Goal: Task Accomplishment & Management: Use online tool/utility

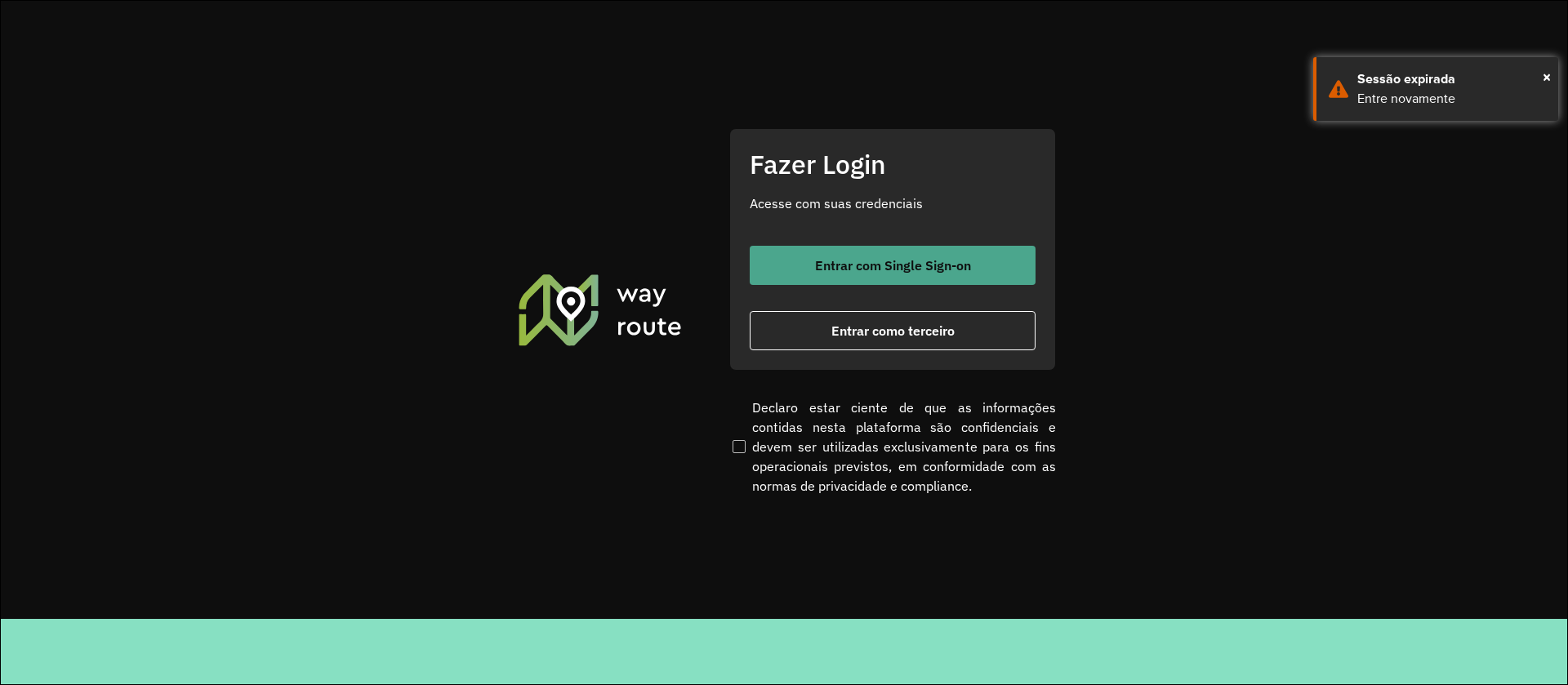
click at [946, 268] on span "Entrar com Single Sign-on" at bounding box center [893, 265] width 156 height 13
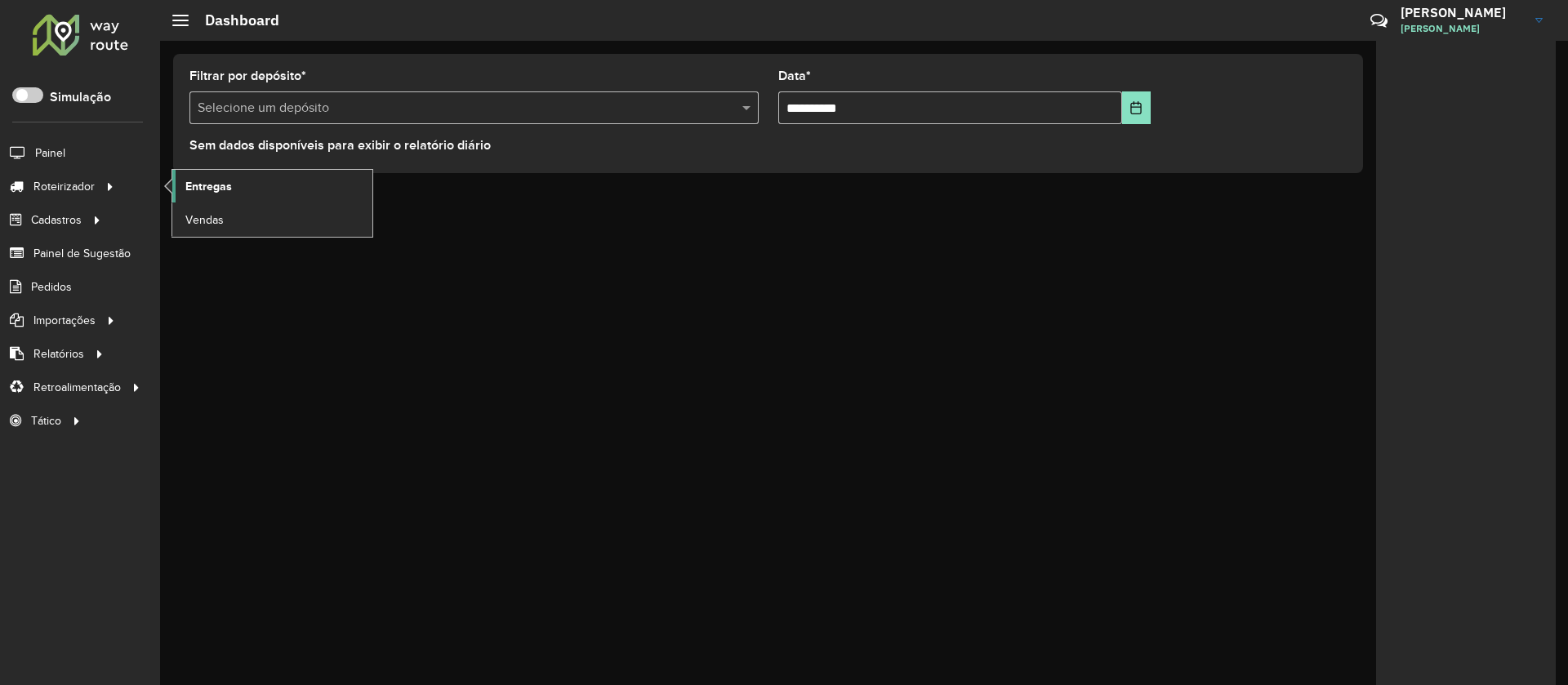
click at [221, 182] on span "Entregas" at bounding box center [209, 187] width 47 height 18
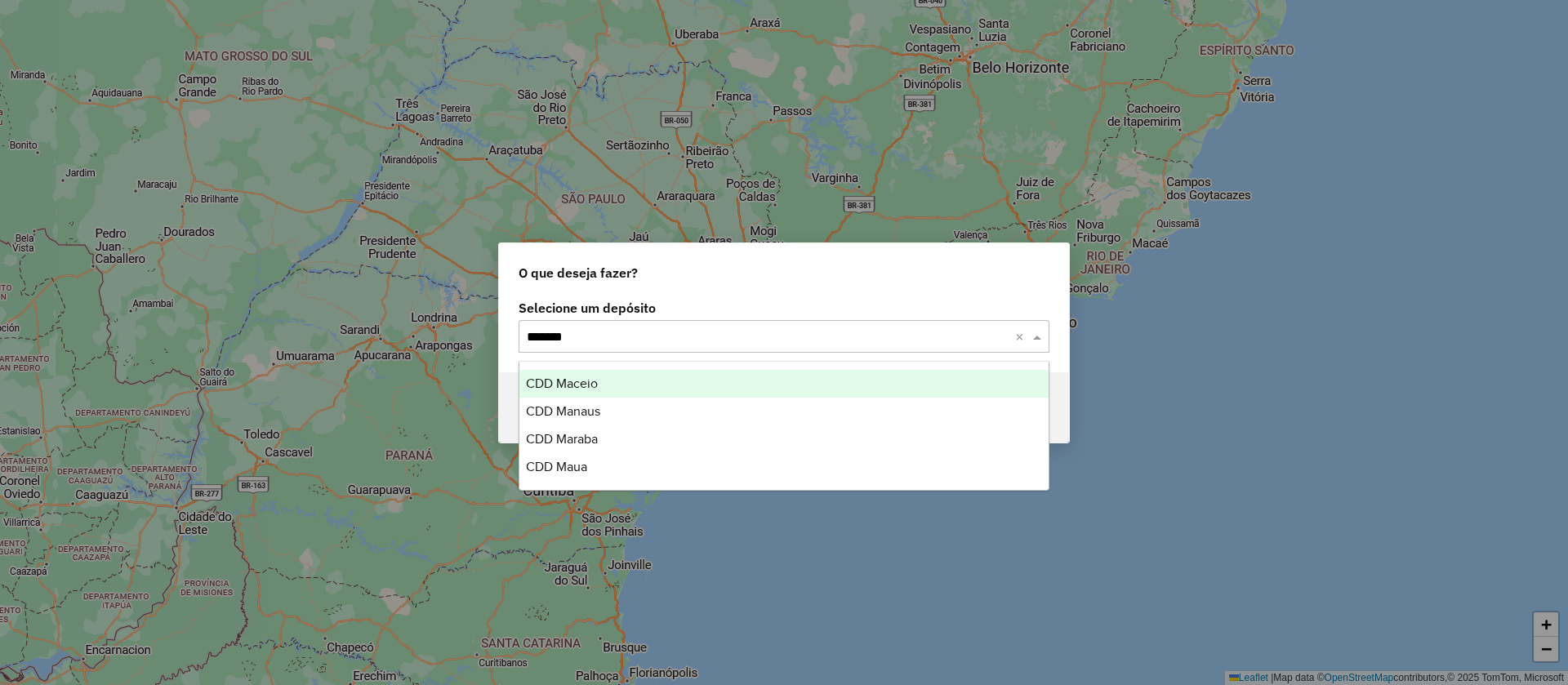
type input "********"
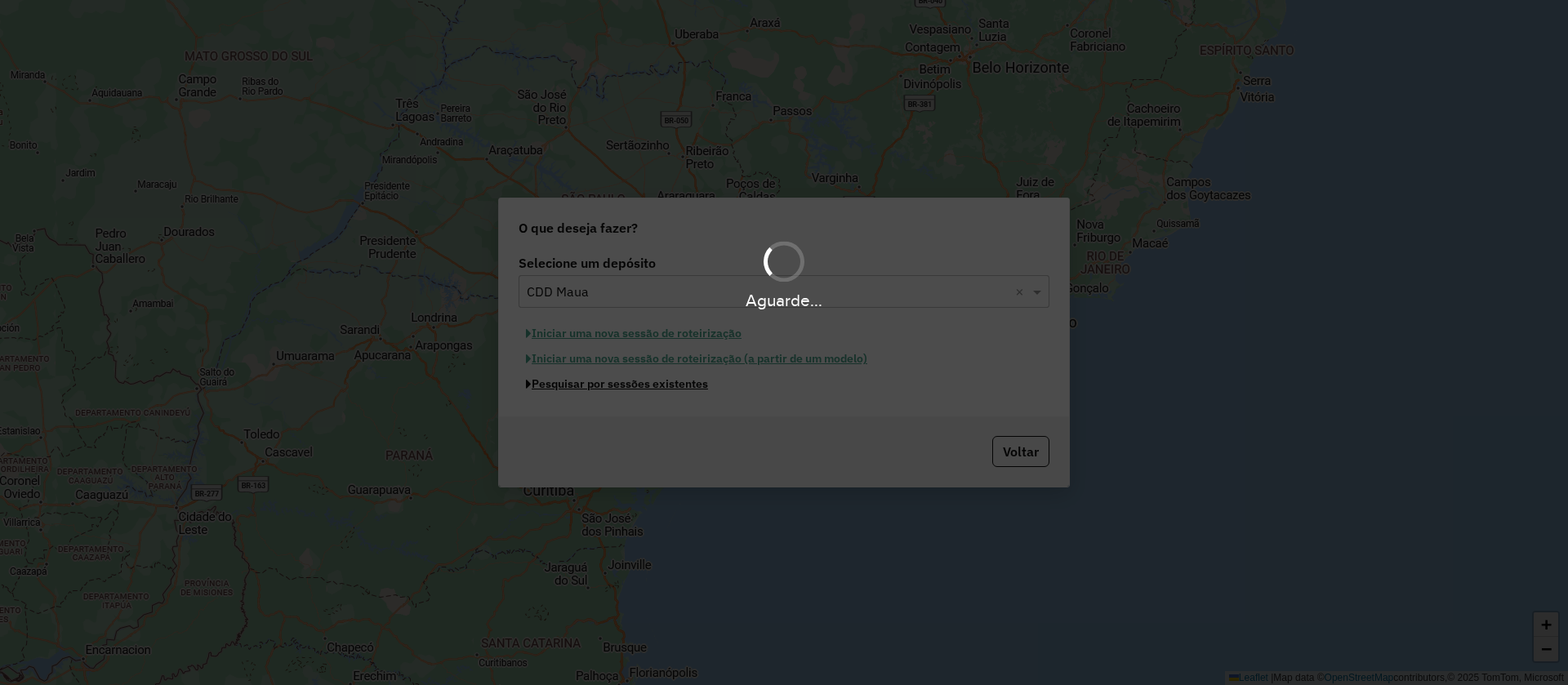
click at [518, 371] on button "Pesquisar por sessões existentes" at bounding box center [617, 384] width 197 height 25
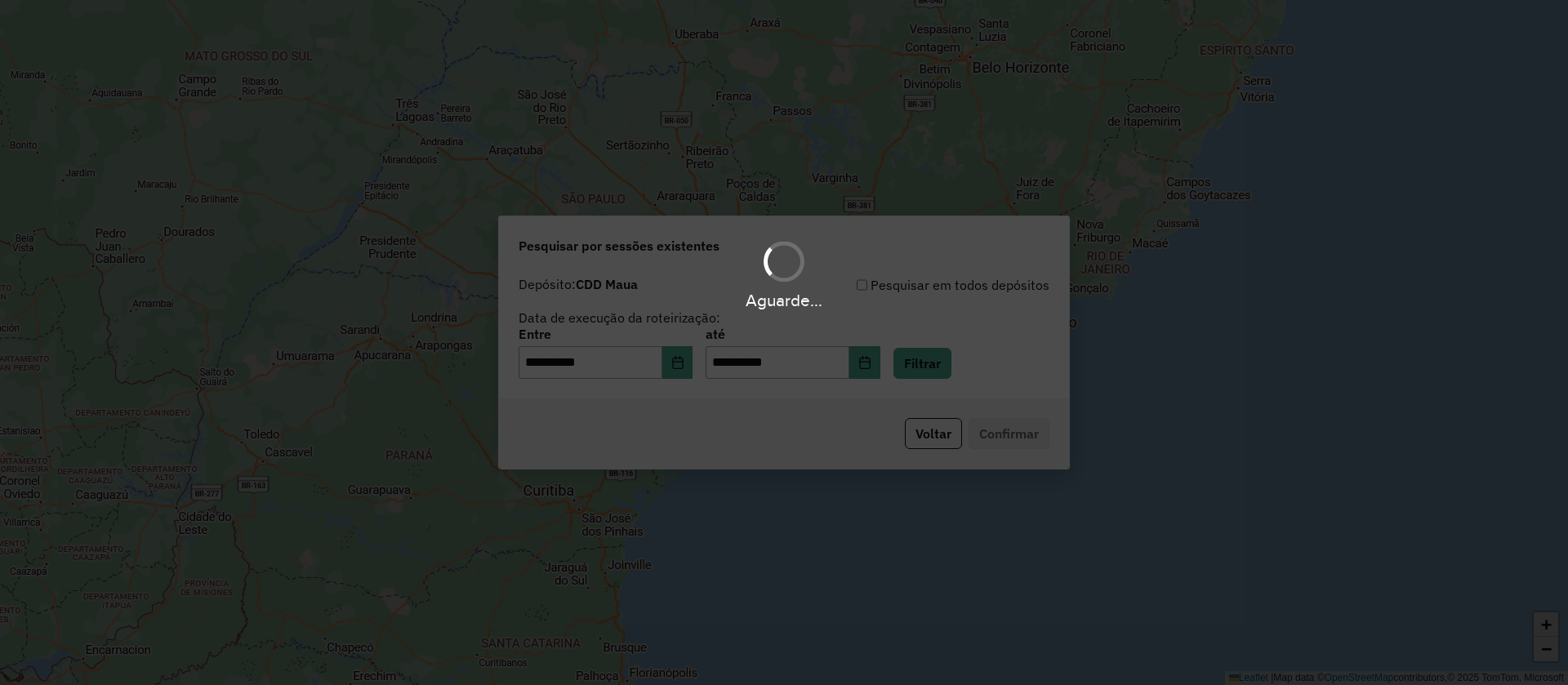
click at [946, 368] on hb-app "**********" at bounding box center [784, 342] width 1568 height 685
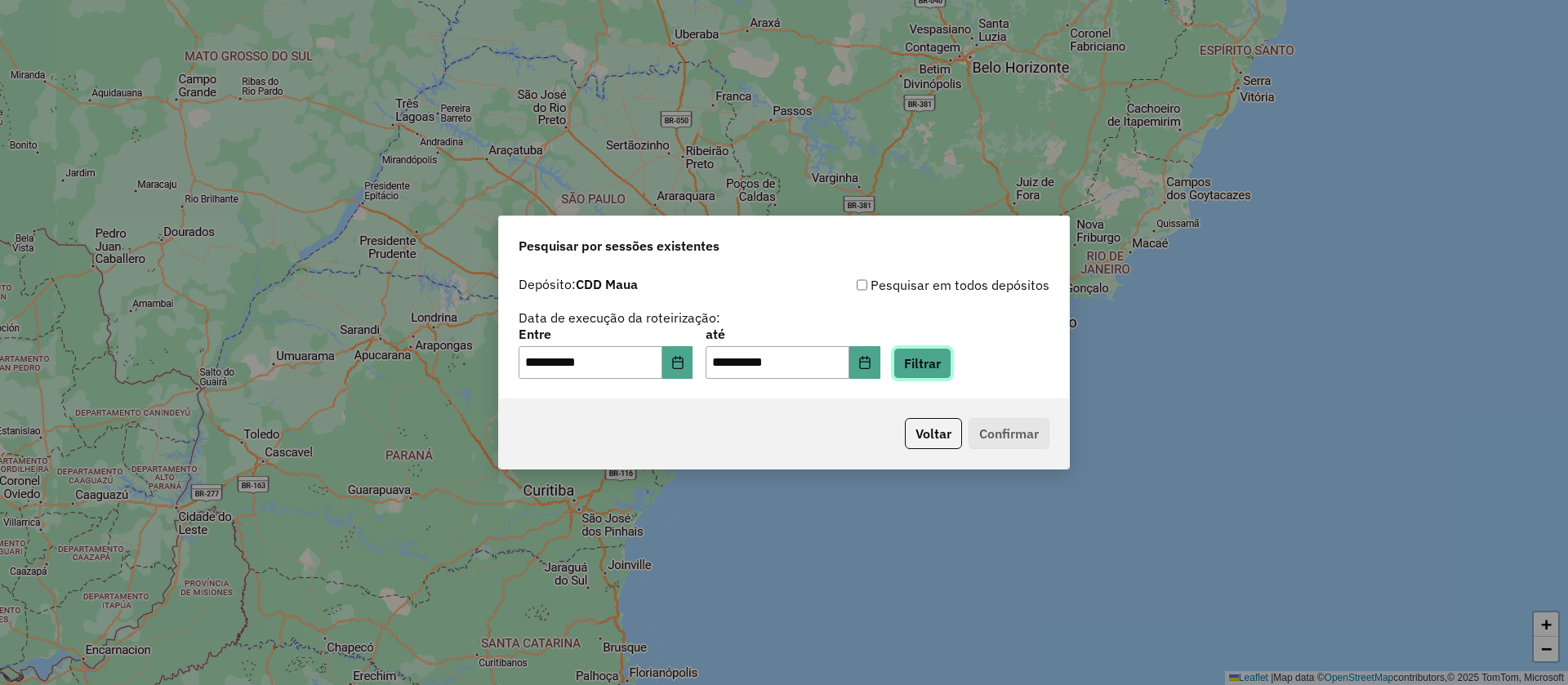
click at [946, 368] on button "Filtrar" at bounding box center [923, 363] width 58 height 31
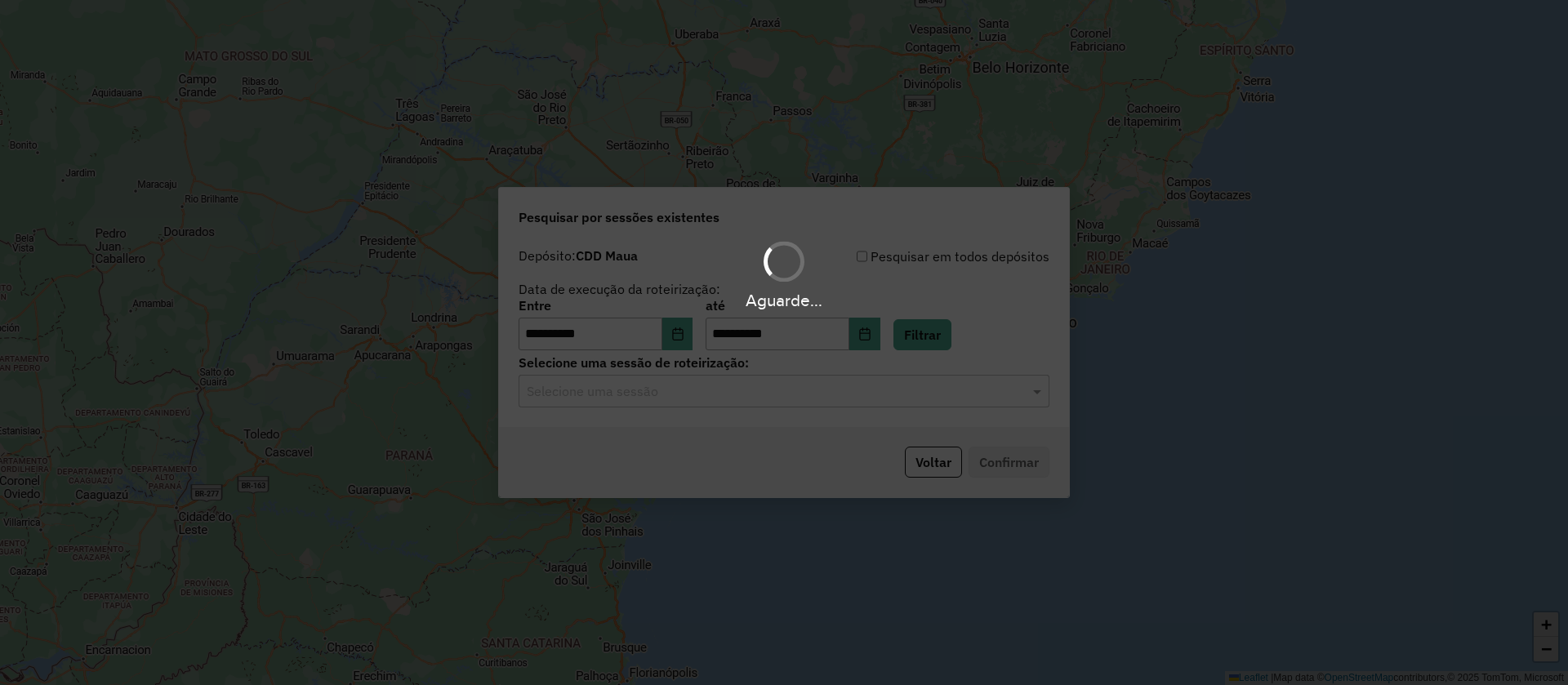
click at [708, 384] on div "Aguarde..." at bounding box center [784, 342] width 1568 height 685
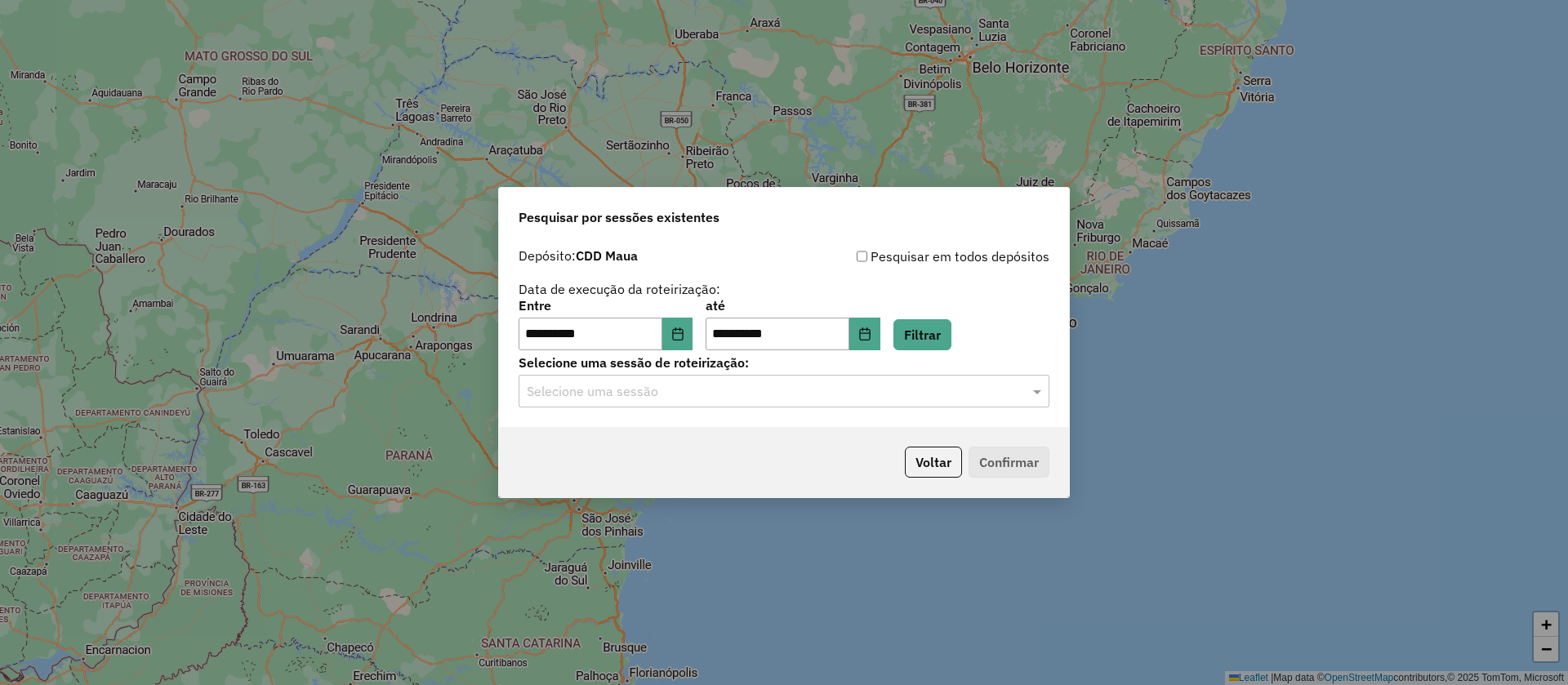
click at [741, 384] on input "text" at bounding box center [768, 392] width 482 height 19
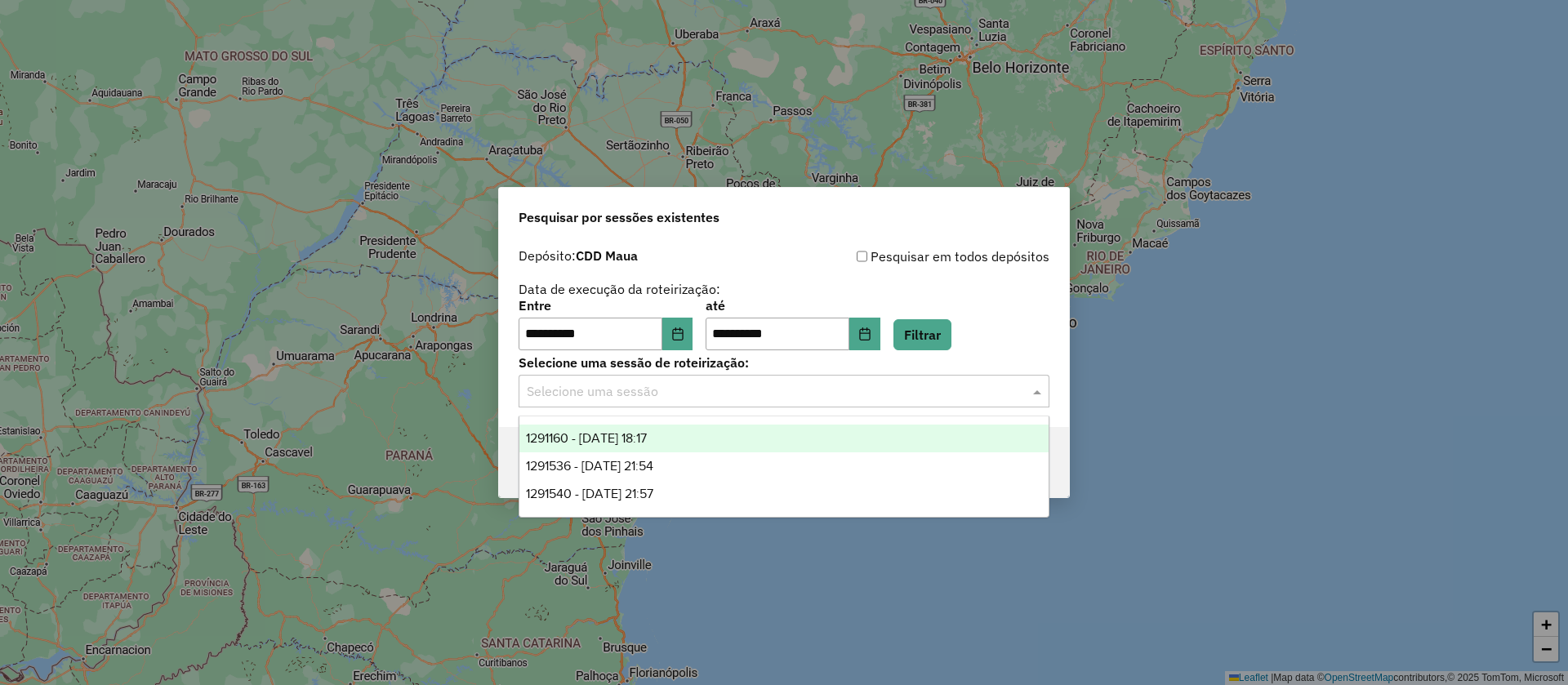
click at [647, 438] on span "1291160 - 09/10/2025 18:17" at bounding box center [587, 438] width 121 height 14
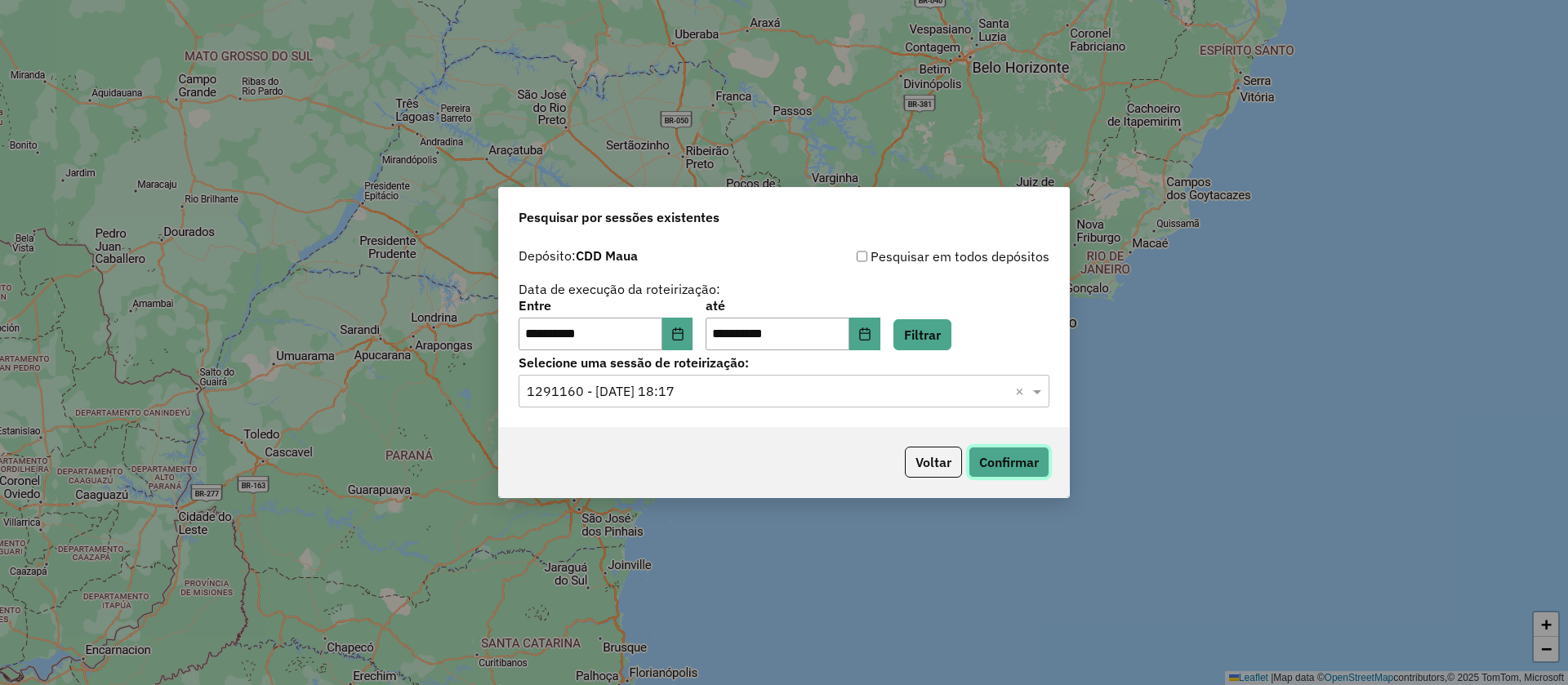
click at [1023, 466] on button "Confirmar" at bounding box center [1009, 462] width 81 height 31
click at [871, 335] on icon "Choose Date" at bounding box center [864, 333] width 13 height 13
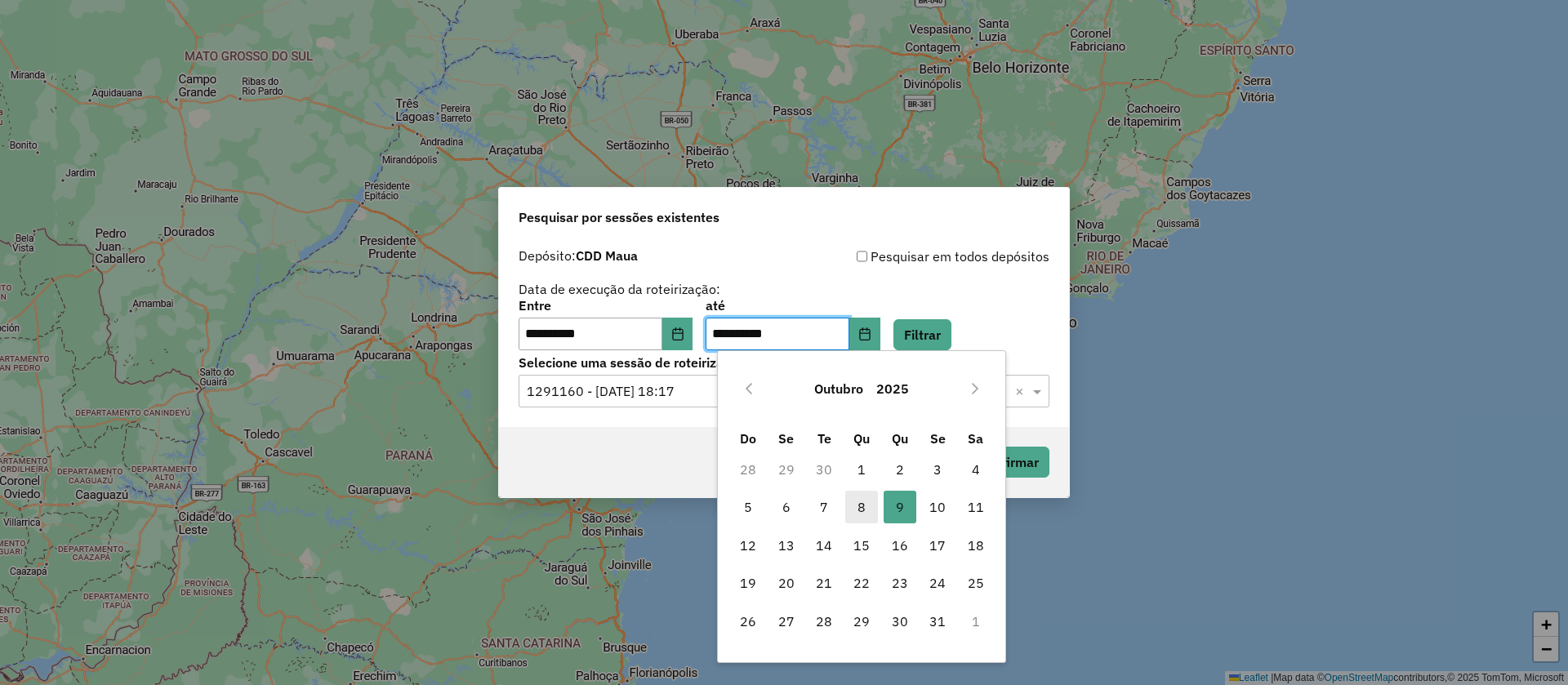
click at [856, 502] on span "8" at bounding box center [861, 508] width 33 height 33
type input "**********"
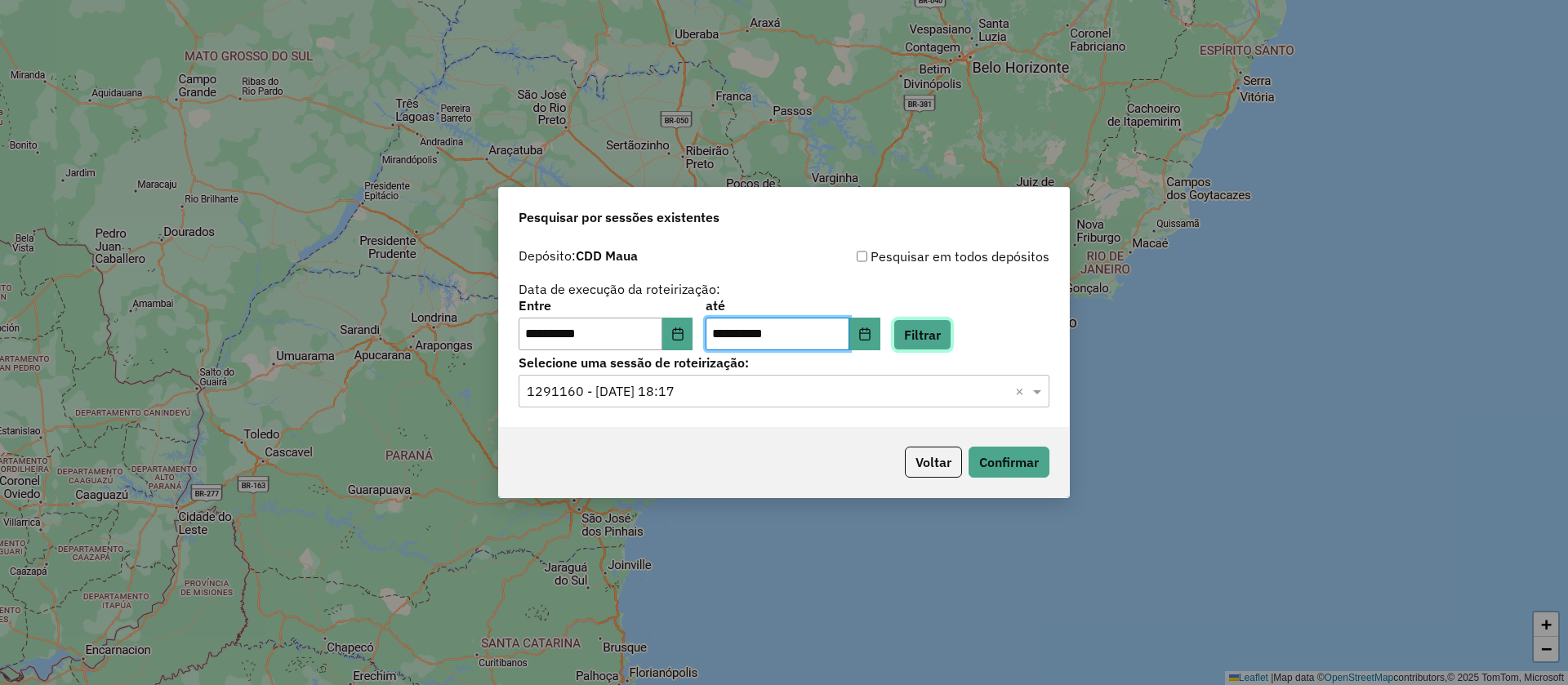
click at [933, 323] on button "Filtrar" at bounding box center [923, 335] width 58 height 31
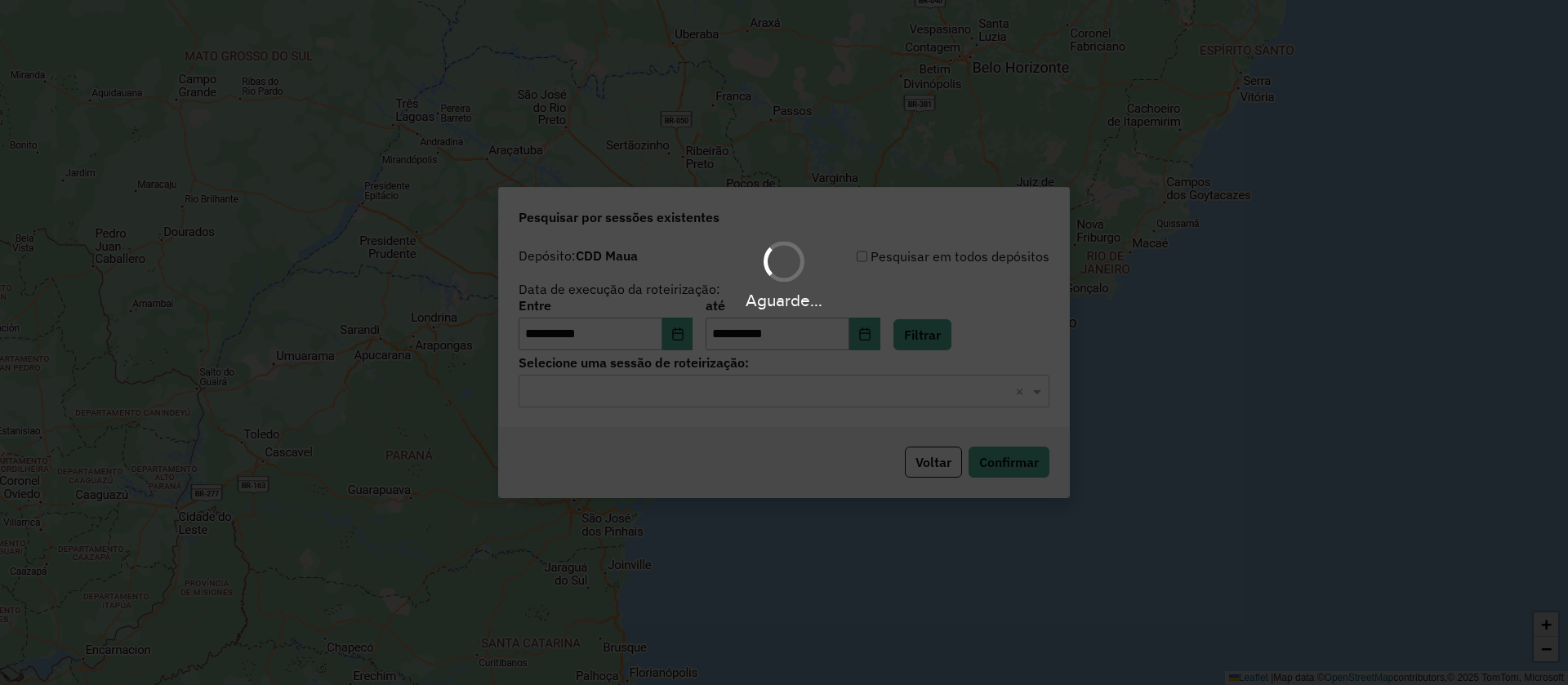
click at [784, 386] on div "Aguarde..." at bounding box center [784, 342] width 1568 height 685
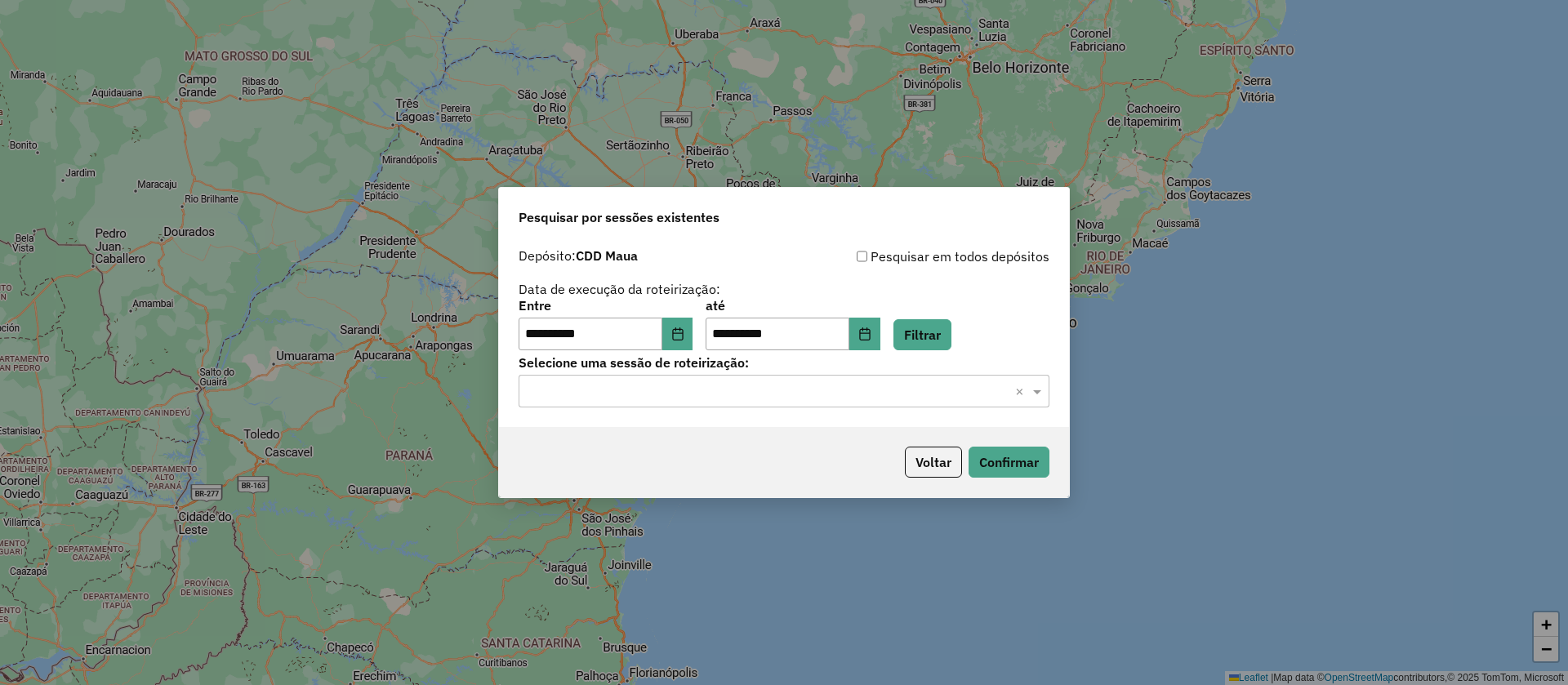
click at [828, 386] on input "text" at bounding box center [768, 392] width 482 height 19
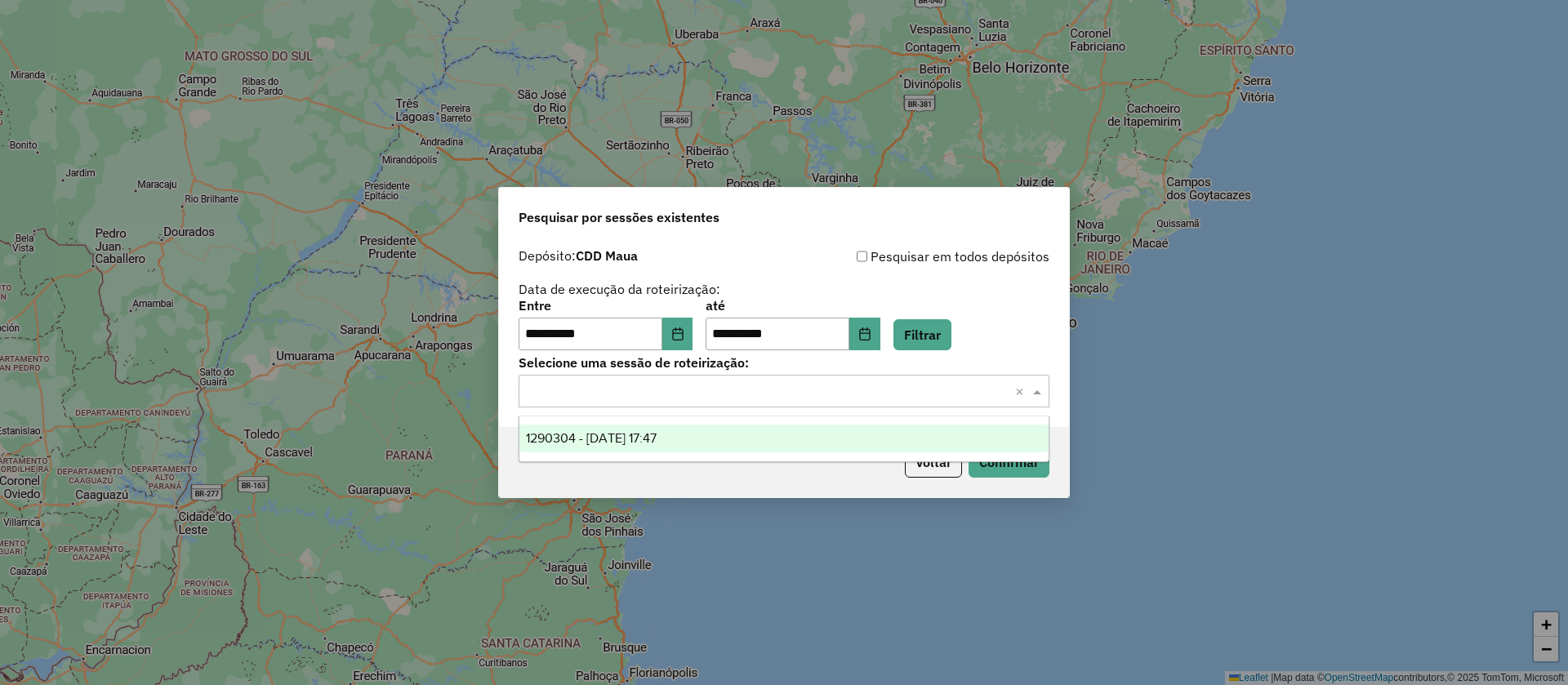
click at [726, 444] on div "1290304 - 08/10/2025 17:47" at bounding box center [784, 438] width 529 height 27
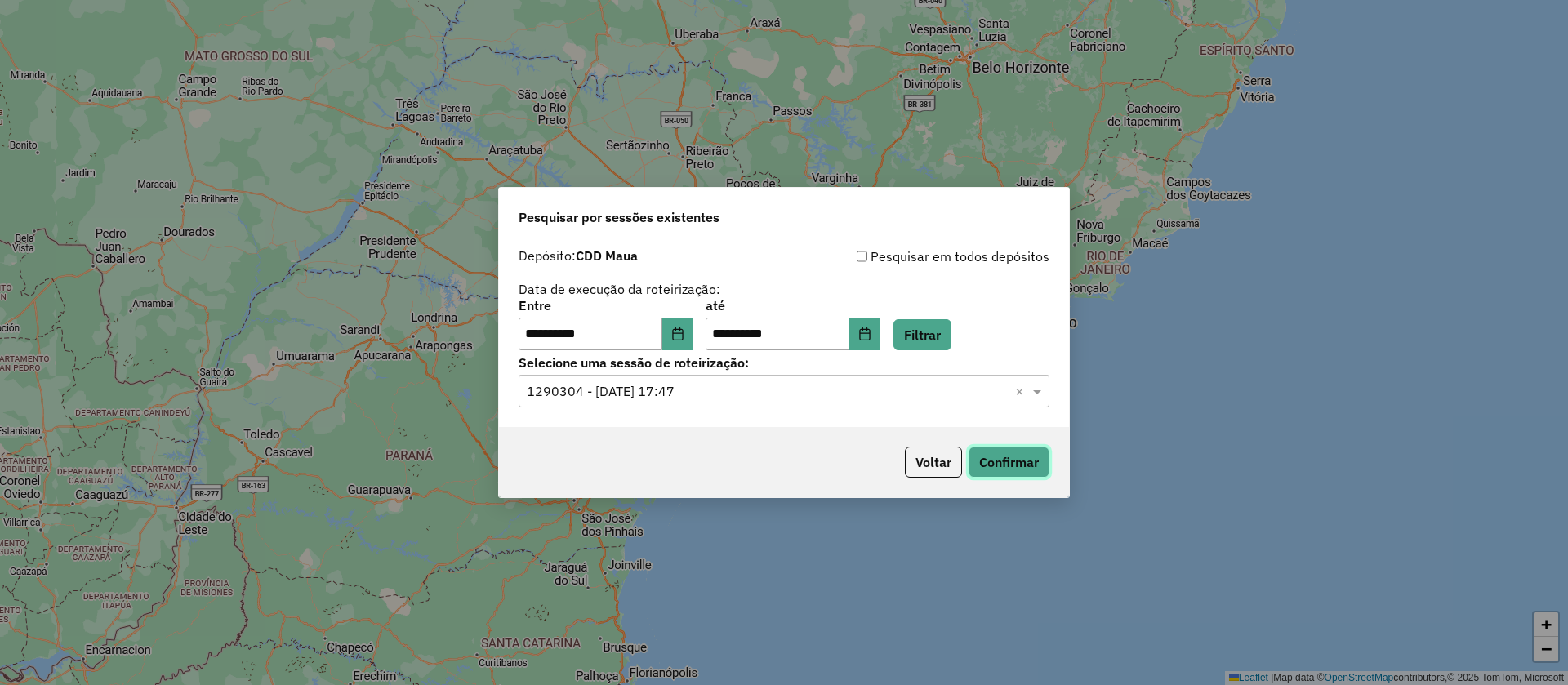
click at [994, 451] on button "Confirmar" at bounding box center [1009, 462] width 81 height 31
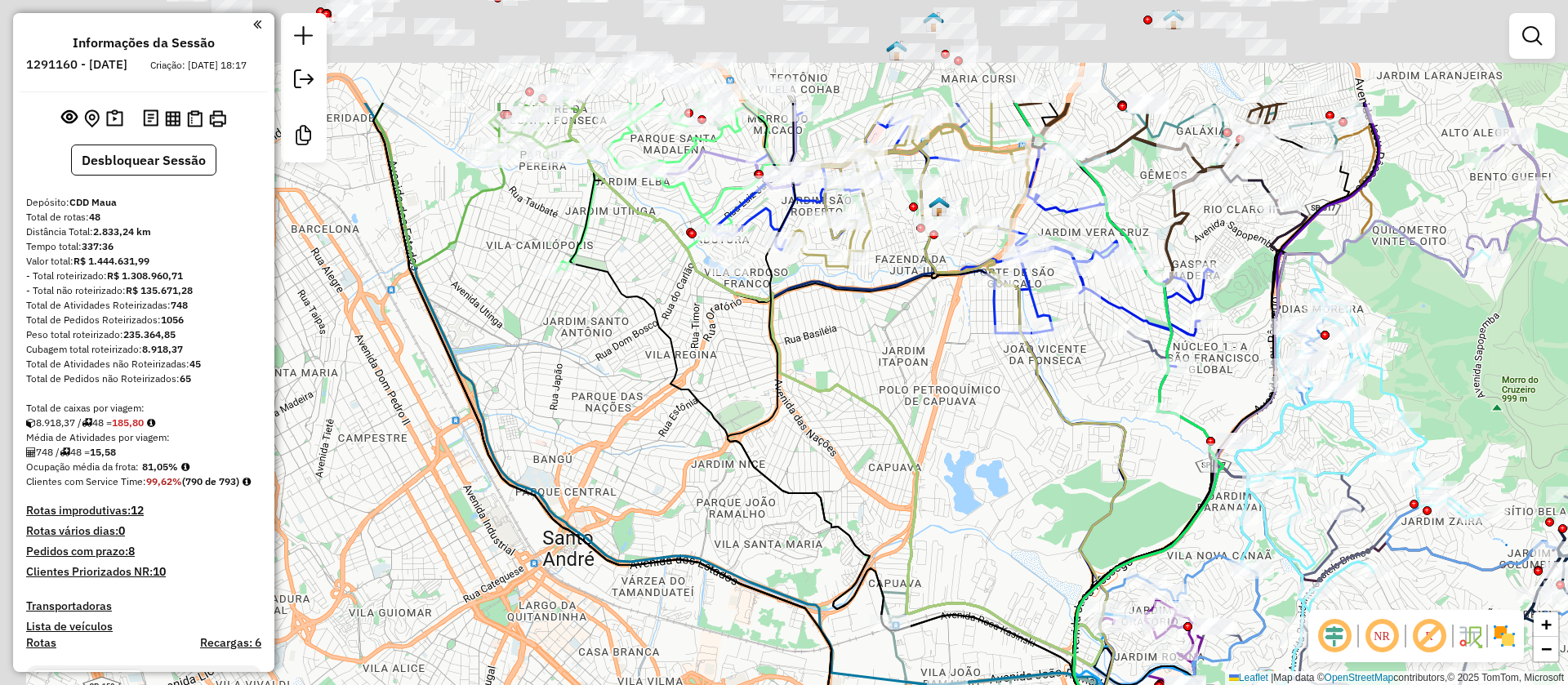
drag, startPoint x: 582, startPoint y: 254, endPoint x: 644, endPoint y: 434, distance: 190.4
click at [644, 434] on div "Janela de atendimento Grade de atendimento Capacidade Transportadoras Veículos …" at bounding box center [784, 342] width 1568 height 685
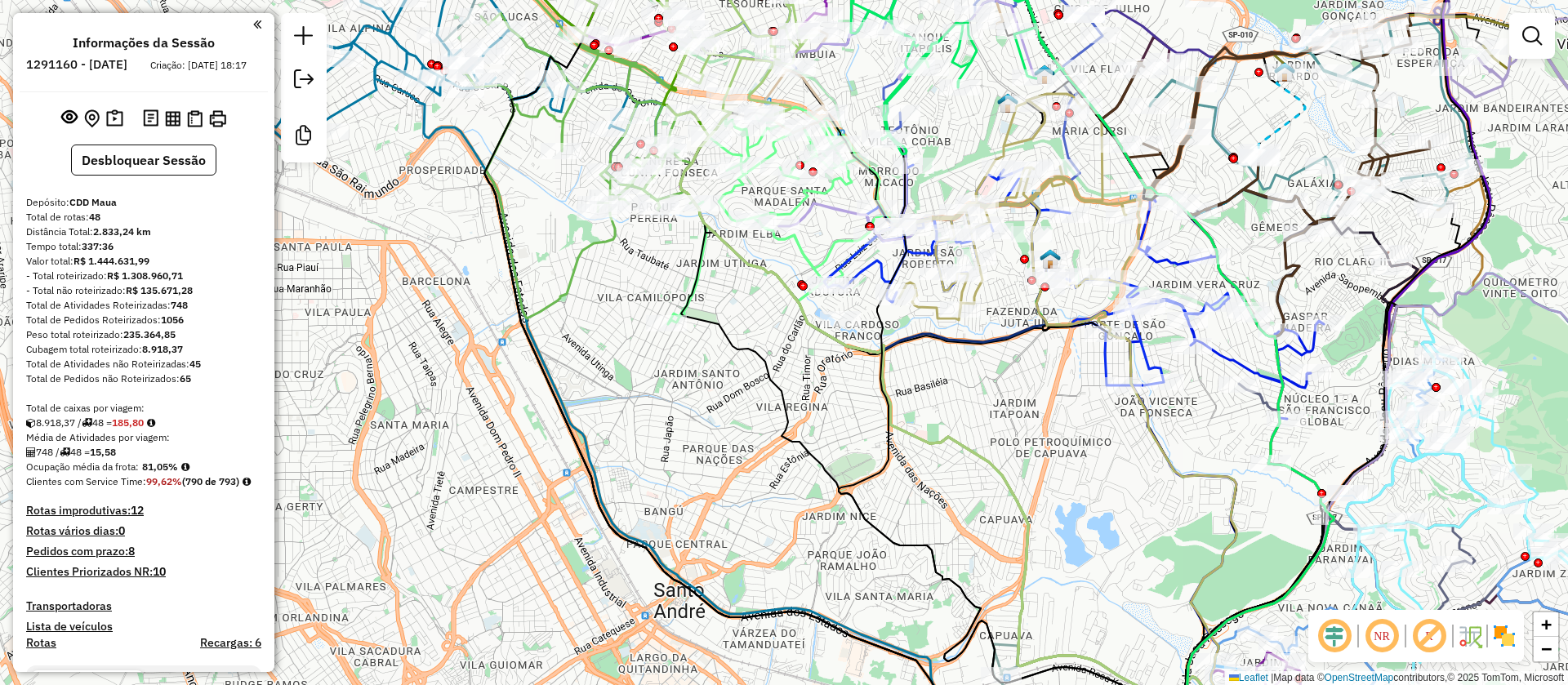
drag, startPoint x: 629, startPoint y: 411, endPoint x: 724, endPoint y: 456, distance: 105.1
click at [724, 456] on div "Janela de atendimento Grade de atendimento Capacidade Transportadoras Veículos …" at bounding box center [784, 342] width 1568 height 685
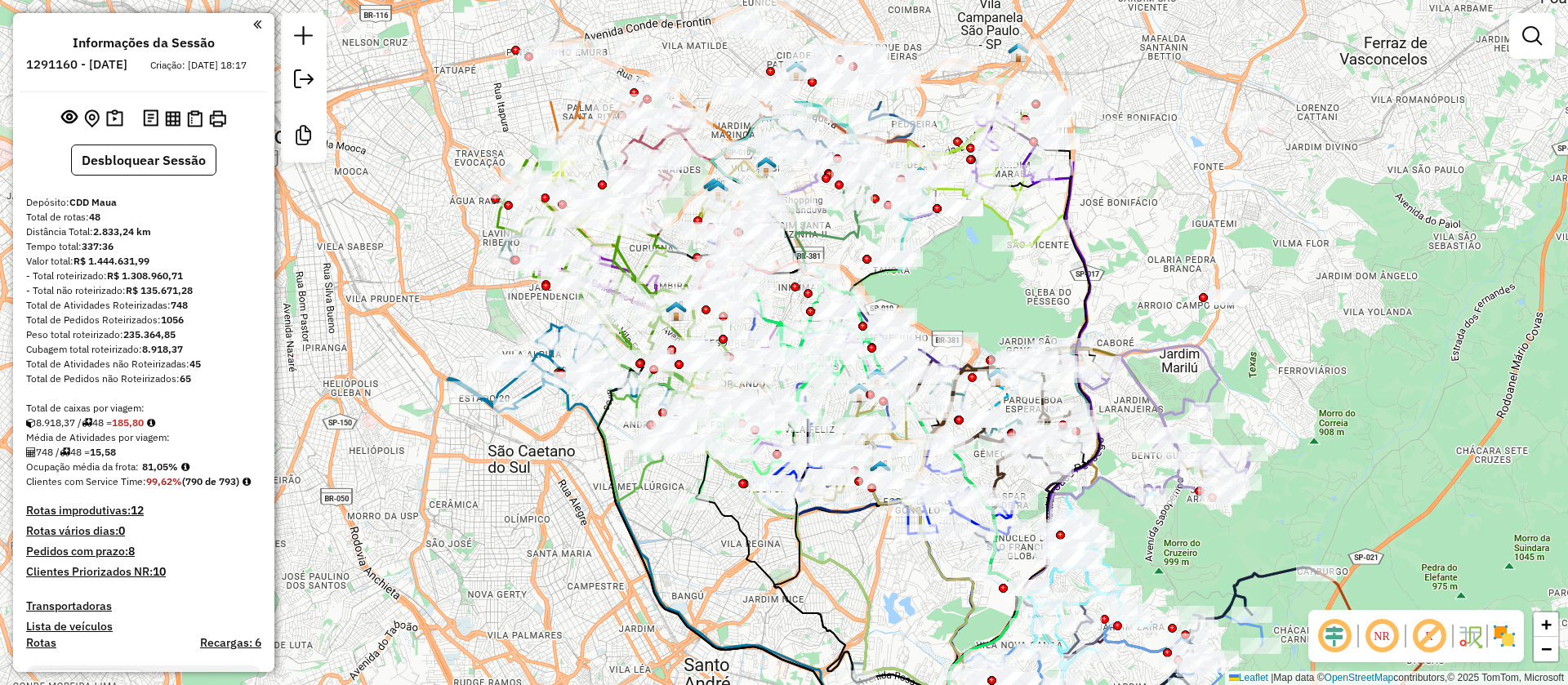
drag, startPoint x: 614, startPoint y: 362, endPoint x: 578, endPoint y: 531, distance: 172.8
click at [578, 531] on div "Janela de atendimento Grade de atendimento Capacidade Transportadoras Veículos …" at bounding box center [784, 342] width 1568 height 685
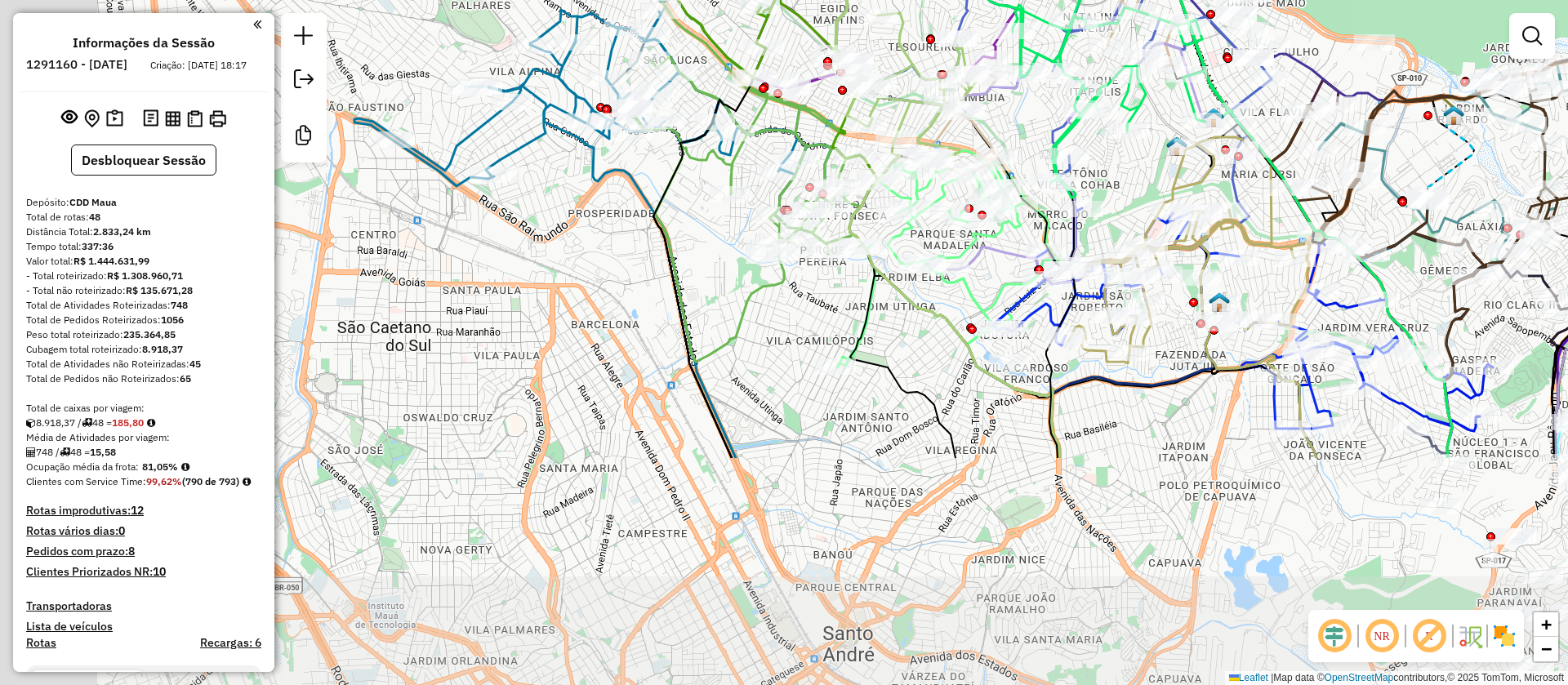
drag, startPoint x: 553, startPoint y: 616, endPoint x: 794, endPoint y: 321, distance: 380.9
click at [794, 321] on div "Janela de atendimento Grade de atendimento Capacidade Transportadoras Veículos …" at bounding box center [784, 342] width 1568 height 685
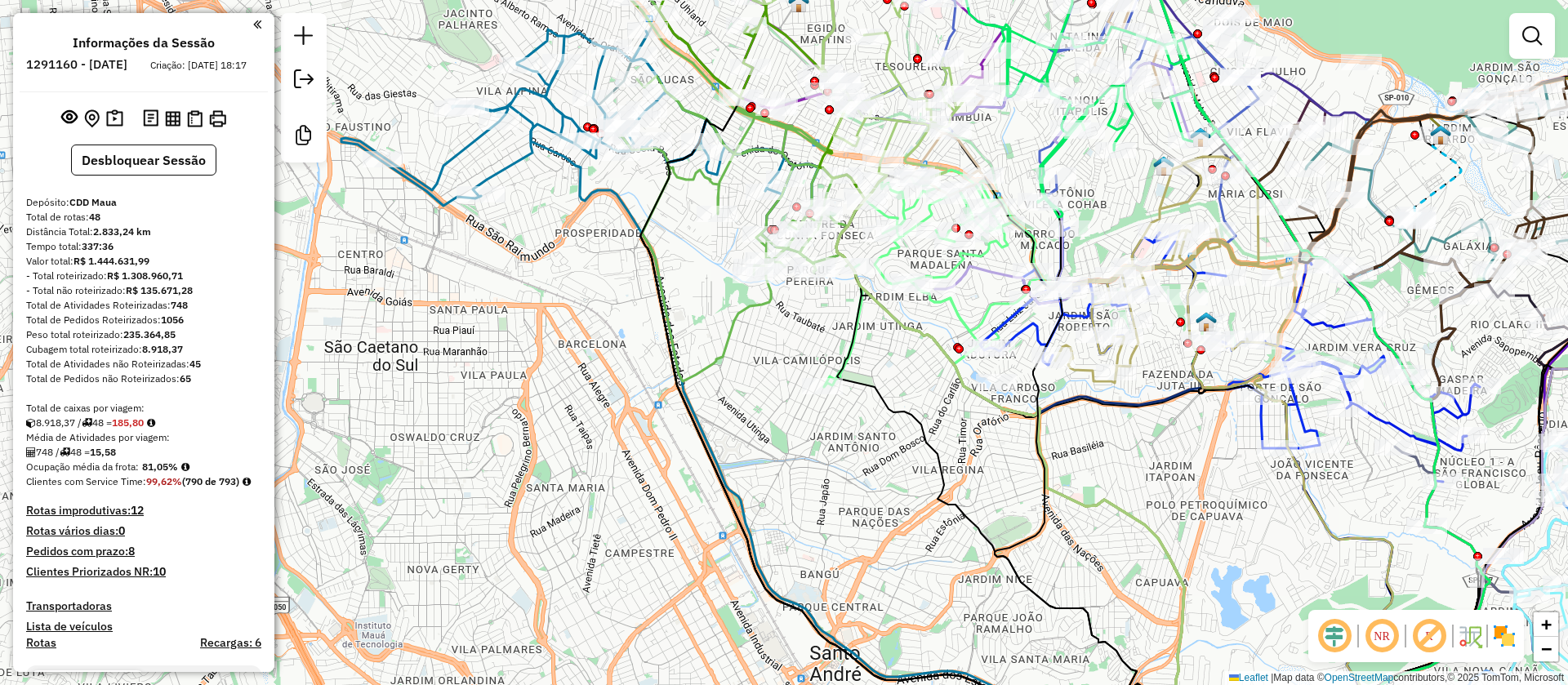
drag, startPoint x: 914, startPoint y: 351, endPoint x: 901, endPoint y: 371, distance: 23.9
click at [901, 371] on div "Janela de atendimento Grade de atendimento Capacidade Transportadoras Veículos …" at bounding box center [784, 342] width 1568 height 685
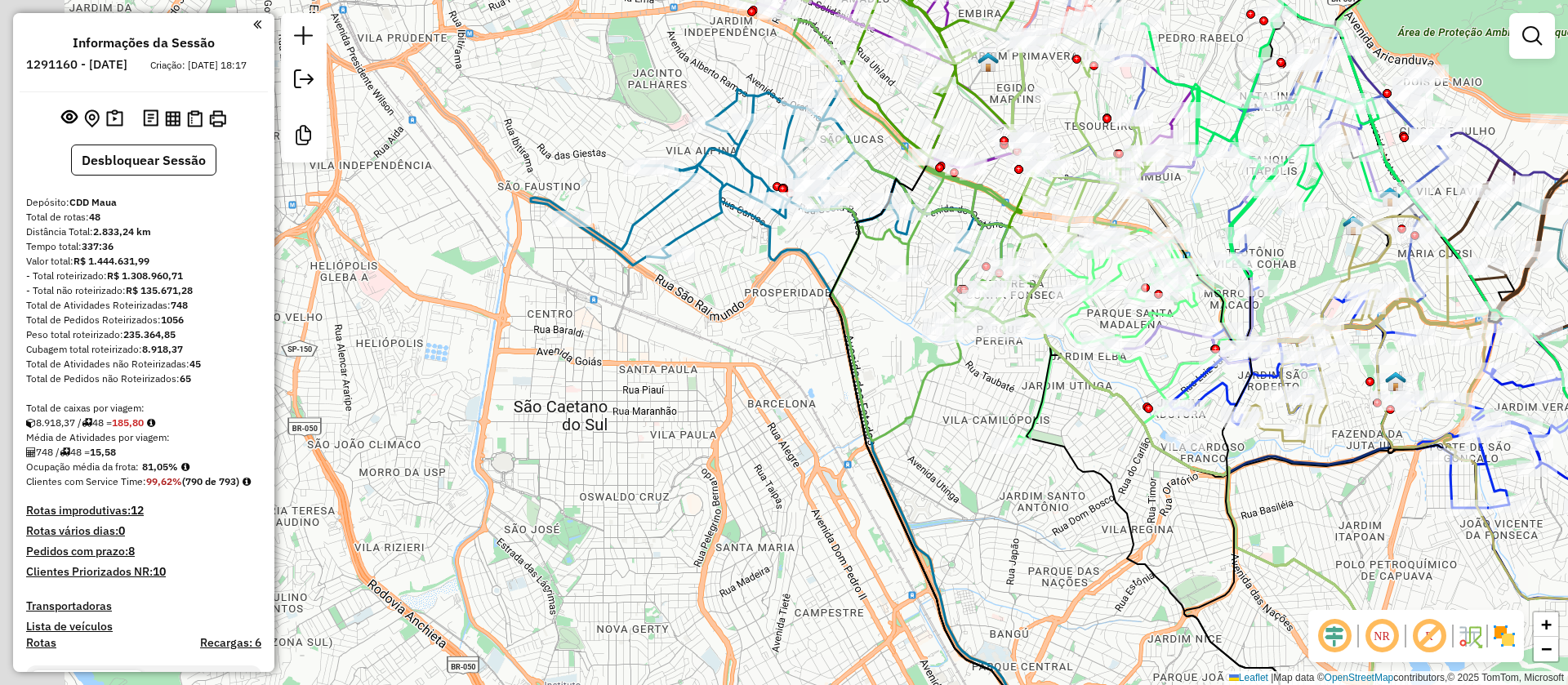
drag, startPoint x: 579, startPoint y: 432, endPoint x: 770, endPoint y: 492, distance: 200.2
click at [770, 492] on div "Janela de atendimento Grade de atendimento Capacidade Transportadoras Veículos …" at bounding box center [784, 342] width 1568 height 685
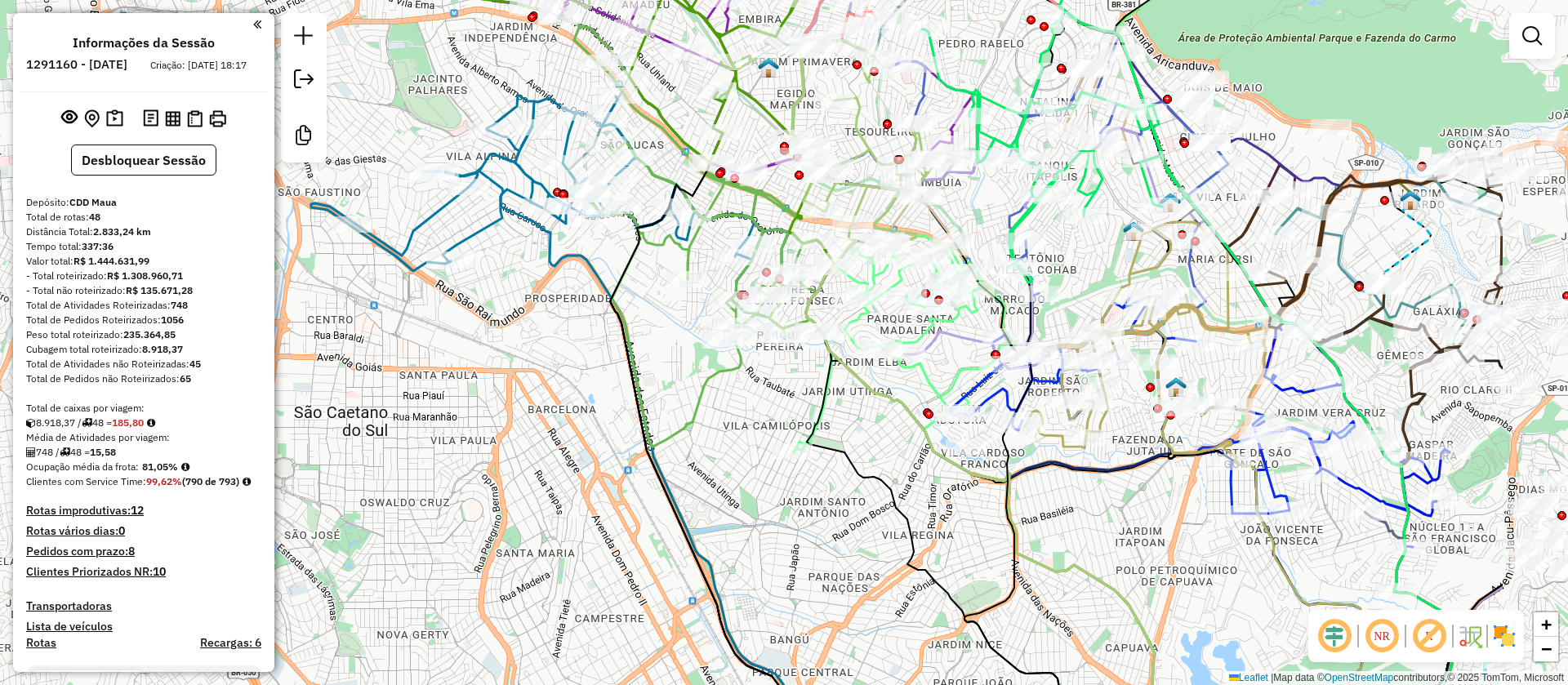
drag, startPoint x: 732, startPoint y: 365, endPoint x: 553, endPoint y: 365, distance: 179.0
click at [553, 365] on div "Janela de atendimento Grade de atendimento Capacidade Transportadoras Veículos …" at bounding box center [784, 342] width 1568 height 685
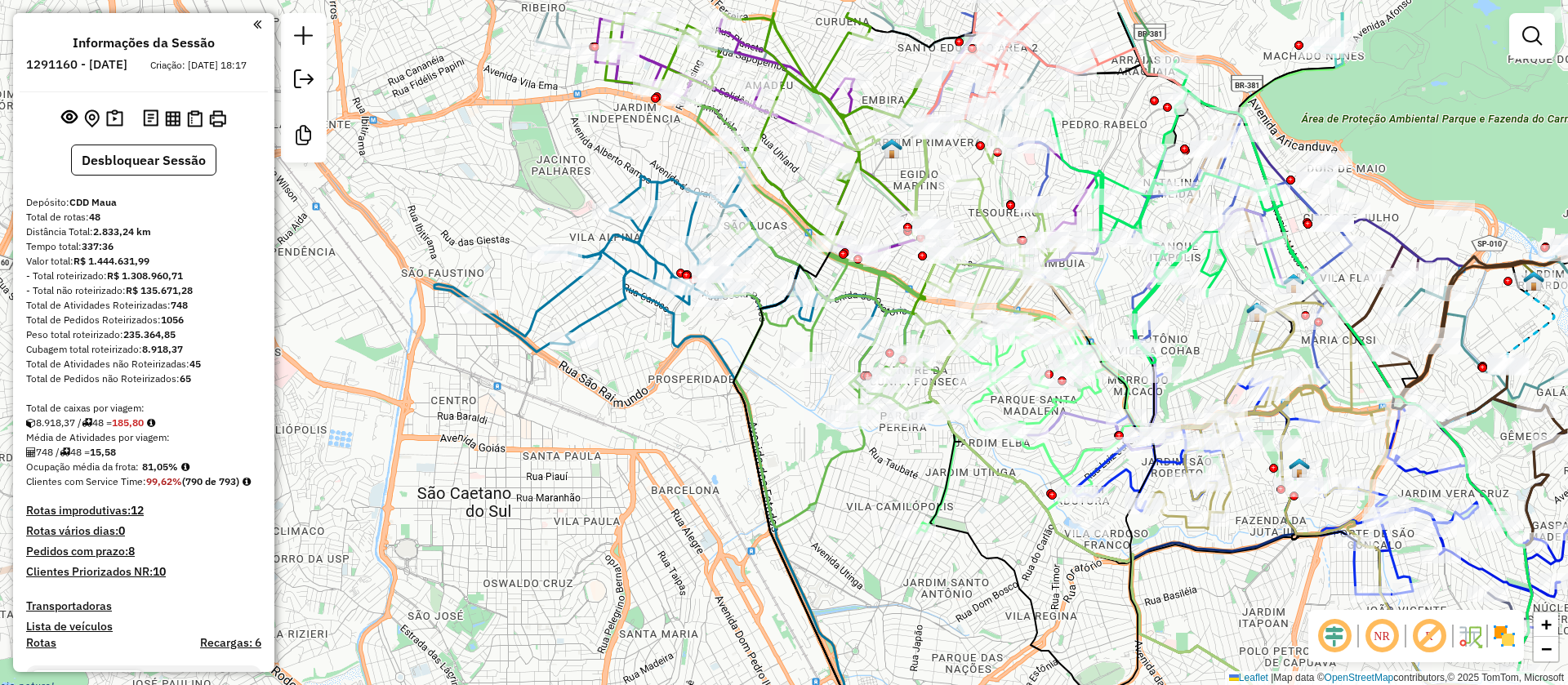
drag, startPoint x: 692, startPoint y: 357, endPoint x: 815, endPoint y: 438, distance: 147.3
click at [815, 438] on div "Janela de atendimento Grade de atendimento Capacidade Transportadoras Veículos …" at bounding box center [784, 342] width 1568 height 685
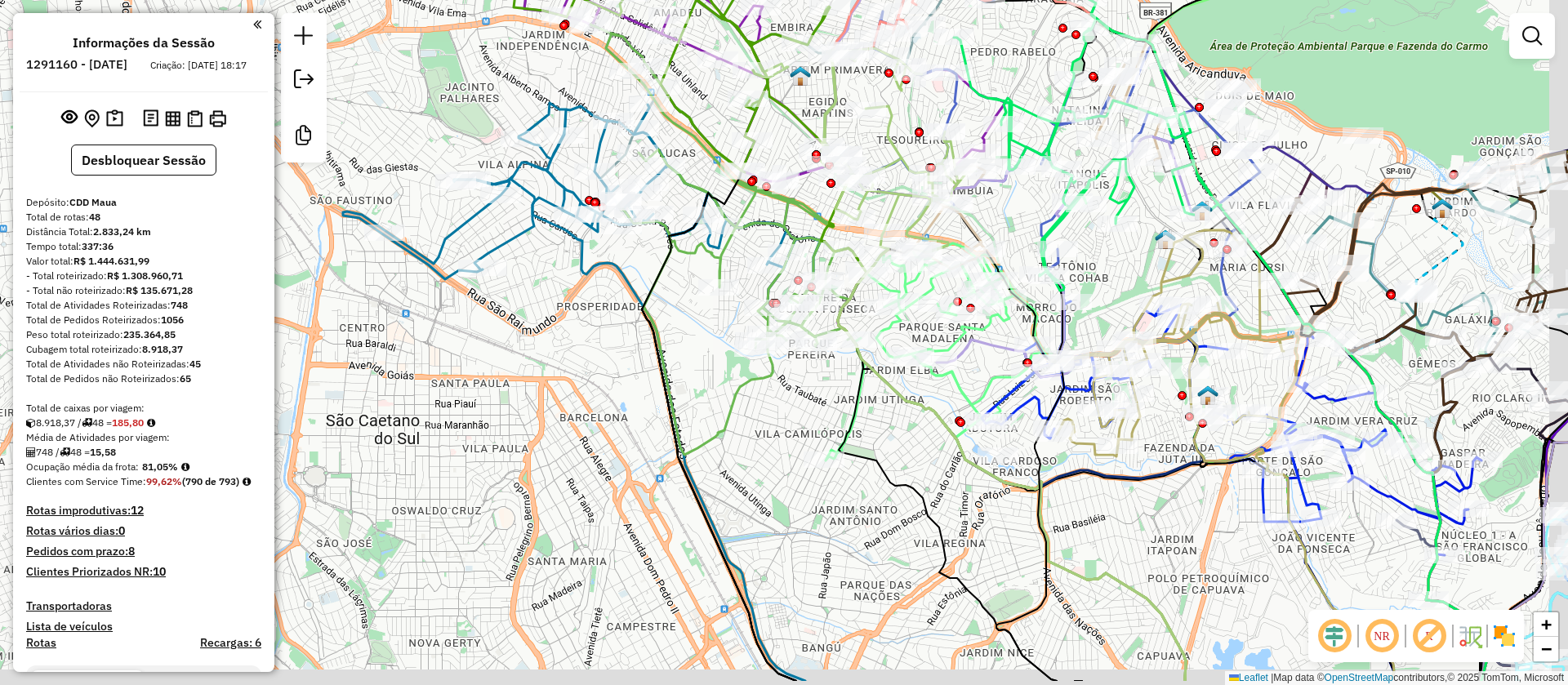
drag, startPoint x: 717, startPoint y: 463, endPoint x: 626, endPoint y: 391, distance: 116.0
click at [626, 391] on div "Janela de atendimento Grade de atendimento Capacidade Transportadoras Veículos …" at bounding box center [784, 342] width 1568 height 685
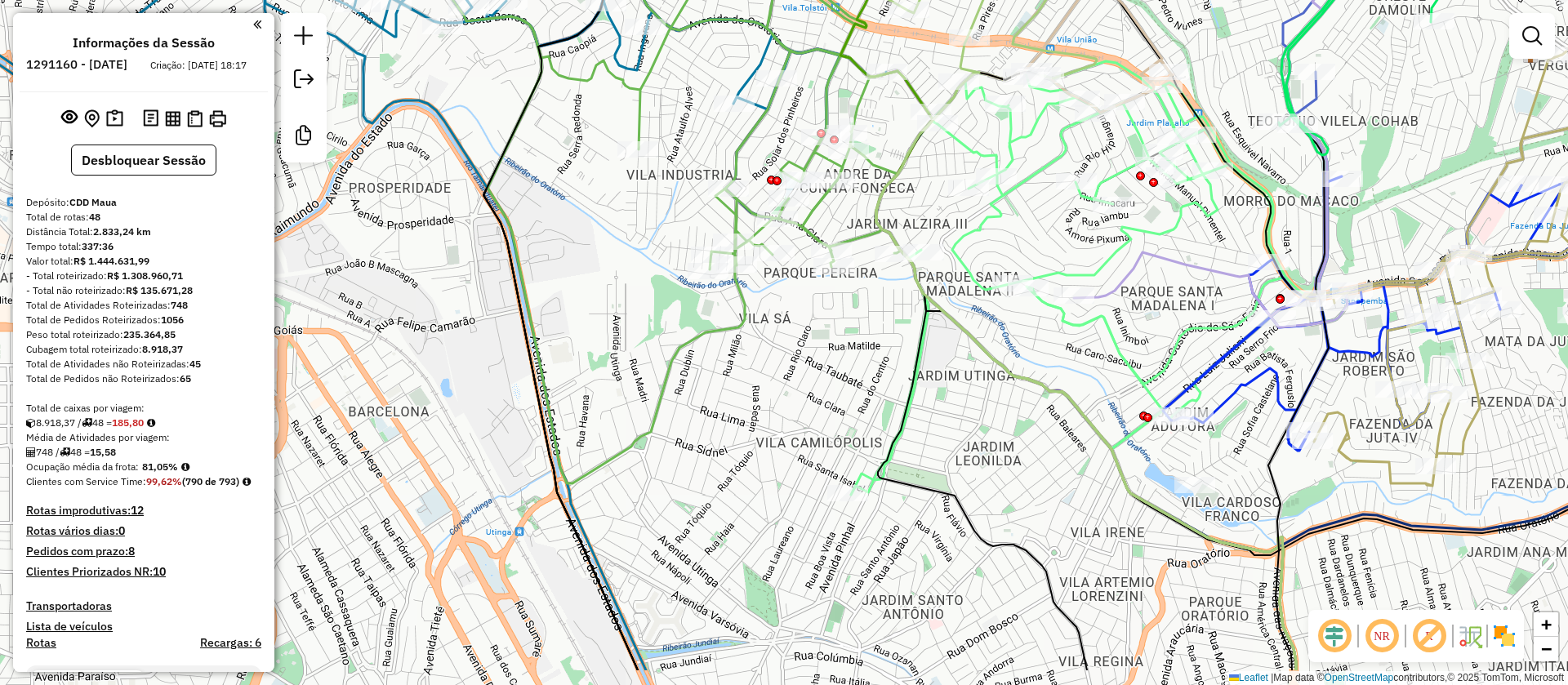
drag, startPoint x: 633, startPoint y: 407, endPoint x: 623, endPoint y: 350, distance: 57.9
click at [623, 350] on div "Janela de atendimento Grade de atendimento Capacidade Transportadoras Veículos …" at bounding box center [784, 342] width 1568 height 685
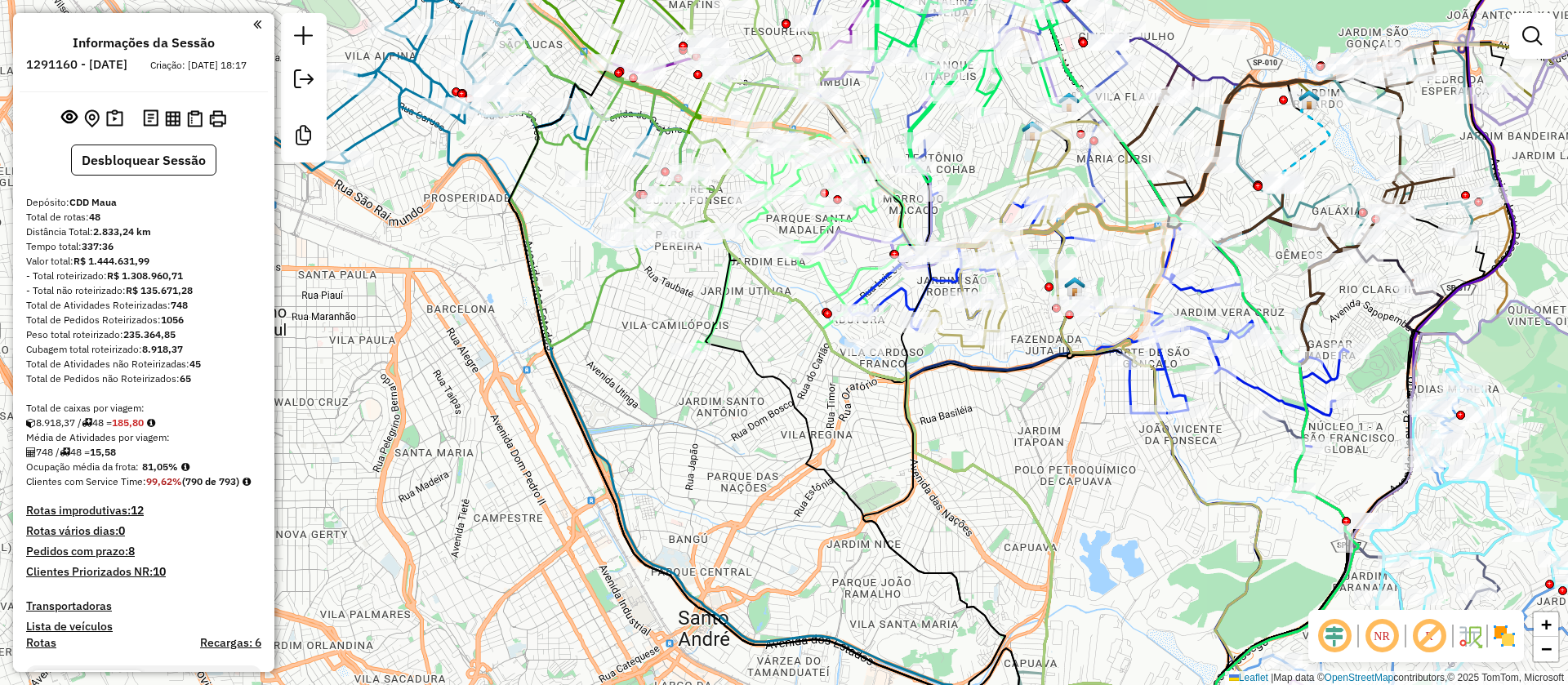
drag, startPoint x: 750, startPoint y: 432, endPoint x: 577, endPoint y: 335, distance: 198.3
click at [577, 335] on div "Janela de atendimento Grade de atendimento Capacidade Transportadoras Veículos …" at bounding box center [784, 342] width 1568 height 685
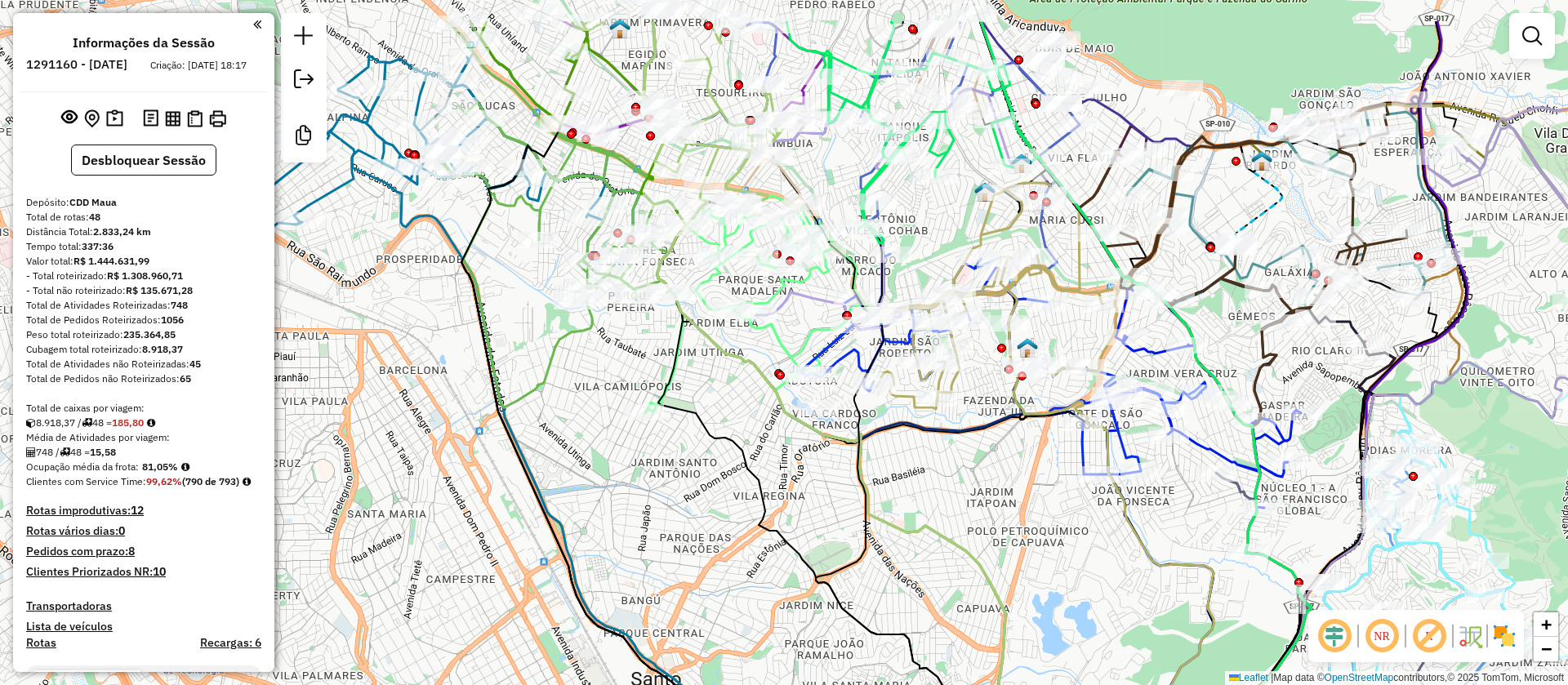
drag, startPoint x: 621, startPoint y: 284, endPoint x: 623, endPoint y: 373, distance: 89.0
click at [623, 373] on div "Janela de atendimento Grade de atendimento Capacidade Transportadoras Veículos …" at bounding box center [784, 342] width 1568 height 685
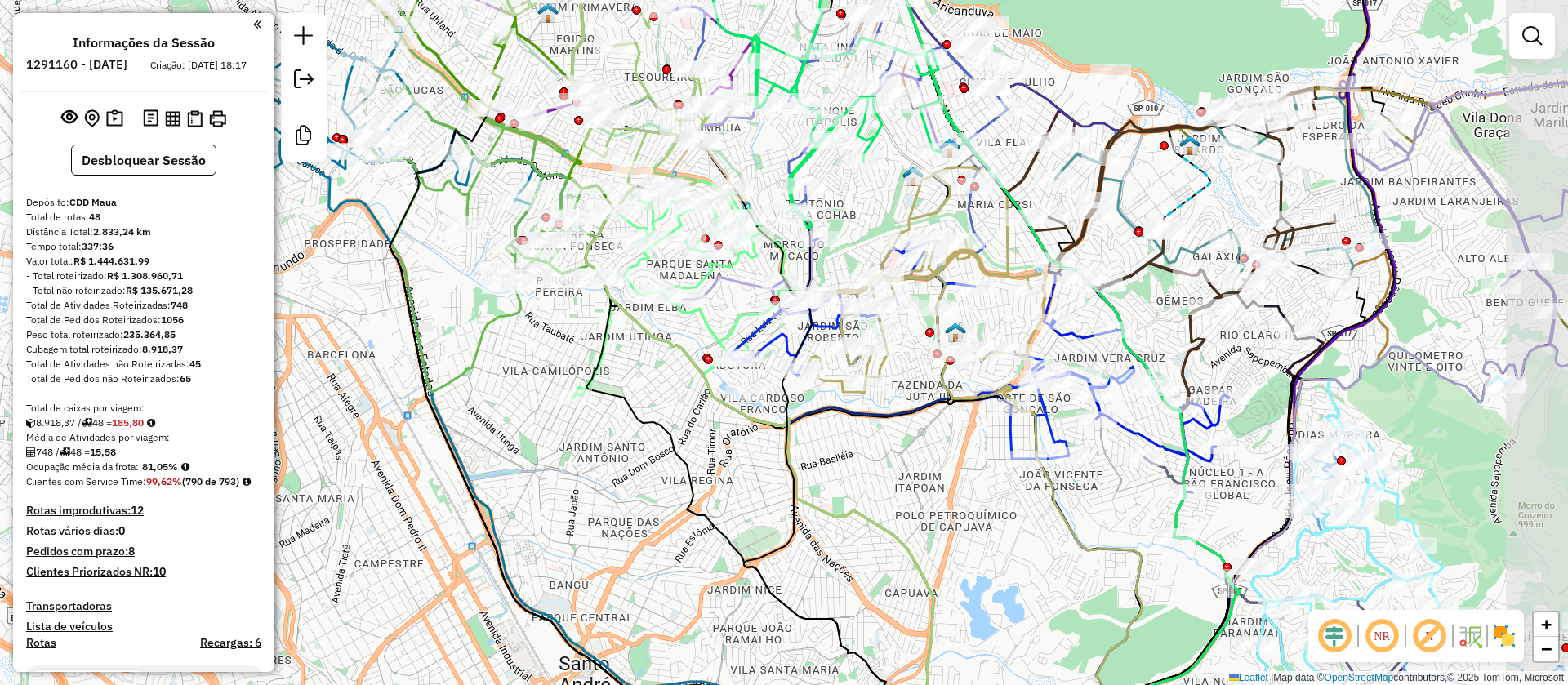
drag, startPoint x: 919, startPoint y: 477, endPoint x: 848, endPoint y: 462, distance: 72.6
click at [848, 462] on div "Janela de atendimento Grade de atendimento Capacidade Transportadoras Veículos …" at bounding box center [784, 342] width 1568 height 685
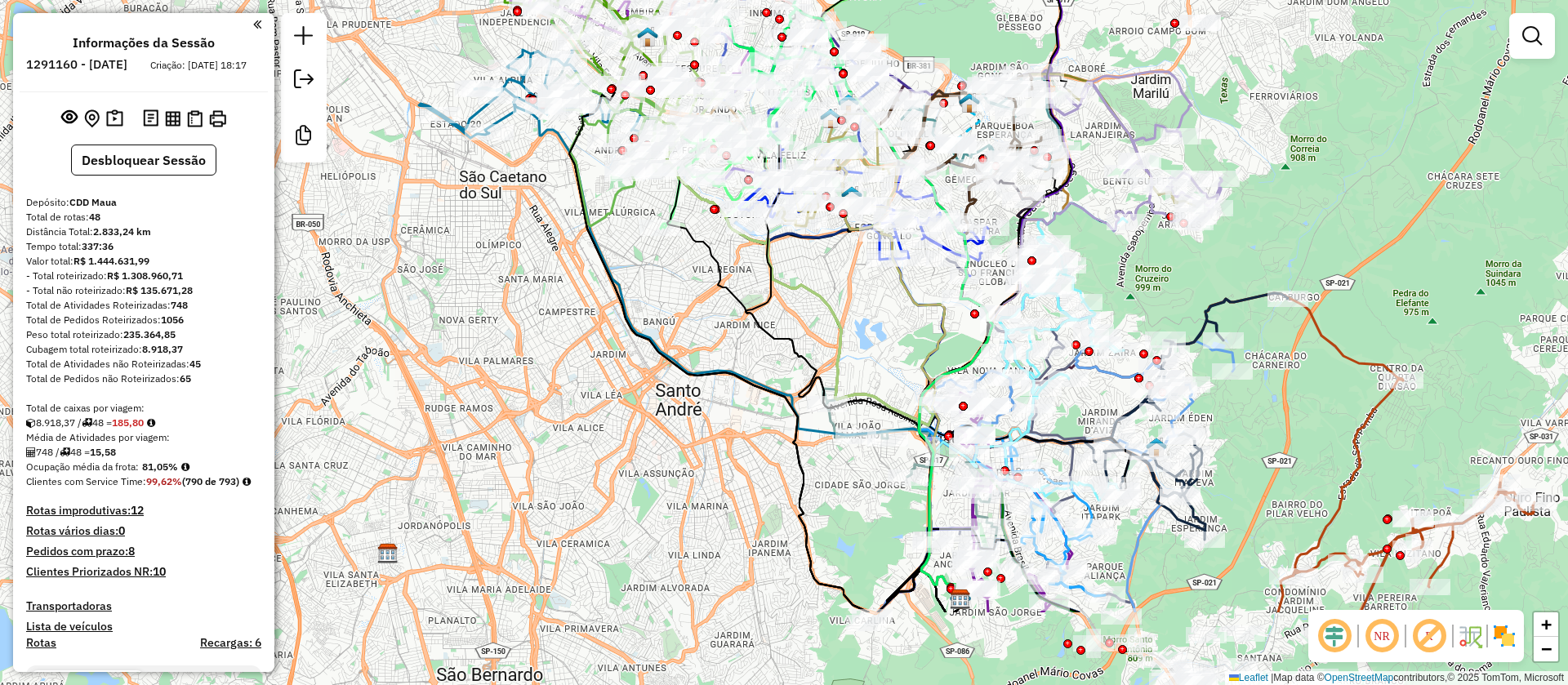
drag, startPoint x: 857, startPoint y: 467, endPoint x: 839, endPoint y: 325, distance: 143.1
click at [839, 325] on icon at bounding box center [814, 357] width 293 height 485
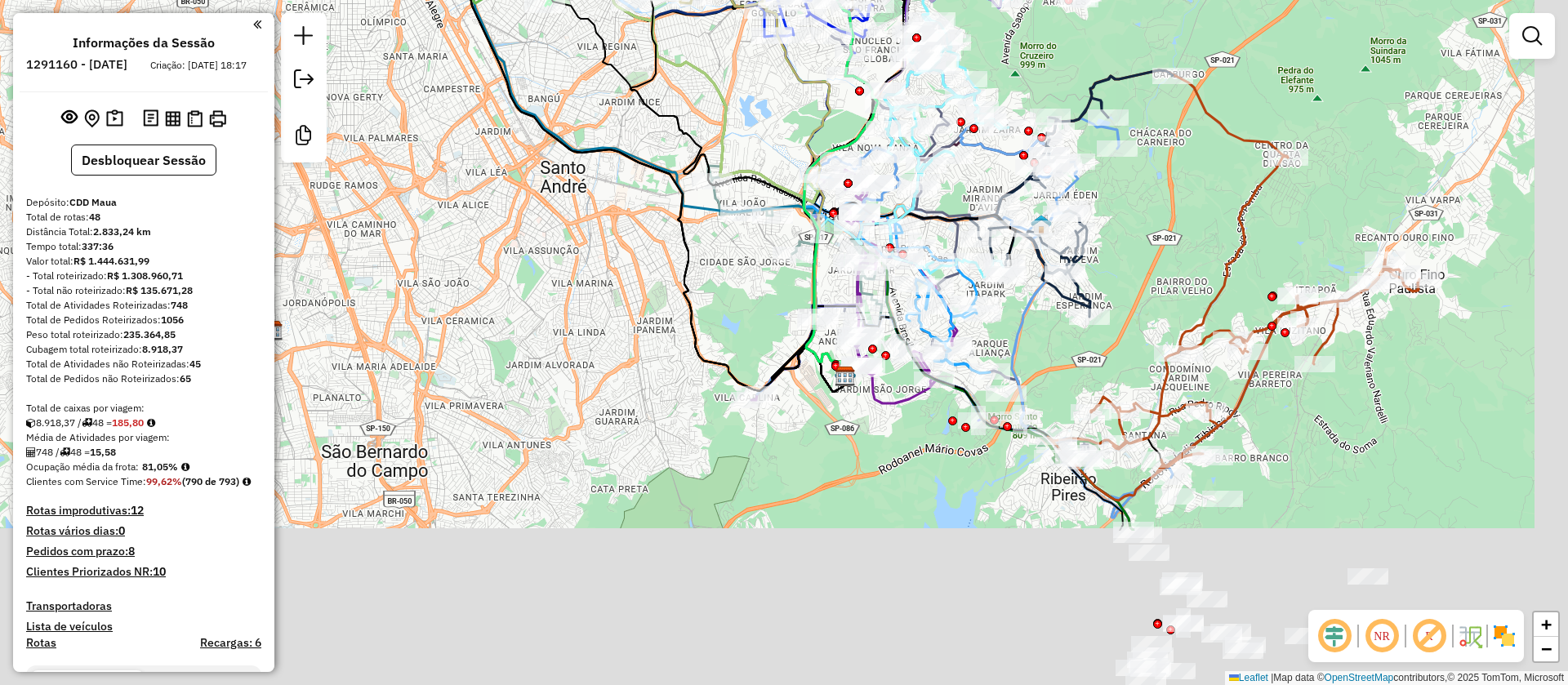
drag, startPoint x: 887, startPoint y: 504, endPoint x: 784, endPoint y: 270, distance: 255.7
click at [784, 270] on div "Janela de atendimento Grade de atendimento Capacidade Transportadoras Veículos …" at bounding box center [784, 342] width 1568 height 685
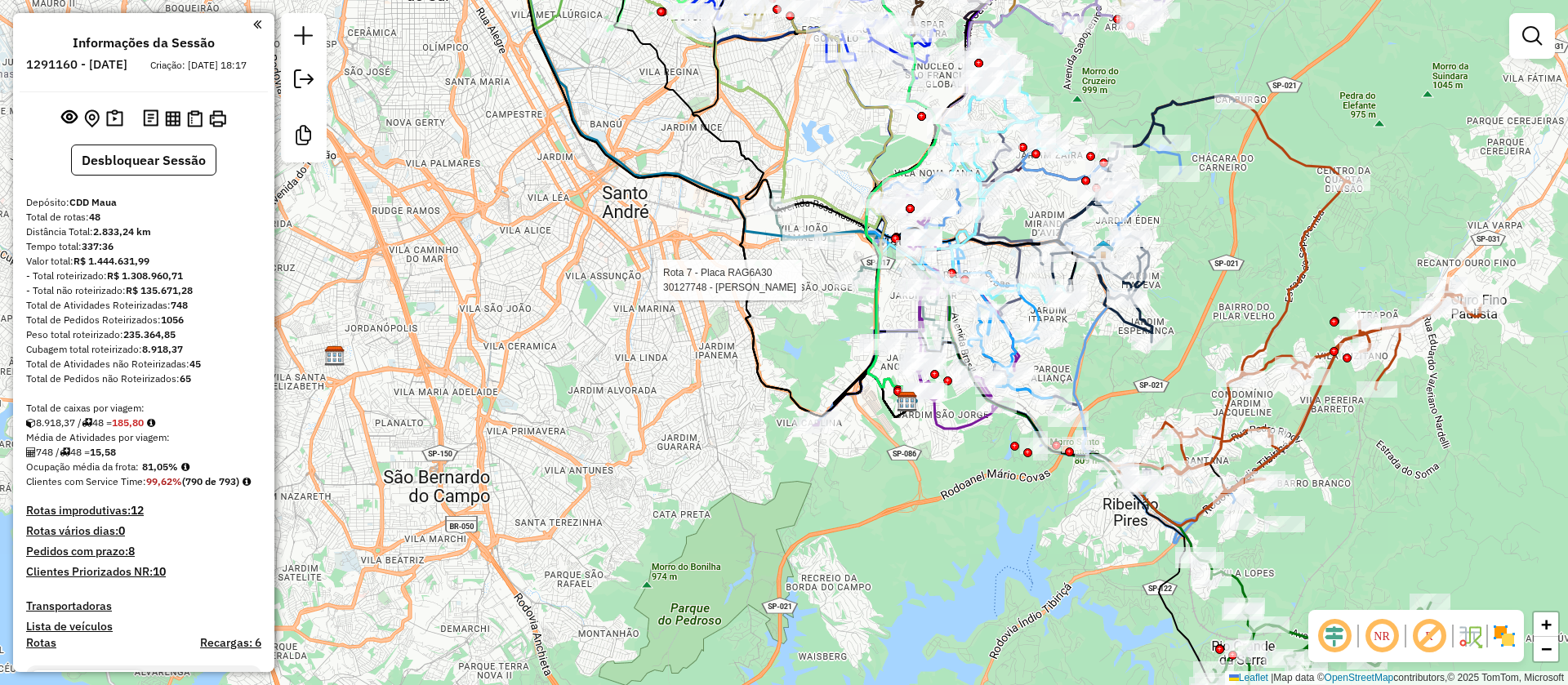
drag, startPoint x: 810, startPoint y: 381, endPoint x: 877, endPoint y: 432, distance: 84.2
click at [877, 432] on div "Rota 7 - Placa RAG6A30 30127748 - [PERSON_NAME] Janela de atendimento Grade de …" at bounding box center [784, 342] width 1568 height 685
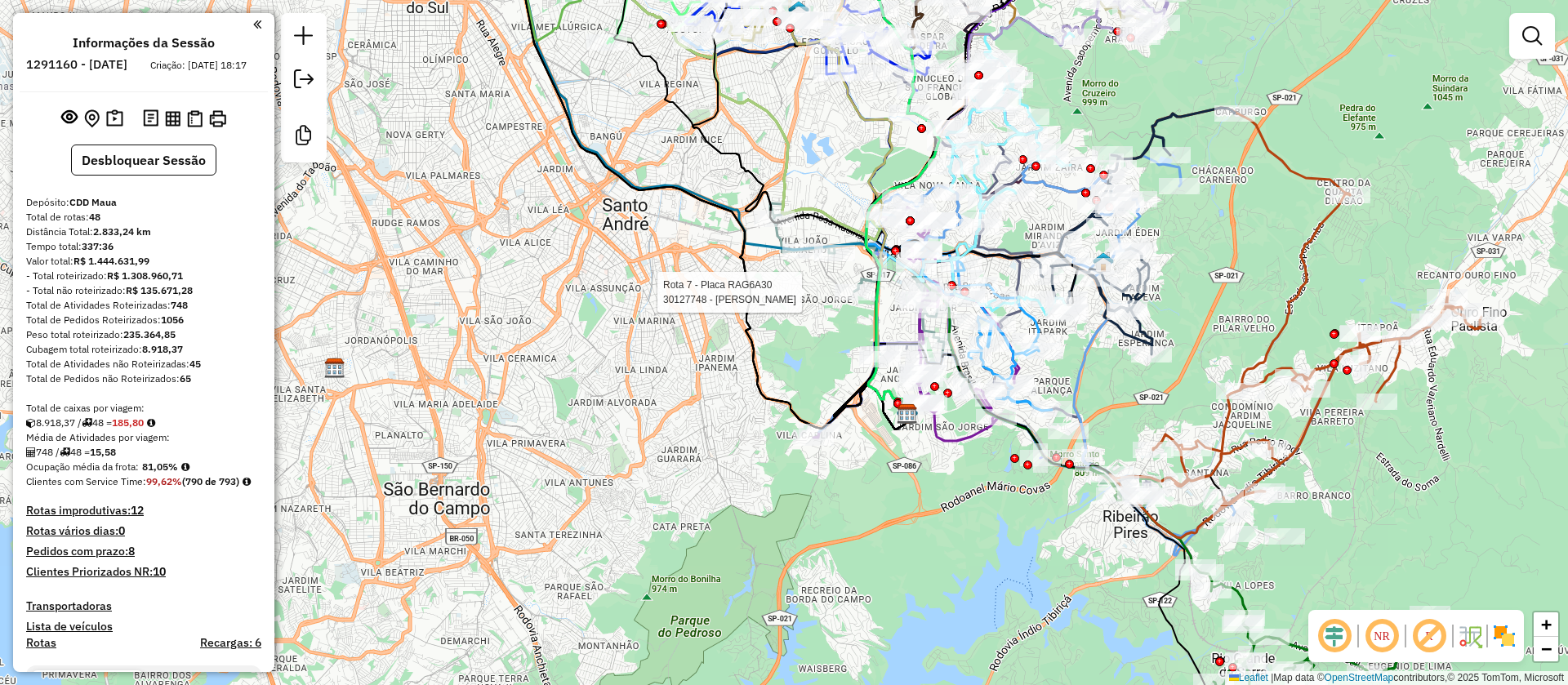
drag, startPoint x: 682, startPoint y: 341, endPoint x: 682, endPoint y: 361, distance: 20.0
click at [682, 361] on div "Rota 7 - Placa RAG6A30 30127748 - [PERSON_NAME] Janela de atendimento Grade de …" at bounding box center [784, 342] width 1568 height 685
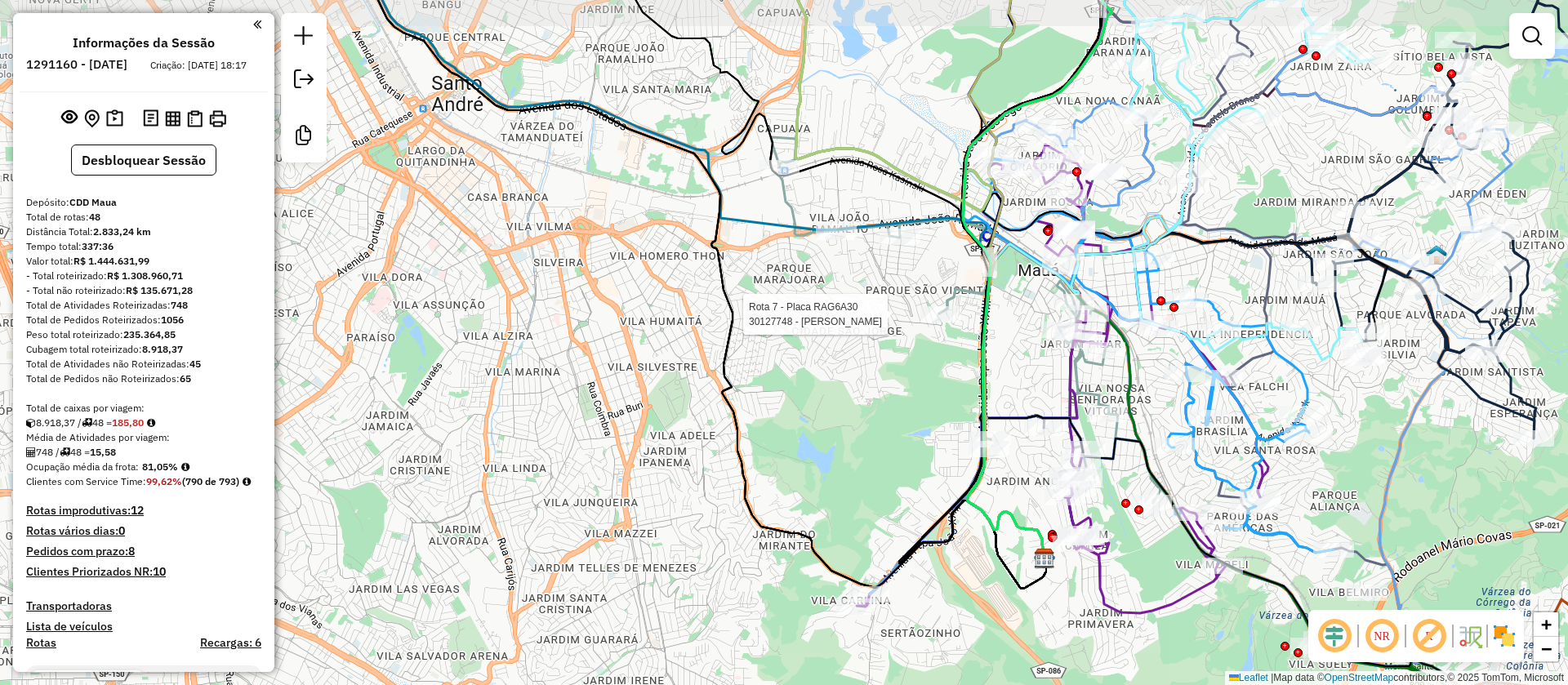
drag, startPoint x: 780, startPoint y: 341, endPoint x: 794, endPoint y: 404, distance: 64.5
click at [794, 404] on div "Rota 7 - Placa RAG6A30 30127748 - [PERSON_NAME] Janela de atendimento Grade de …" at bounding box center [784, 342] width 1568 height 685
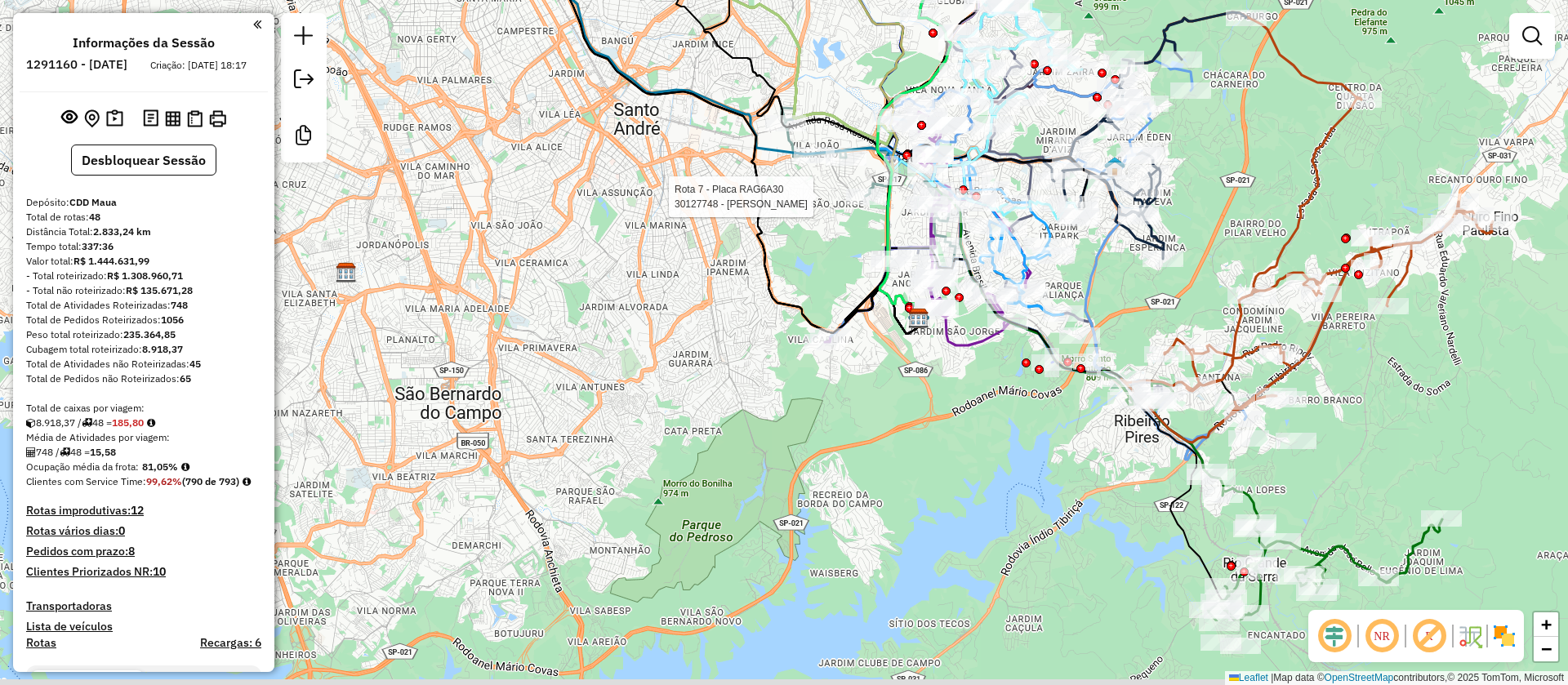
drag, startPoint x: 750, startPoint y: 406, endPoint x: 754, endPoint y: 308, distance: 98.1
click at [754, 308] on div "Rota 7 - Placa RAG6A30 30127748 - [PERSON_NAME] Janela de atendimento Grade de …" at bounding box center [784, 342] width 1568 height 685
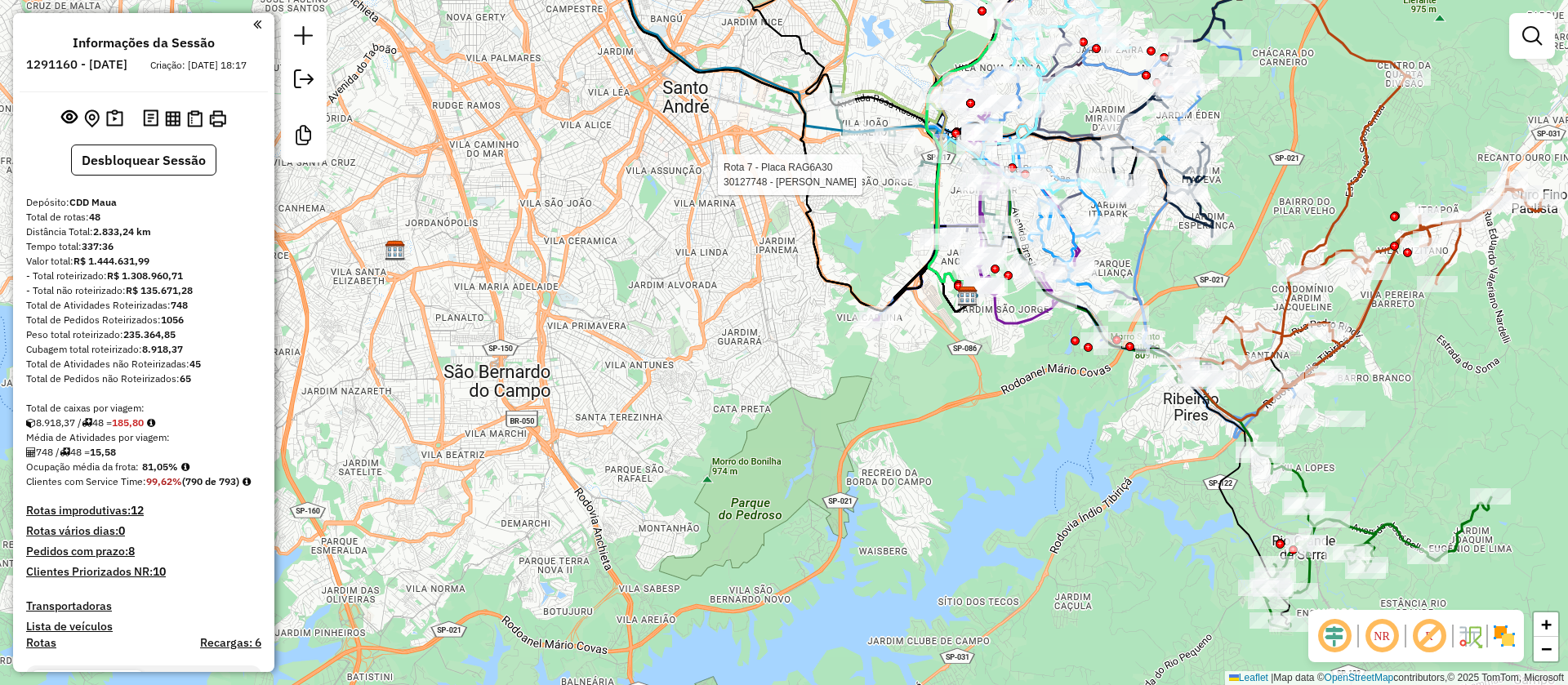
drag, startPoint x: 716, startPoint y: 417, endPoint x: 766, endPoint y: 396, distance: 54.2
click at [766, 396] on div "Rota 7 - Placa RAG6A30 30127748 - [PERSON_NAME] Janela de atendimento Grade de …" at bounding box center [784, 342] width 1568 height 685
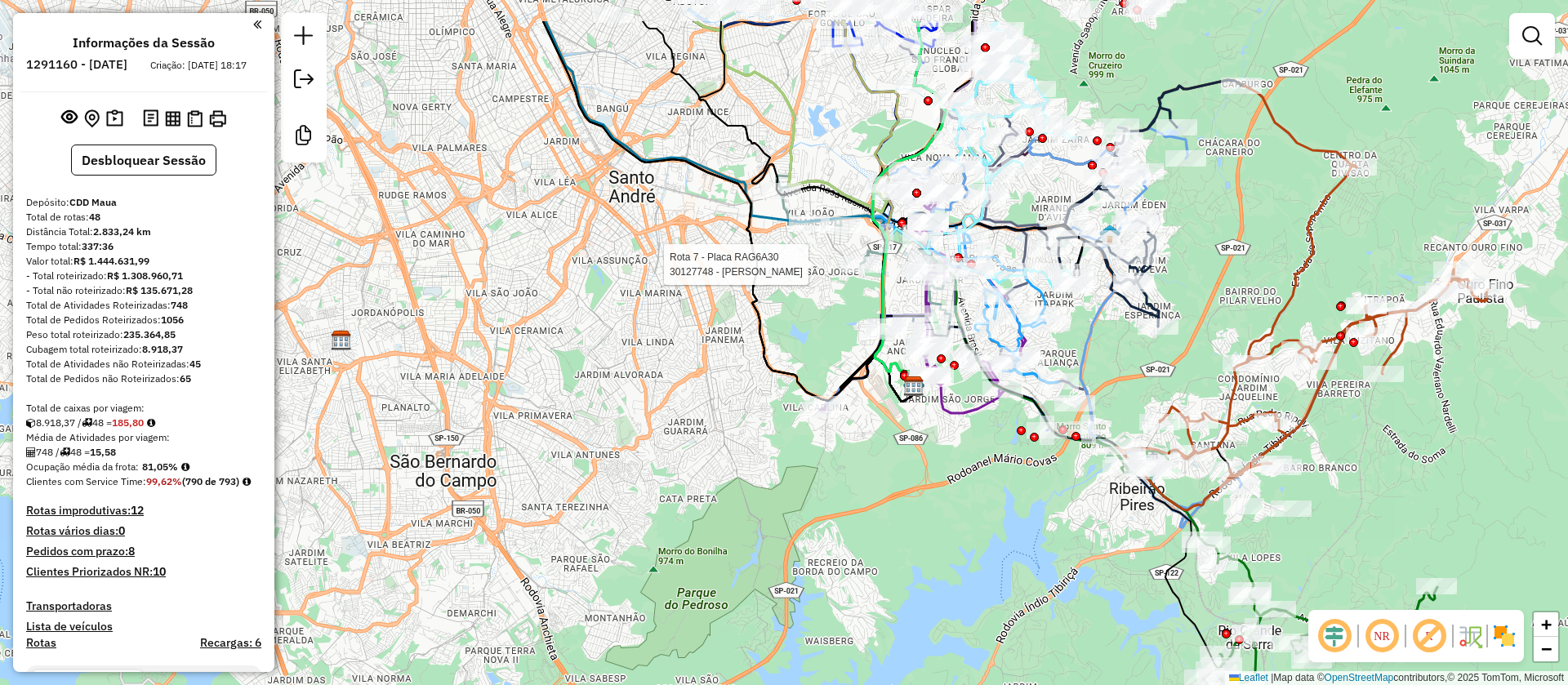
drag, startPoint x: 982, startPoint y: 365, endPoint x: 928, endPoint y: 456, distance: 105.8
click at [928, 456] on div "Rota 7 - Placa RAG6A30 30127748 - [PERSON_NAME] Janela de atendimento Grade de …" at bounding box center [784, 342] width 1568 height 685
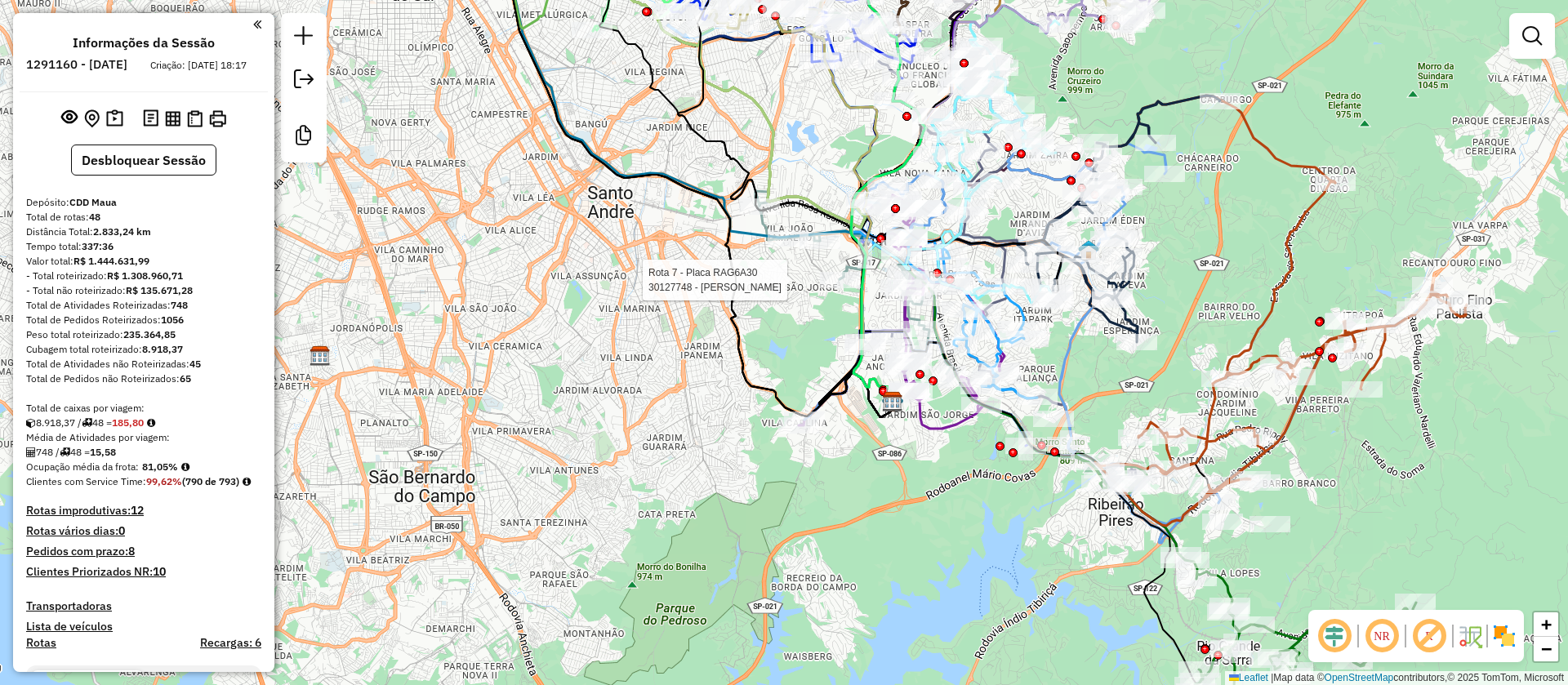
drag, startPoint x: 838, startPoint y: 335, endPoint x: 818, endPoint y: 351, distance: 25.6
click at [818, 351] on div "Rota 7 - Placa RAG6A30 30127748 - [PERSON_NAME] Janela de atendimento Grade de …" at bounding box center [784, 342] width 1568 height 685
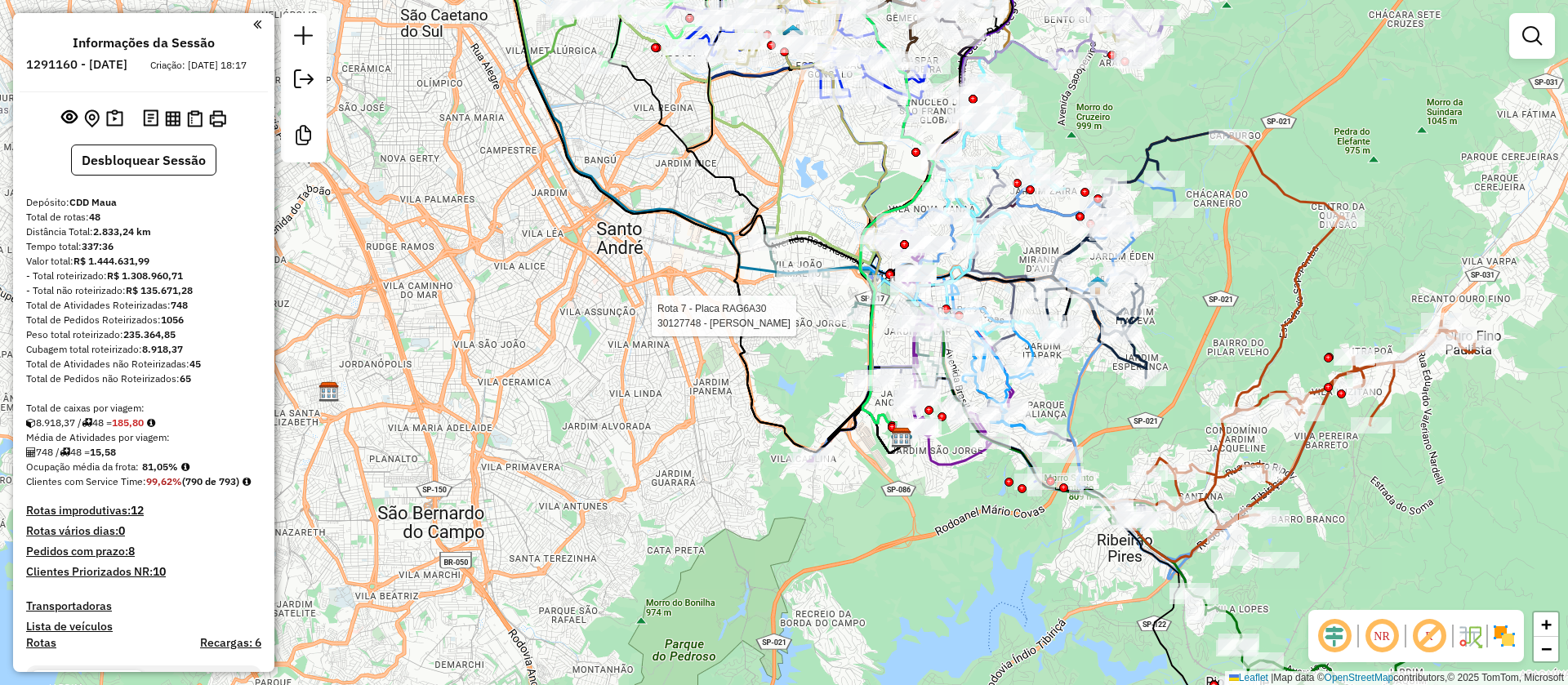
drag, startPoint x: 677, startPoint y: 385, endPoint x: 677, endPoint y: 396, distance: 11.0
click at [677, 396] on div "Rota 7 - Placa RAG6A30 30127748 - [PERSON_NAME] Janela de atendimento Grade de …" at bounding box center [784, 342] width 1568 height 685
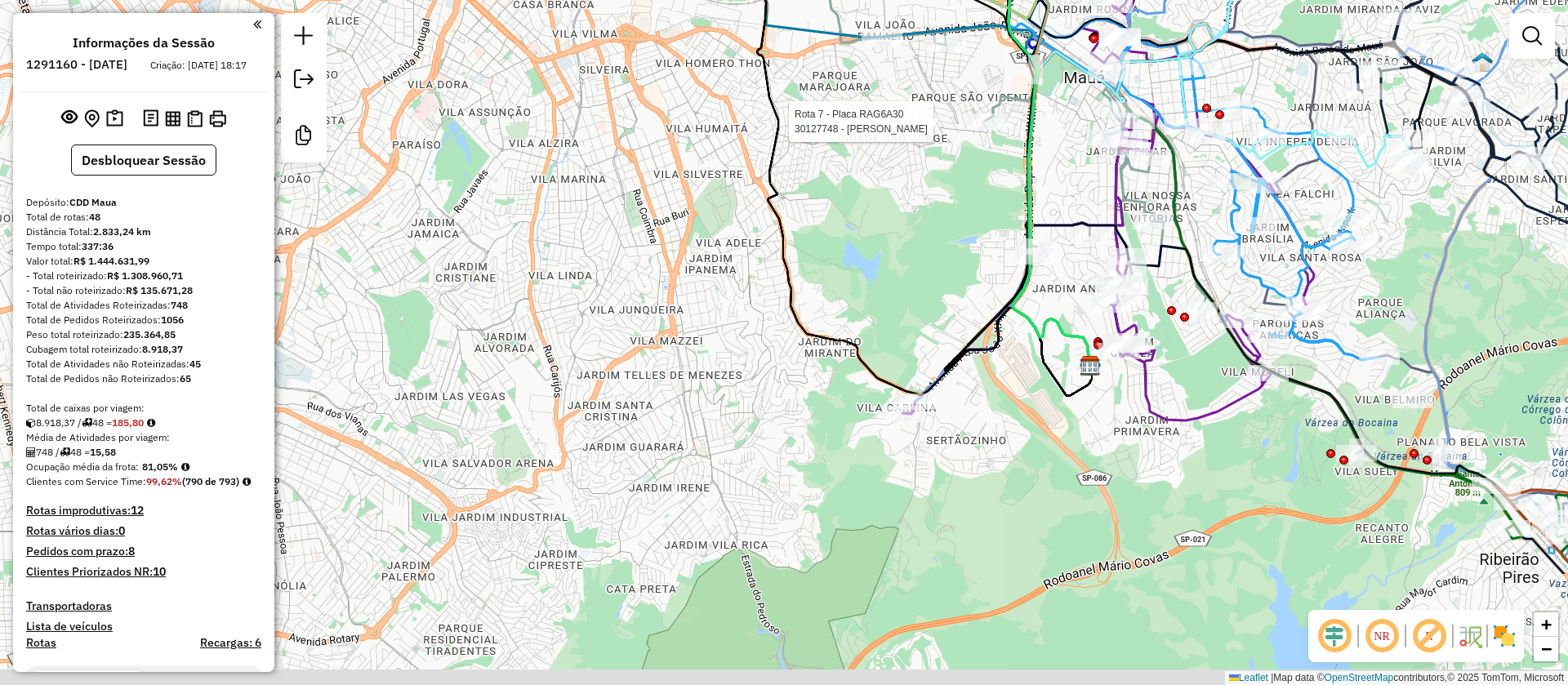
drag, startPoint x: 686, startPoint y: 516, endPoint x: 759, endPoint y: 332, distance: 198.0
click at [759, 332] on div "Rota 7 - Placa RAG6A30 30127748 - [PERSON_NAME] Janela de atendimento Grade de …" at bounding box center [784, 342] width 1568 height 685
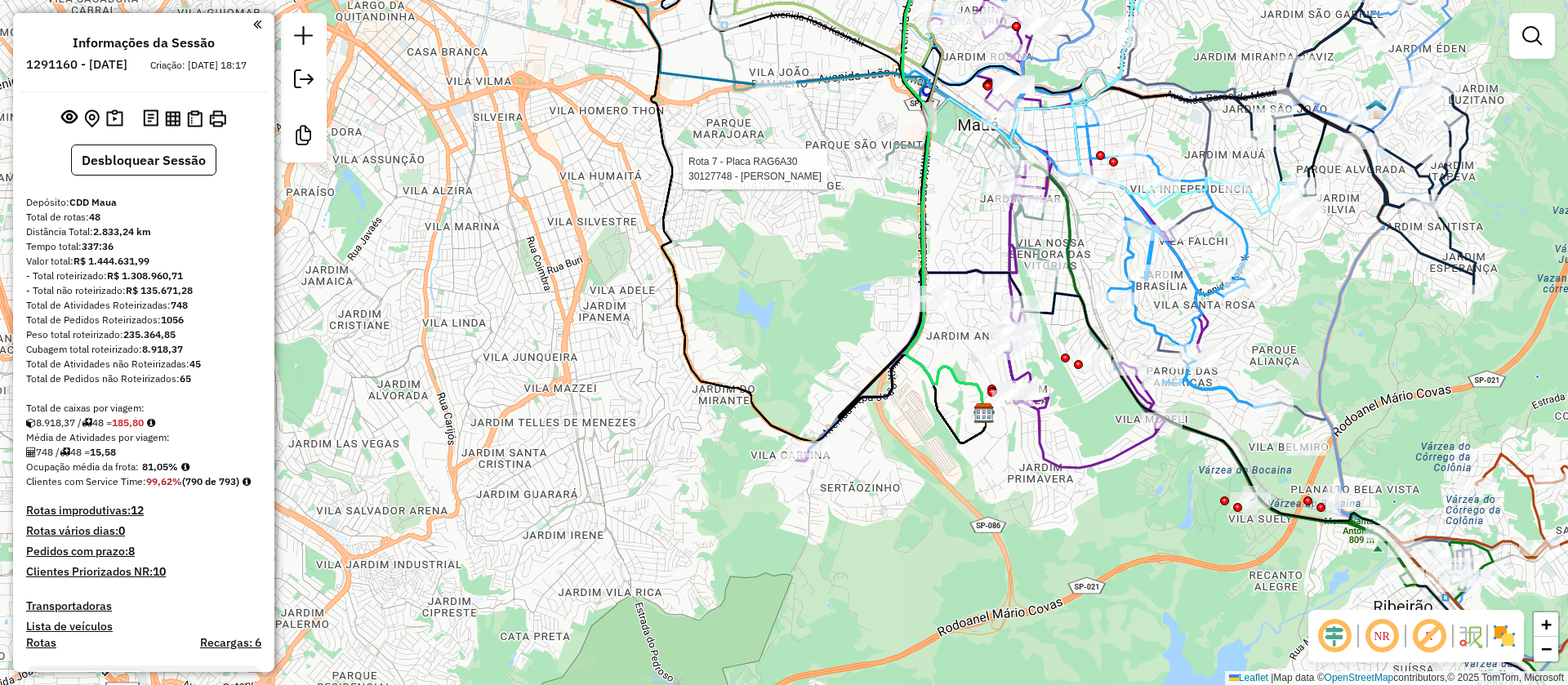
drag, startPoint x: 916, startPoint y: 446, endPoint x: 810, endPoint y: 499, distance: 118.5
click at [810, 499] on div "Rota 7 - Placa RAG6A30 30127748 - [PERSON_NAME] Janela de atendimento Grade de …" at bounding box center [784, 342] width 1568 height 685
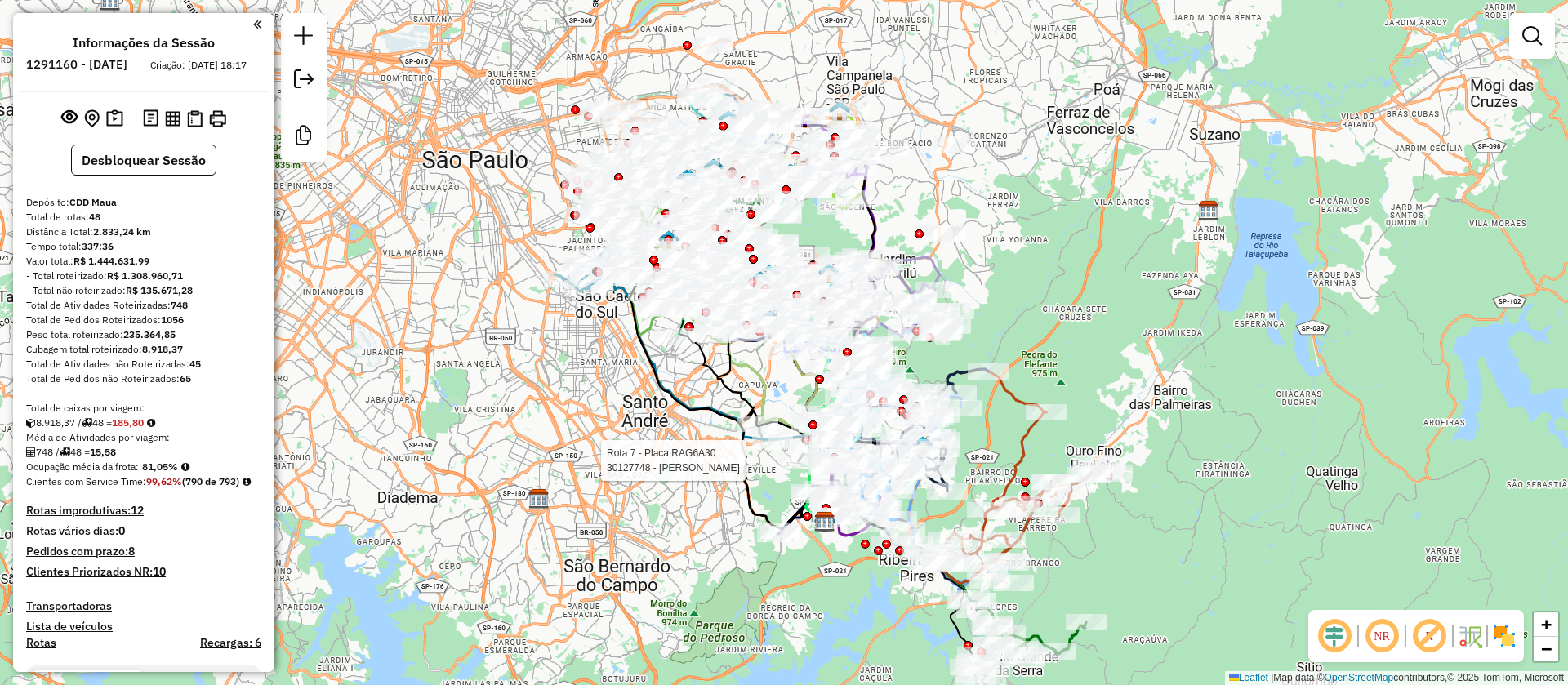
drag, startPoint x: 726, startPoint y: 325, endPoint x: 717, endPoint y: 487, distance: 162.2
click at [717, 487] on div "Rota 7 - Placa RAG6A30 30127748 - [PERSON_NAME] Janela de atendimento Grade de …" at bounding box center [784, 342] width 1568 height 685
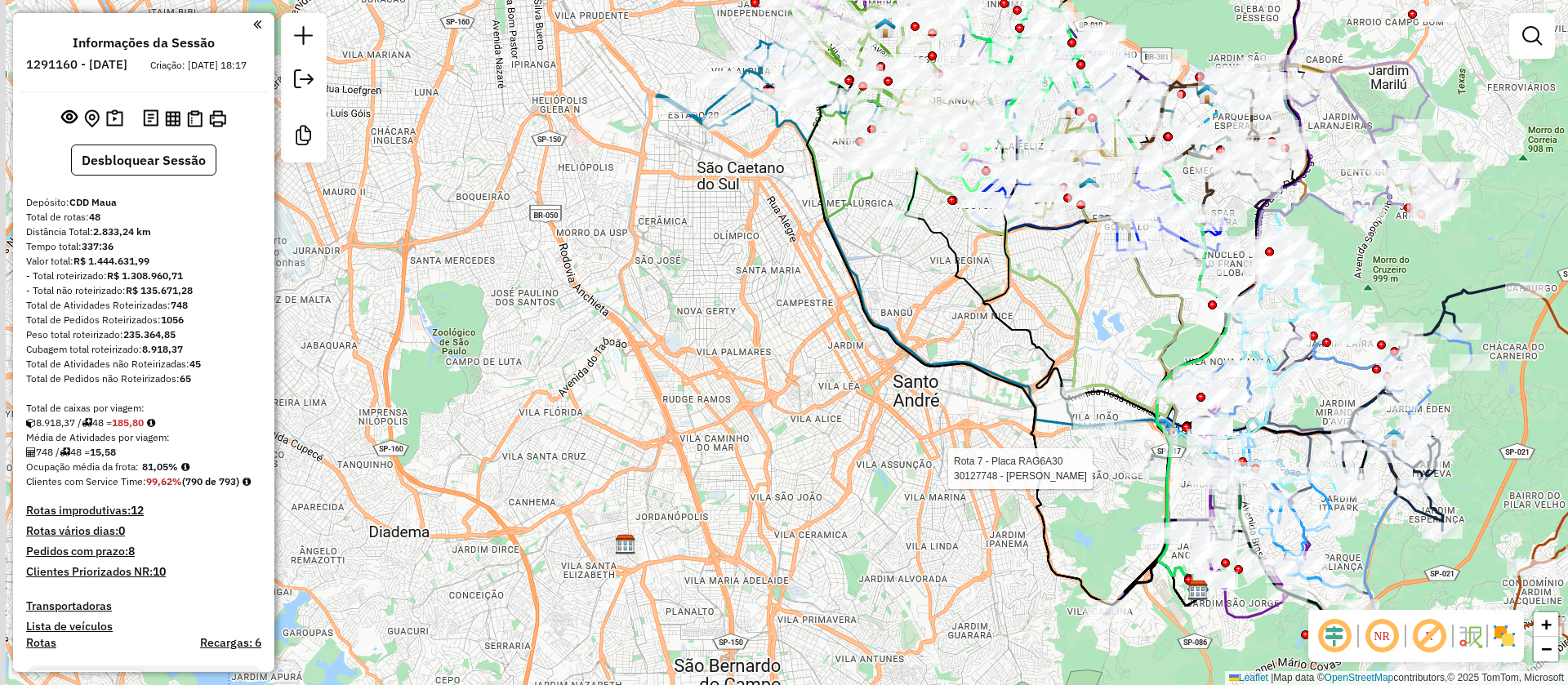
drag, startPoint x: 562, startPoint y: 394, endPoint x: 896, endPoint y: 284, distance: 351.6
click at [896, 284] on div "Rota 7 - Placa RAG6A30 30127748 - [PERSON_NAME] Janela de atendimento Grade de …" at bounding box center [784, 342] width 1568 height 685
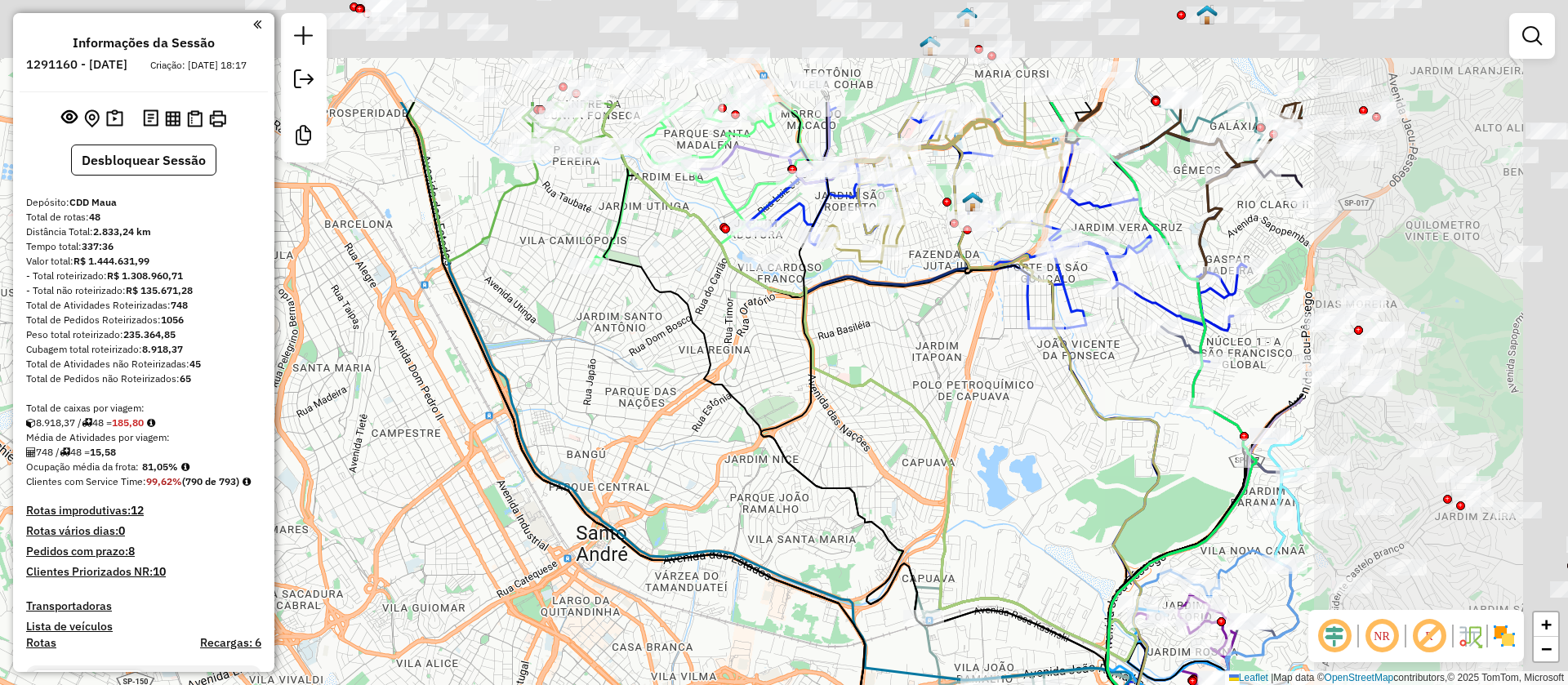
drag, startPoint x: 811, startPoint y: 311, endPoint x: 480, endPoint y: 441, distance: 355.6
click at [459, 455] on div "Rota 7 - Placa RAG6A30 30127748 - [PERSON_NAME] Janela de atendimento Grade de …" at bounding box center [784, 342] width 1568 height 685
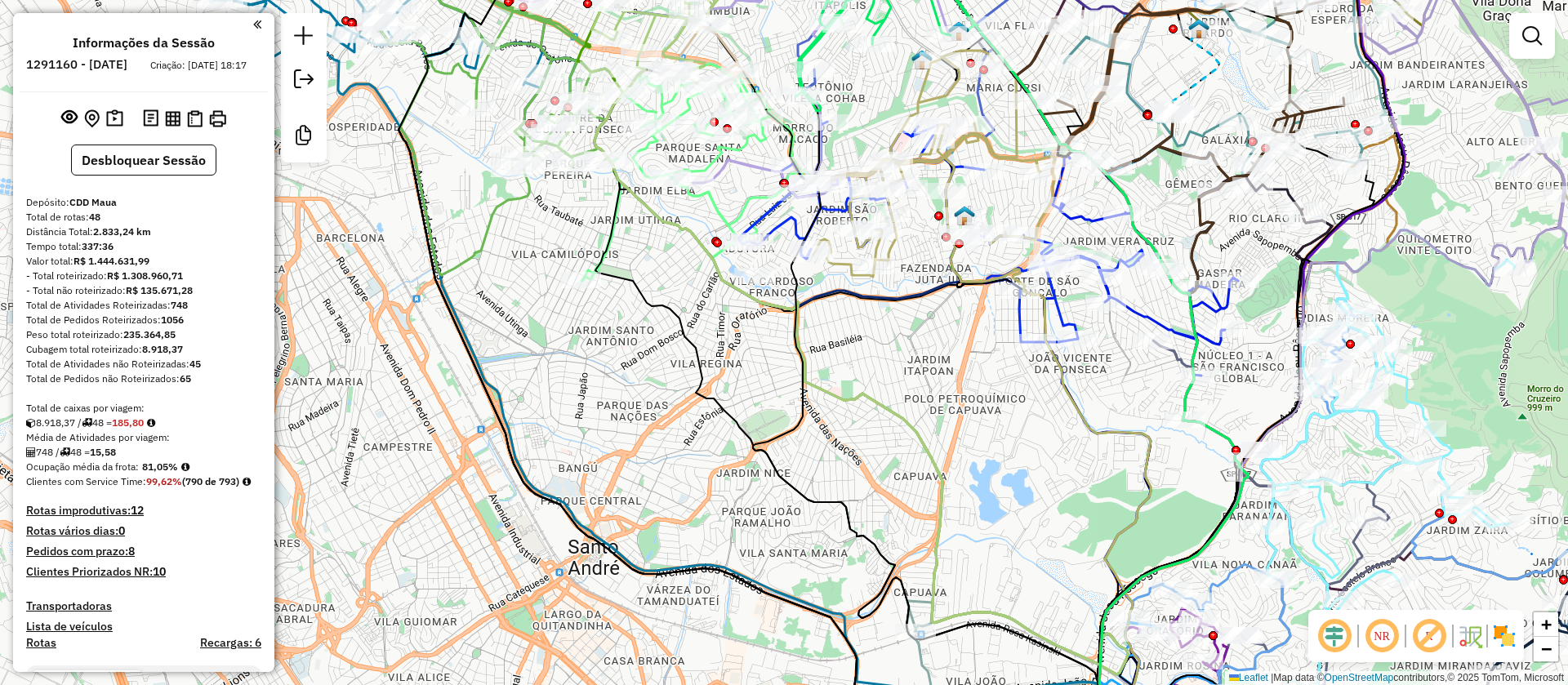
drag, startPoint x: 712, startPoint y: 314, endPoint x: 688, endPoint y: 377, distance: 67.4
click at [688, 377] on div "Rota 7 - Placa RAG6A30 30127748 - [PERSON_NAME] Janela de atendimento Grade de …" at bounding box center [784, 342] width 1568 height 685
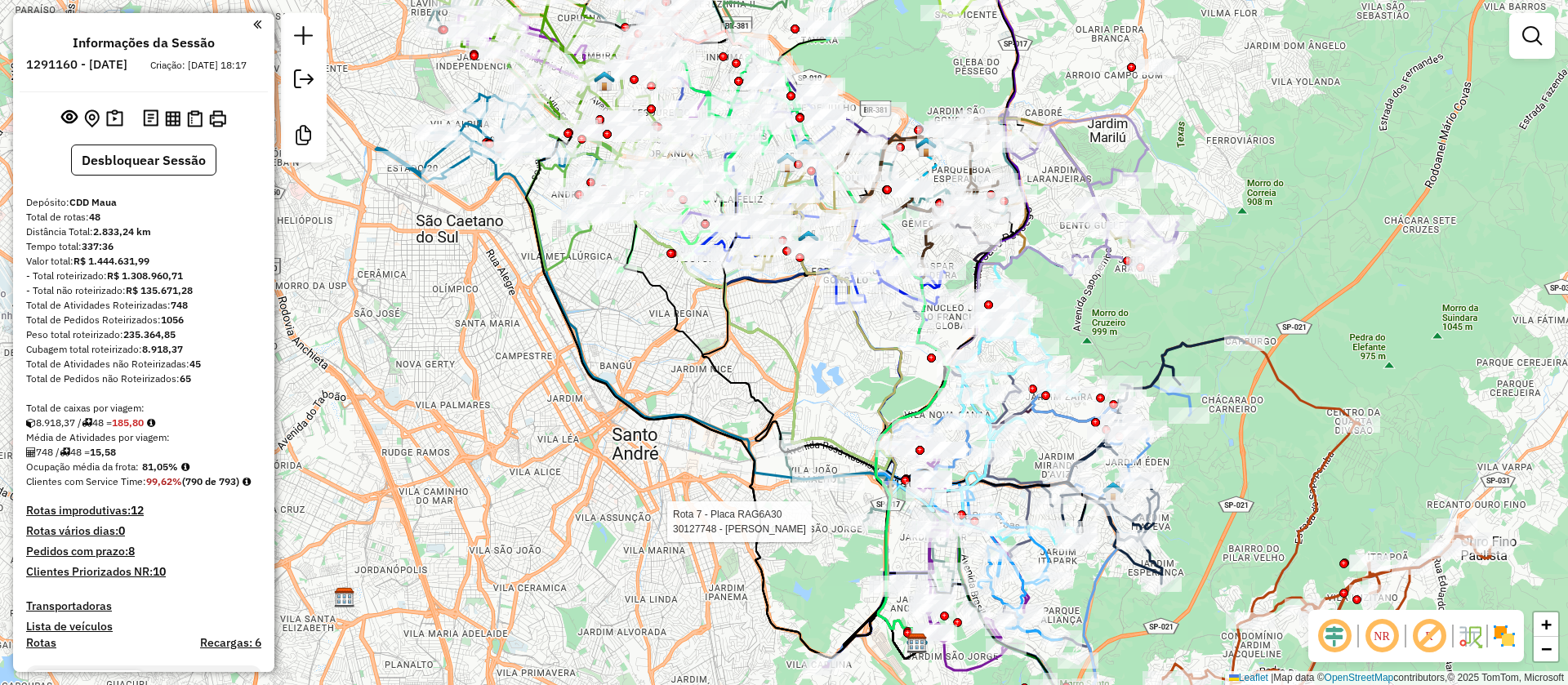
drag, startPoint x: 673, startPoint y: 366, endPoint x: 646, endPoint y: 337, distance: 39.6
click at [646, 337] on div "Rota 7 - Placa RAG6A30 30127748 - [PERSON_NAME] Janela de atendimento Grade de …" at bounding box center [784, 342] width 1568 height 685
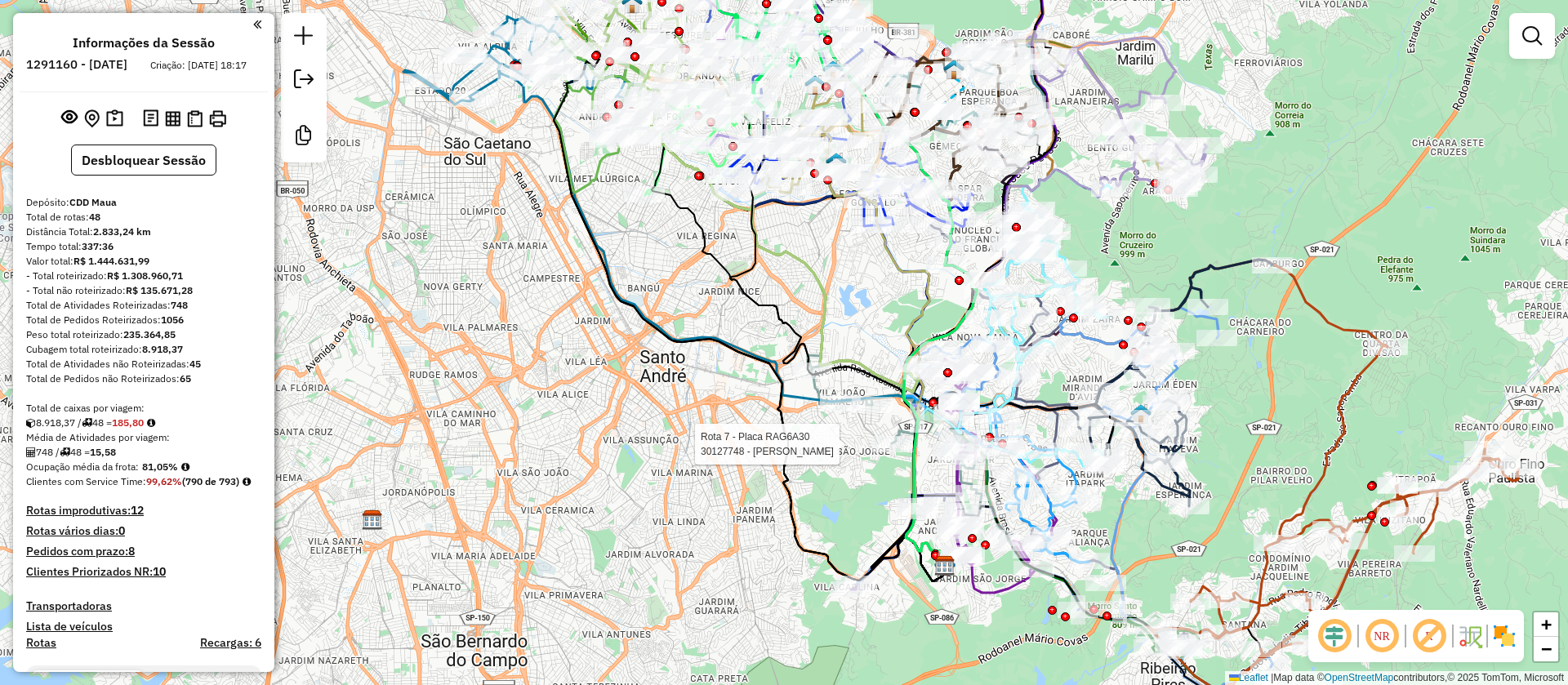
drag, startPoint x: 648, startPoint y: 351, endPoint x: 690, endPoint y: 279, distance: 83.4
click at [690, 279] on div "Rota 7 - Placa RAG6A30 30127748 - [PERSON_NAME] Janela de atendimento Grade de …" at bounding box center [784, 342] width 1568 height 685
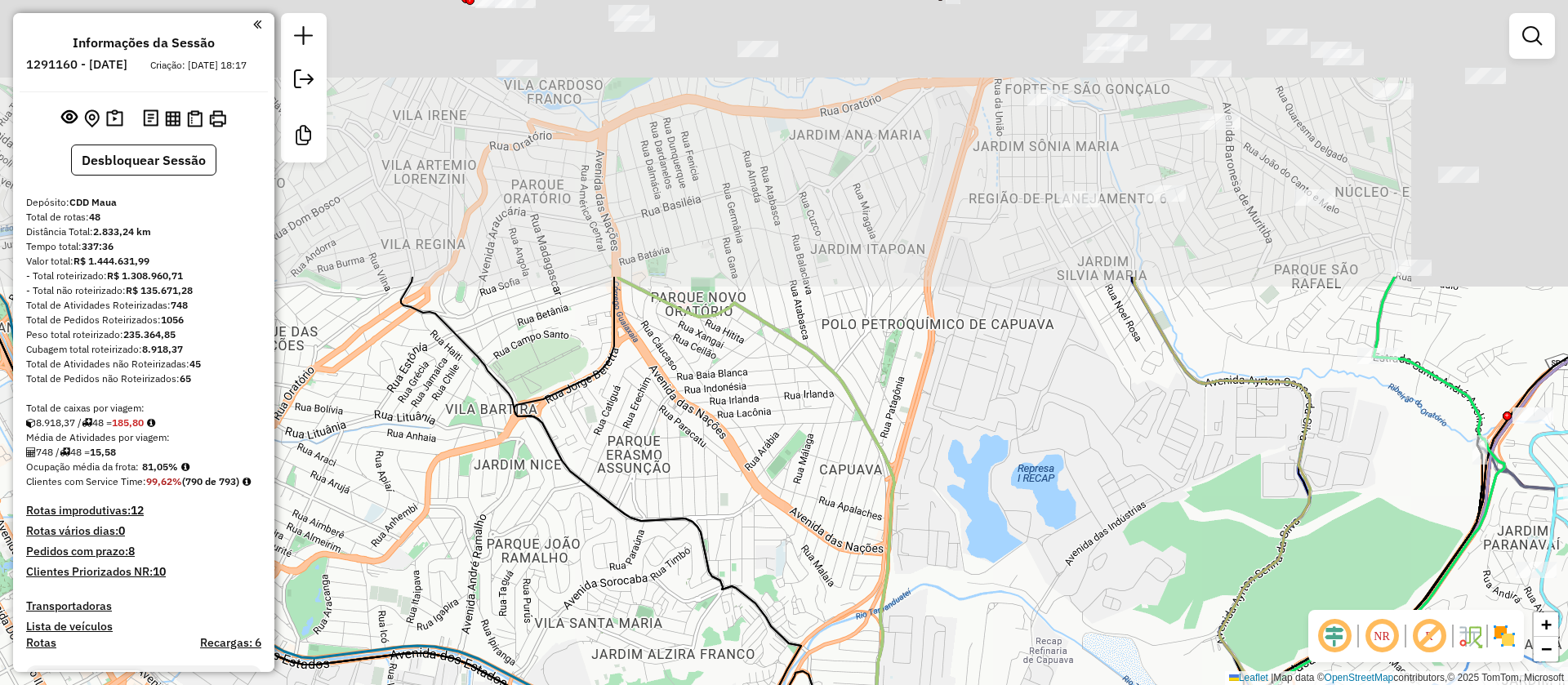
drag, startPoint x: 826, startPoint y: 273, endPoint x: 805, endPoint y: 492, distance: 220.0
click at [805, 492] on div "Rota 7 - Placa RAG6A30 30127748 - [PERSON_NAME] Janela de atendimento Grade de …" at bounding box center [784, 342] width 1568 height 685
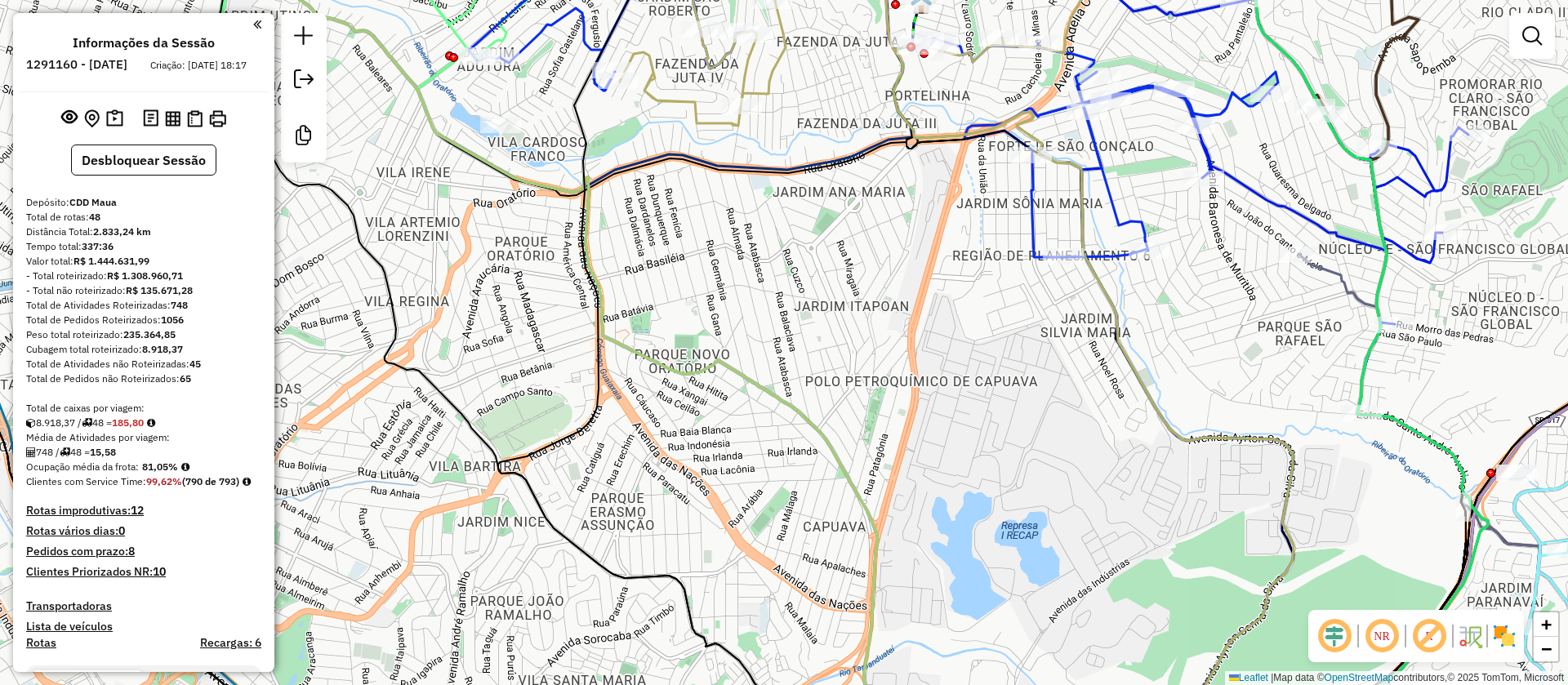
click at [881, 252] on div "Rota 7 - Placa RAG6A30 30127748 - [PERSON_NAME] Janela de atendimento Grade de …" at bounding box center [784, 342] width 1568 height 685
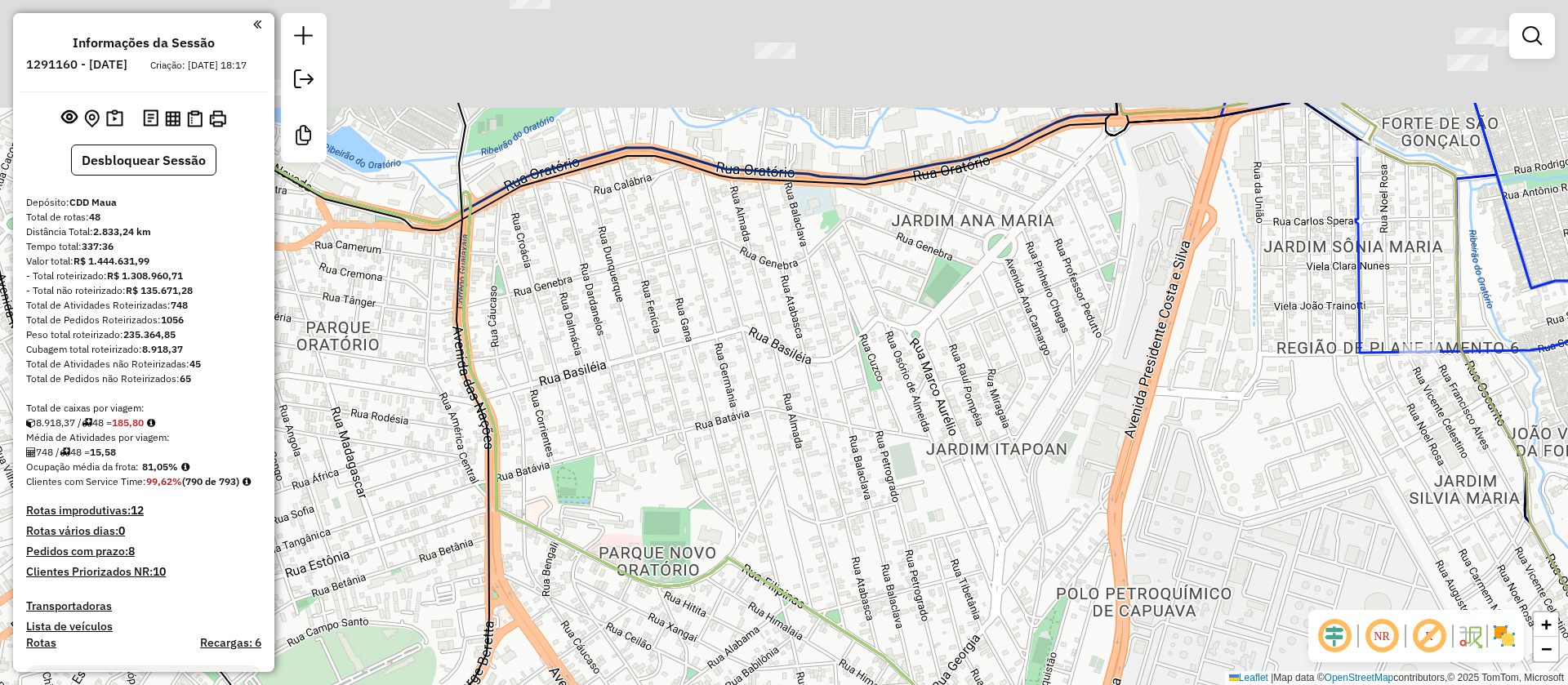
drag, startPoint x: 786, startPoint y: 128, endPoint x: 884, endPoint y: 340, distance: 233.6
click at [883, 339] on div "Rota 7 - Placa RAG6A30 30127748 - [PERSON_NAME] Janela de atendimento Grade de …" at bounding box center [784, 342] width 1568 height 685
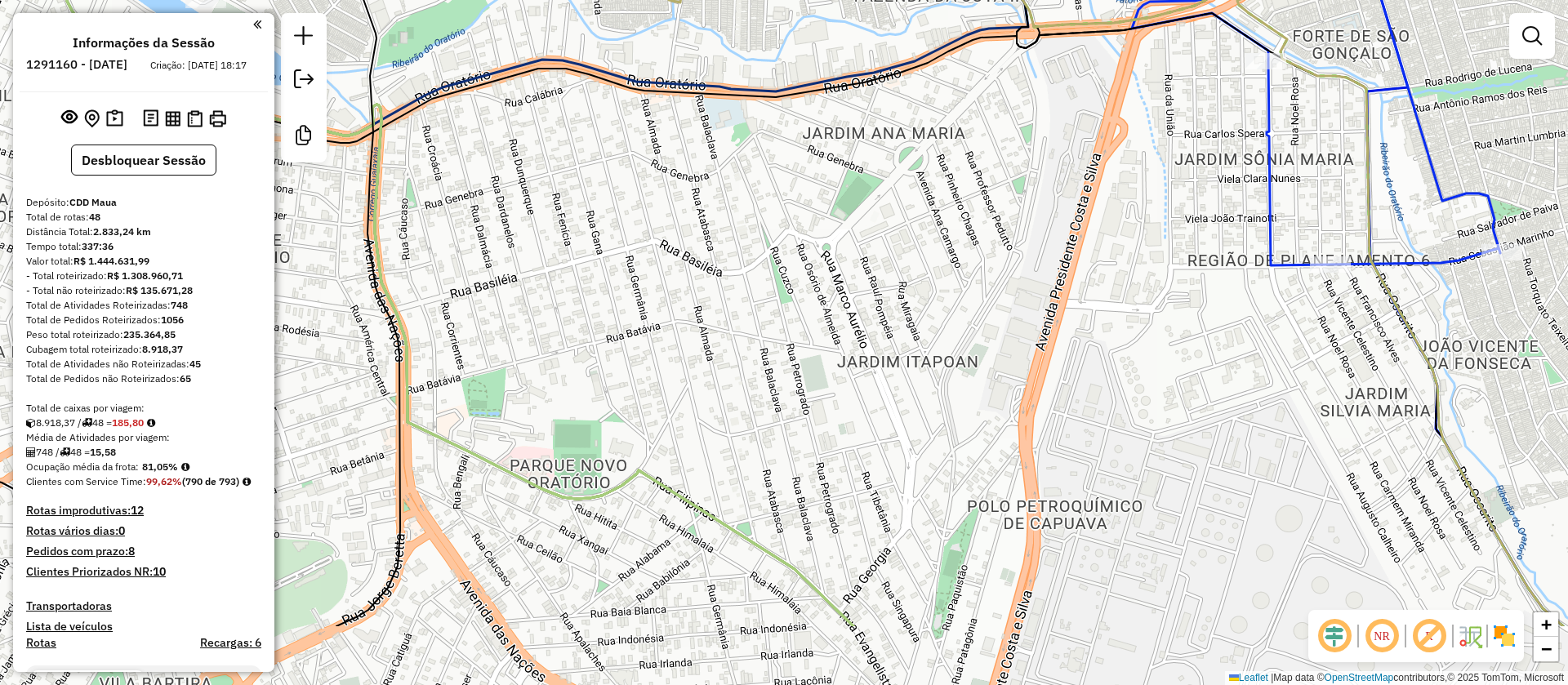
drag, startPoint x: 920, startPoint y: 281, endPoint x: 873, endPoint y: 210, distance: 85.1
click at [873, 210] on div "Rota 7 - Placa RAG6A30 30127748 - [PERSON_NAME] Janela de atendimento Grade de …" at bounding box center [784, 342] width 1568 height 685
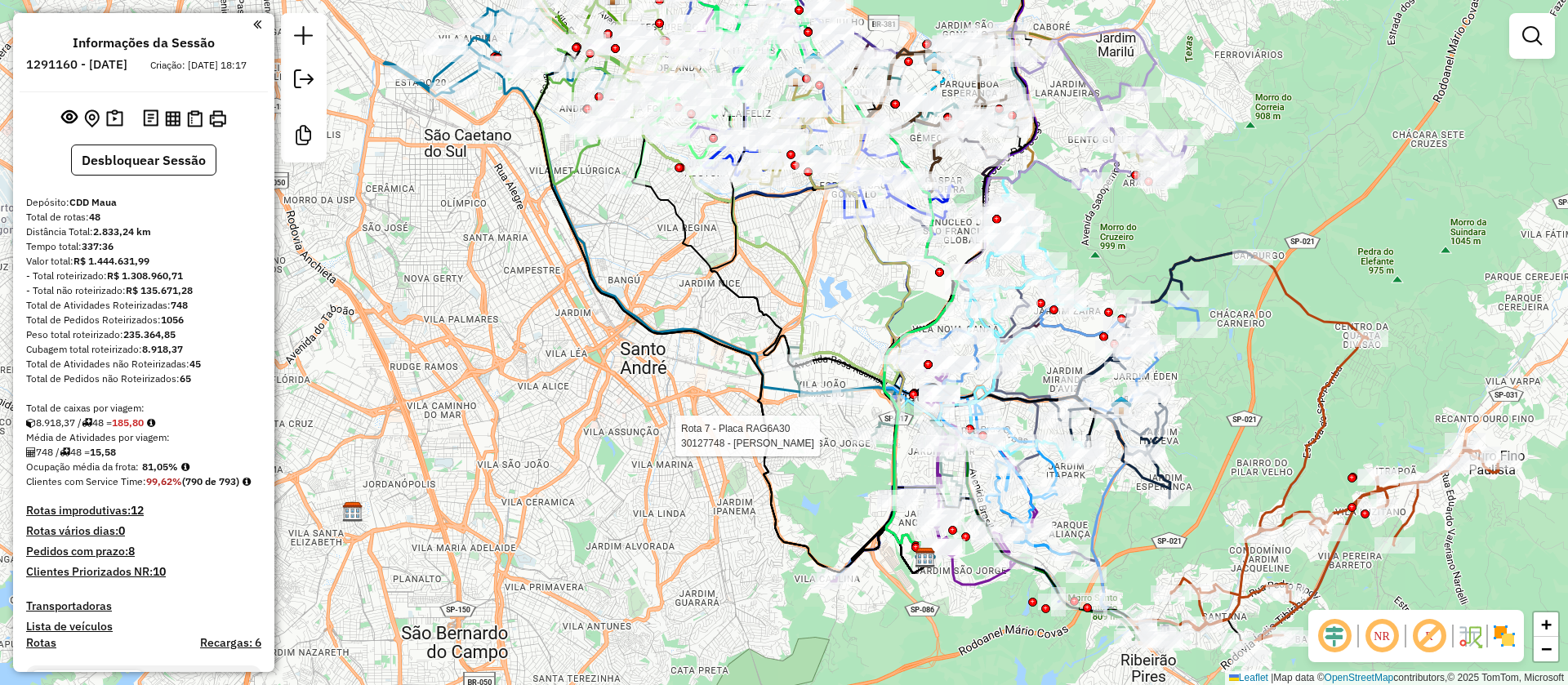
drag, startPoint x: 879, startPoint y: 421, endPoint x: 882, endPoint y: 303, distance: 118.0
click at [882, 303] on div "Rota 7 - Placa RAG6A30 30127748 - [PERSON_NAME] Janela de atendimento Grade de …" at bounding box center [784, 342] width 1568 height 685
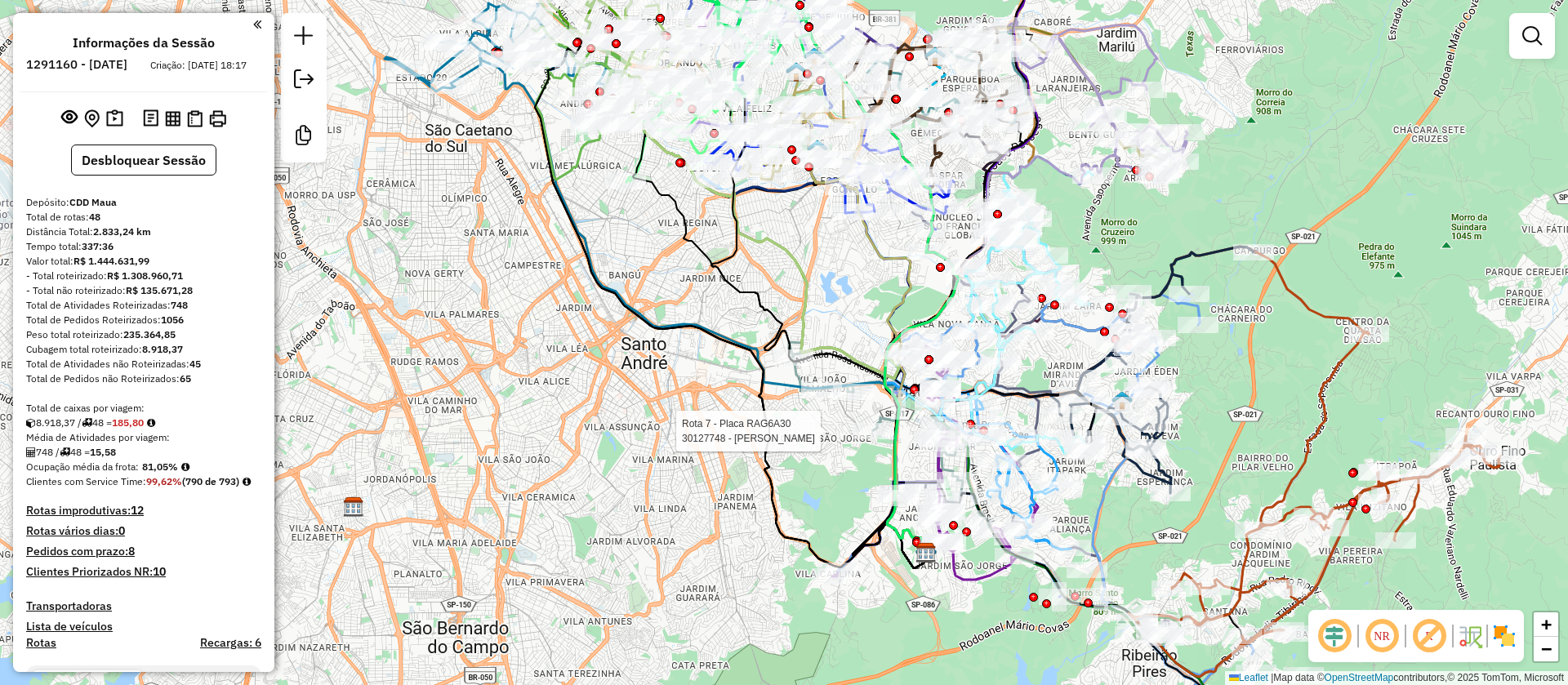
click at [1499, 642] on img at bounding box center [1504, 635] width 26 height 26
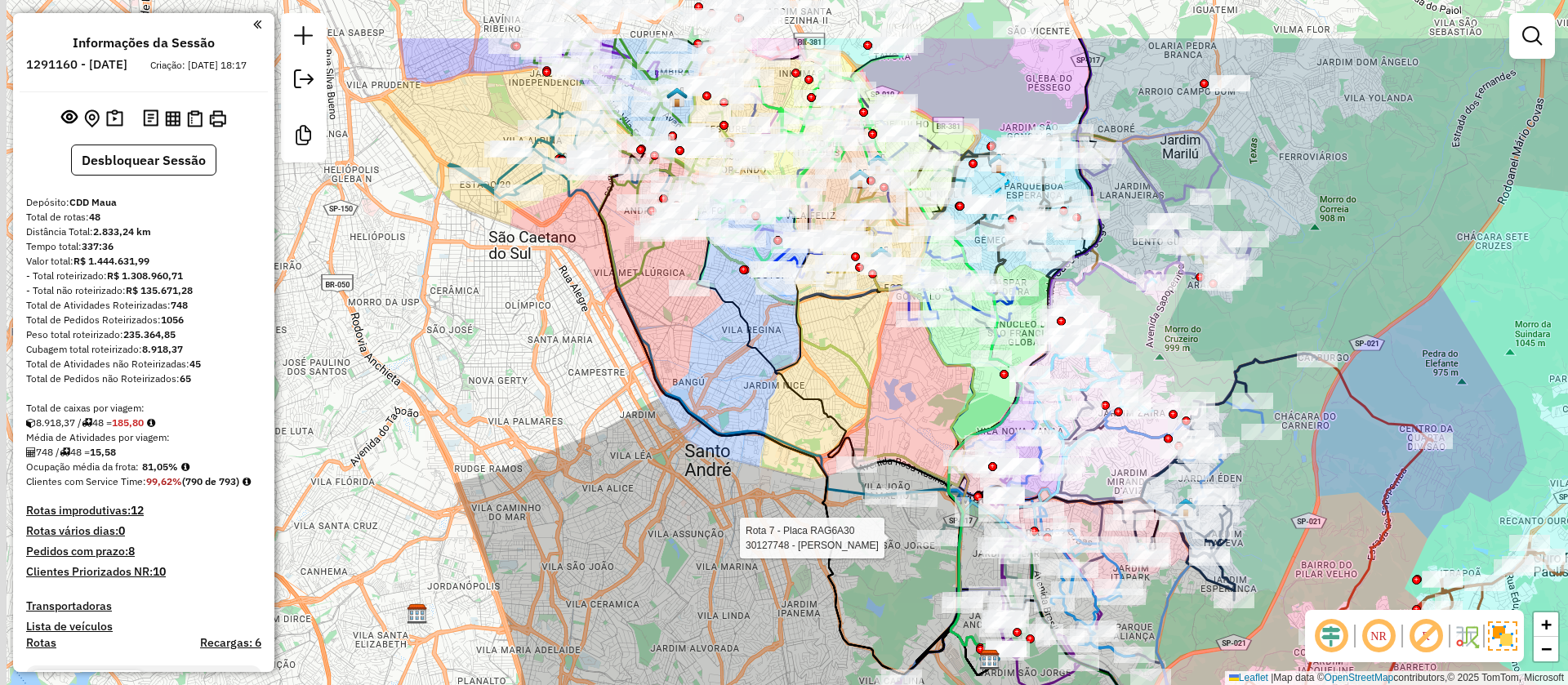
drag, startPoint x: 851, startPoint y: 269, endPoint x: 939, endPoint y: 407, distance: 163.7
click at [939, 407] on div "Rota 7 - Placa RAG6A30 30127748 - [PERSON_NAME] Janela de atendimento Grade de …" at bounding box center [784, 342] width 1568 height 685
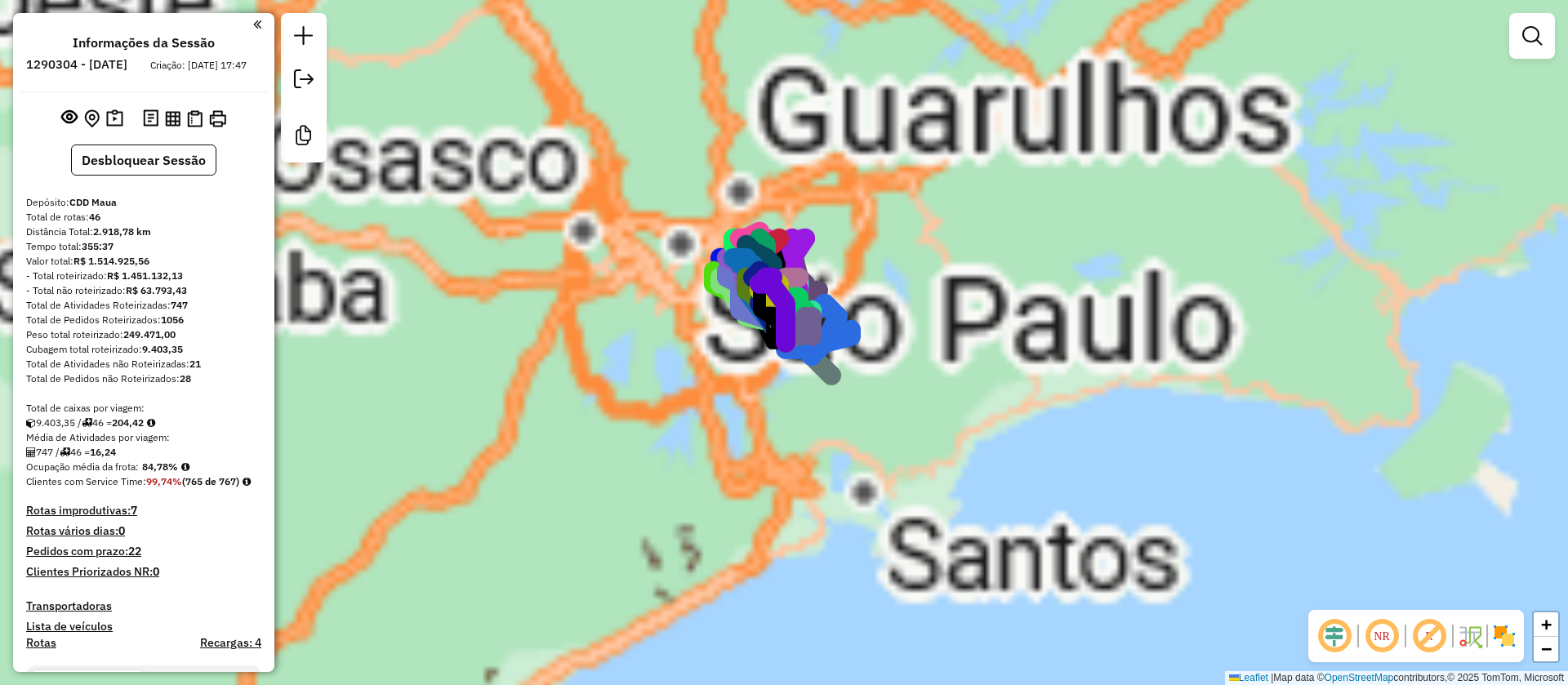
click at [990, 115] on div "Janela de atendimento Grade de atendimento Capacidade Transportadoras Veículos …" at bounding box center [784, 342] width 1568 height 685
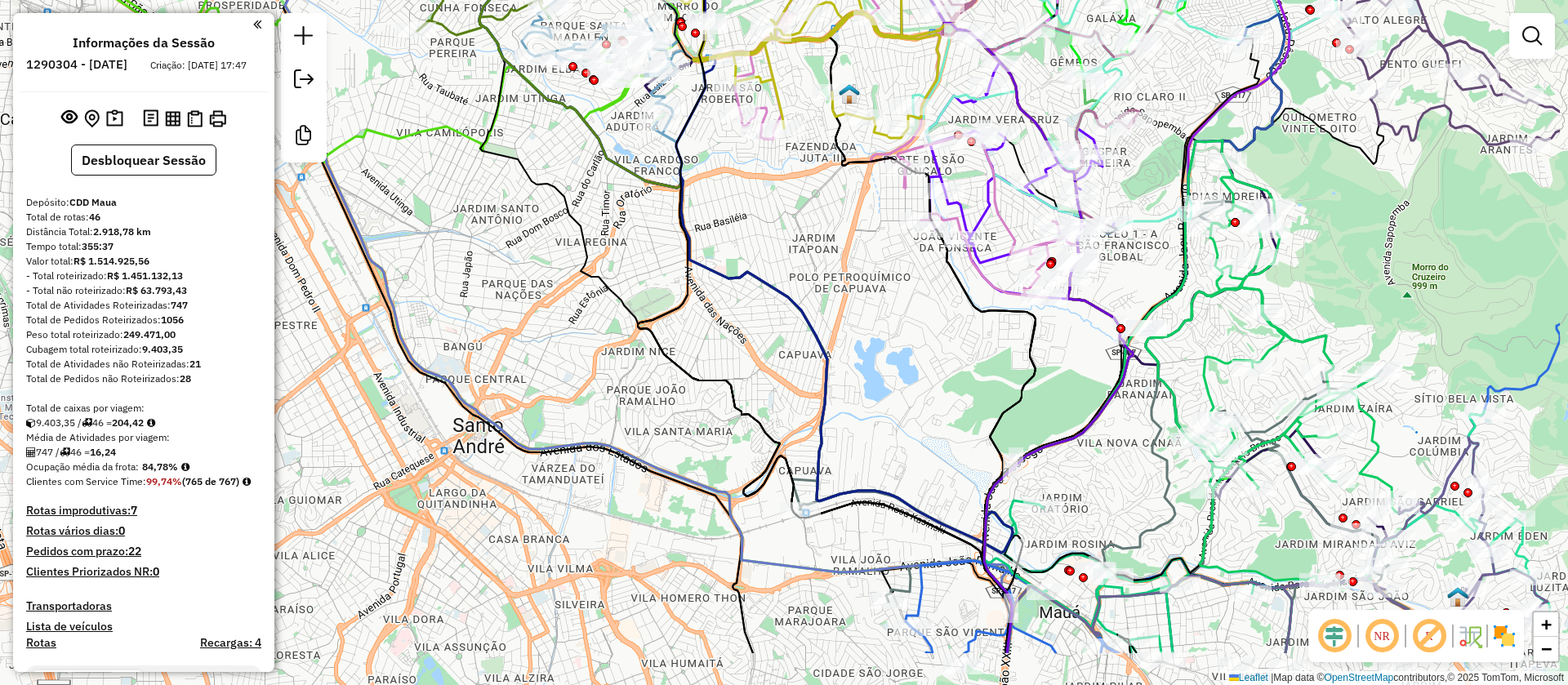
drag, startPoint x: 694, startPoint y: 357, endPoint x: 529, endPoint y: 256, distance: 193.5
click at [529, 256] on div "Janela de atendimento Grade de atendimento Capacidade Transportadoras Veículos …" at bounding box center [784, 342] width 1568 height 685
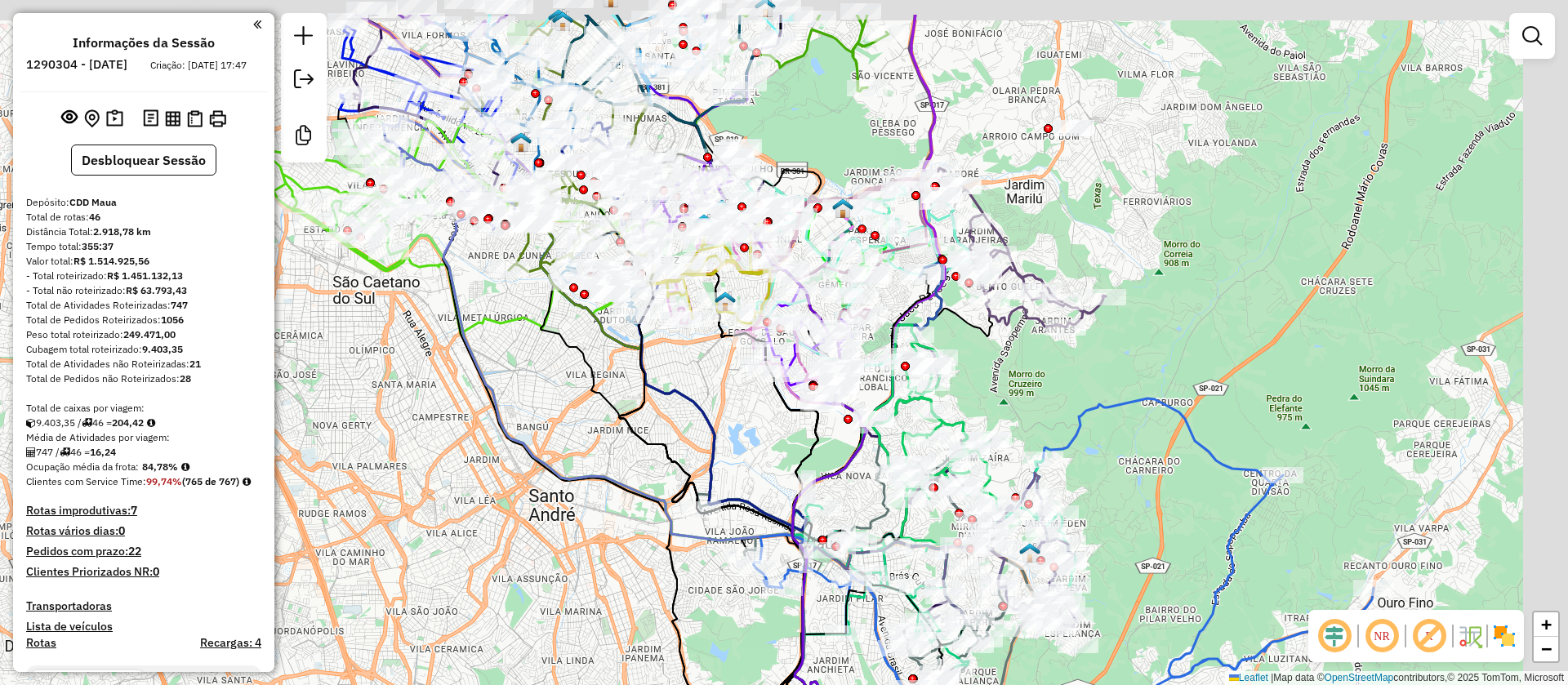
drag, startPoint x: 731, startPoint y: 473, endPoint x: 639, endPoint y: 556, distance: 123.9
click at [639, 556] on div "Janela de atendimento Grade de atendimento Capacidade Transportadoras Veículos …" at bounding box center [784, 342] width 1568 height 685
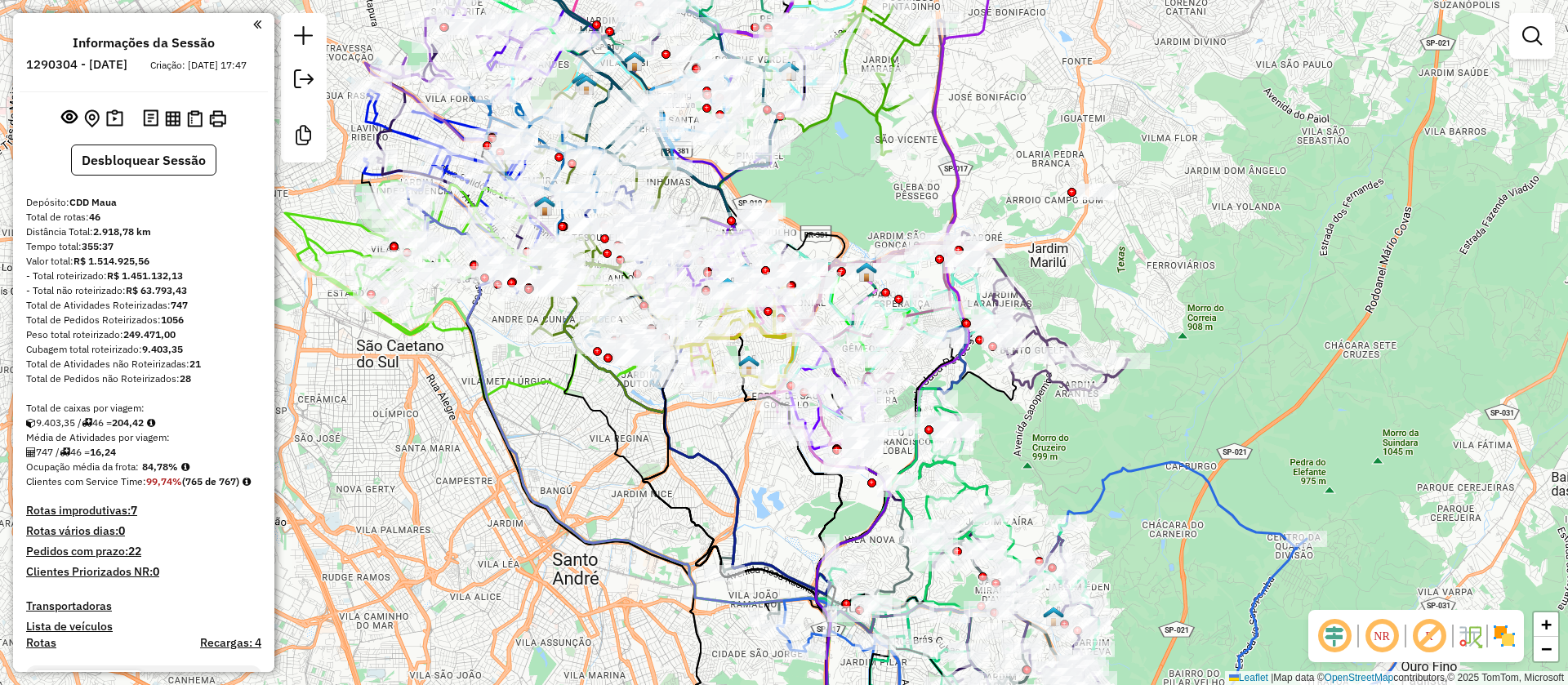
drag, startPoint x: 710, startPoint y: 395, endPoint x: 729, endPoint y: 436, distance: 45.2
click at [729, 436] on div "Janela de atendimento Grade de atendimento Capacidade Transportadoras Veículos …" at bounding box center [784, 342] width 1568 height 685
click at [1438, 639] on em at bounding box center [1430, 636] width 39 height 39
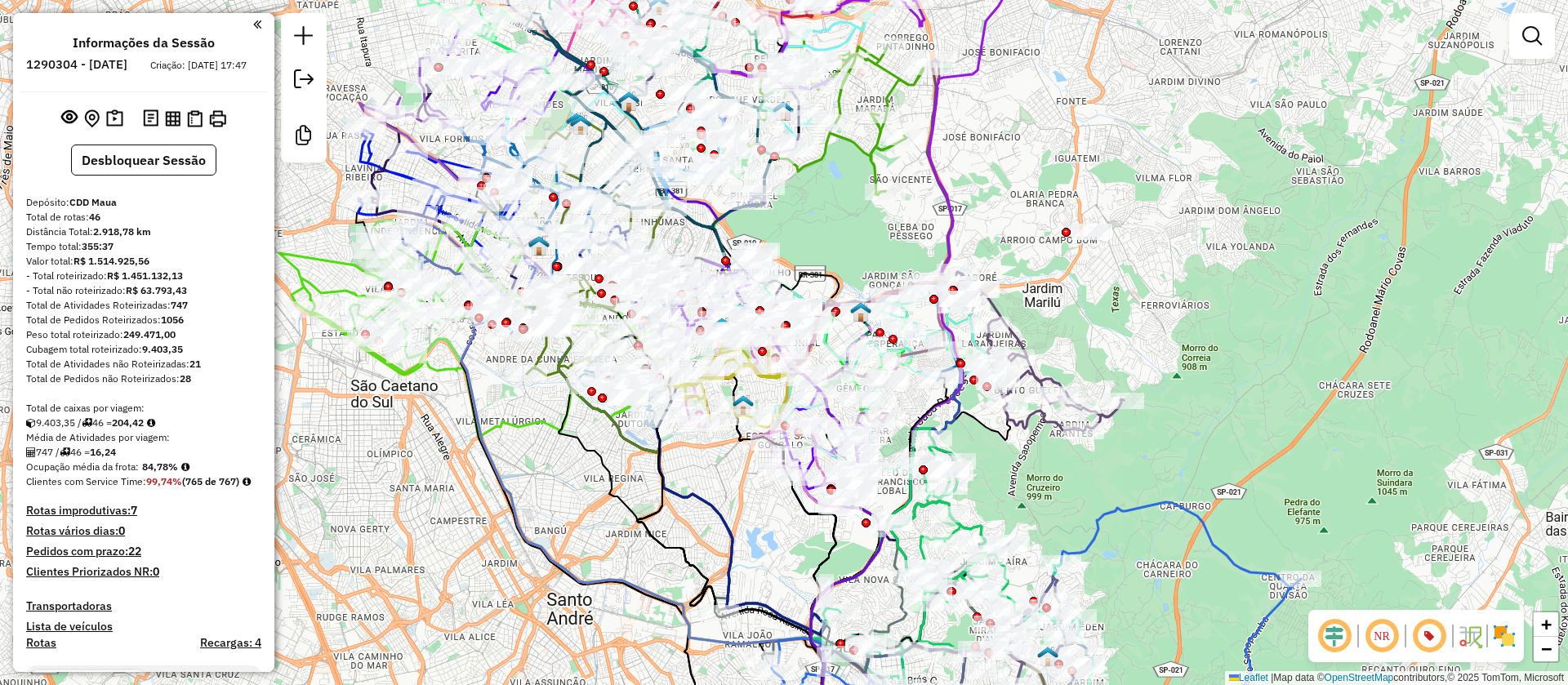
drag, startPoint x: 706, startPoint y: 434, endPoint x: 688, endPoint y: 457, distance: 29.2
click at [700, 476] on div "Janela de atendimento Grade de atendimento Capacidade Transportadoras Veículos …" at bounding box center [784, 342] width 1568 height 685
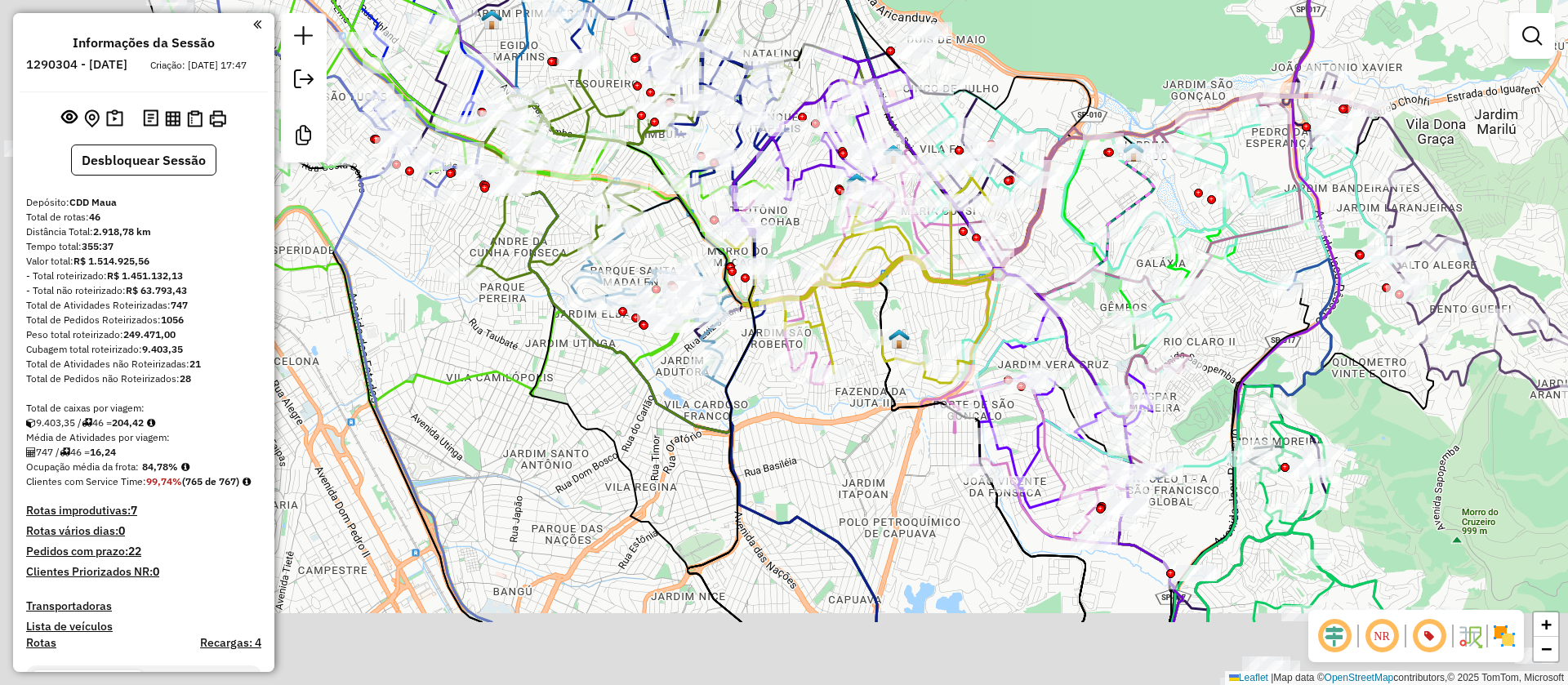
drag, startPoint x: 603, startPoint y: 564, endPoint x: 816, endPoint y: 418, distance: 258.2
click at [816, 418] on div "Janela de atendimento Grade de atendimento Capacidade Transportadoras Veículos …" at bounding box center [784, 342] width 1568 height 685
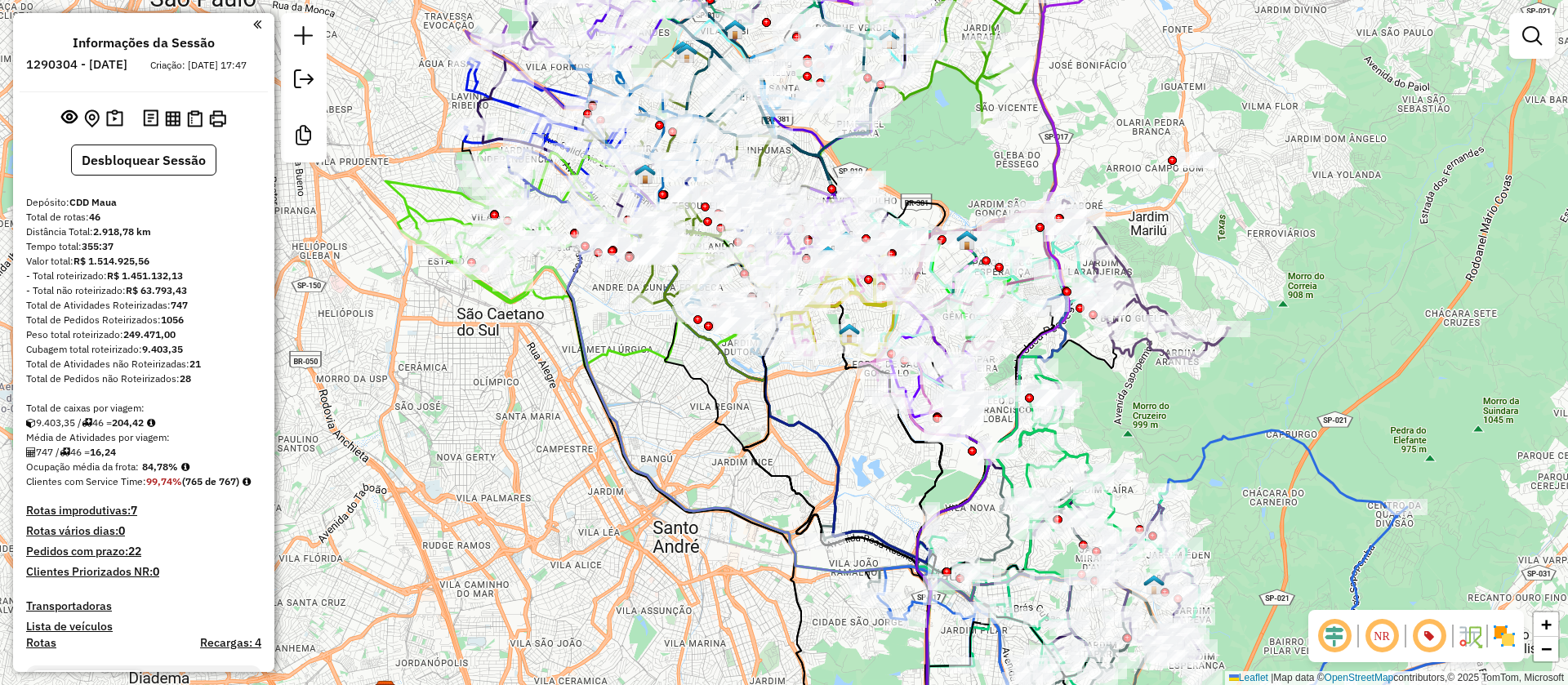
click at [1501, 639] on img at bounding box center [1504, 635] width 26 height 26
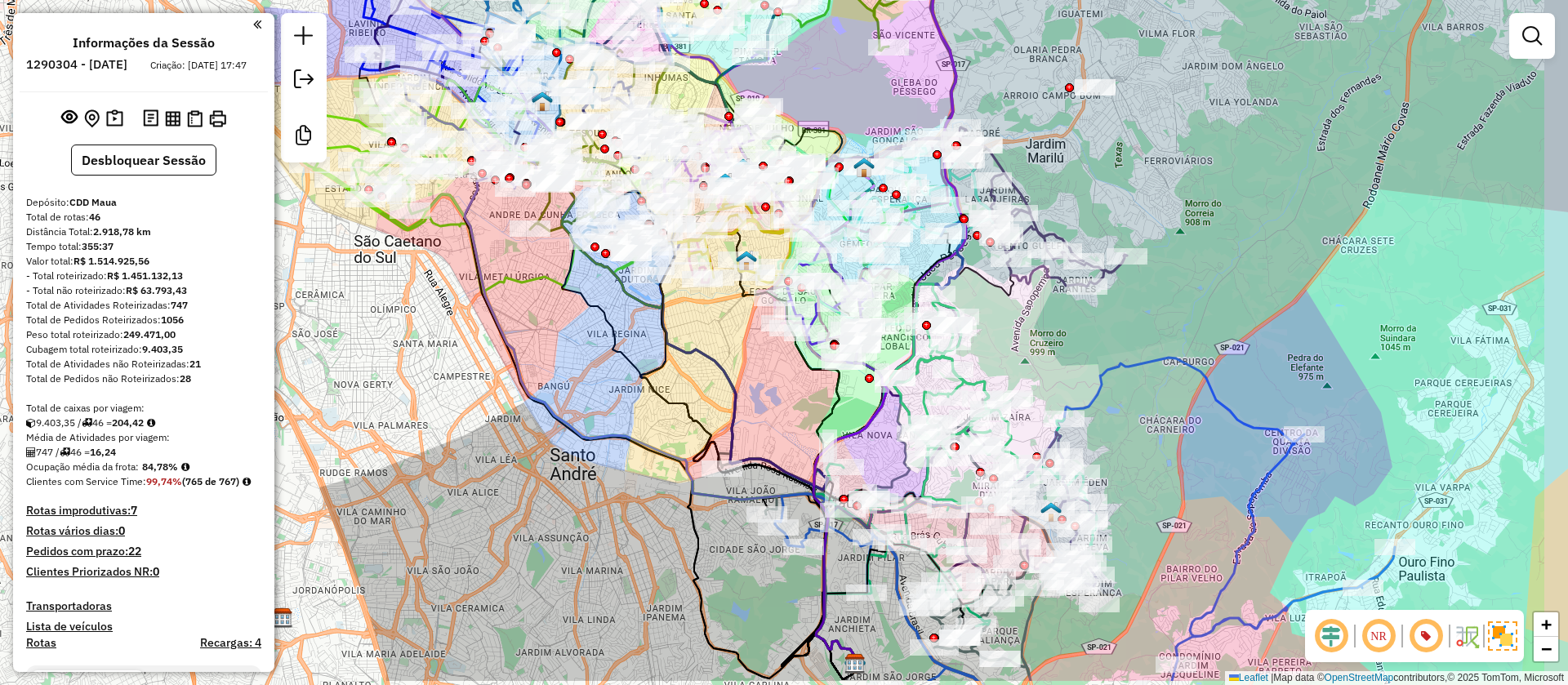
drag, startPoint x: 852, startPoint y: 430, endPoint x: 715, endPoint y: 323, distance: 173.8
click at [715, 323] on div "Janela de atendimento Grade de atendimento Capacidade Transportadoras Veículos …" at bounding box center [784, 342] width 1568 height 685
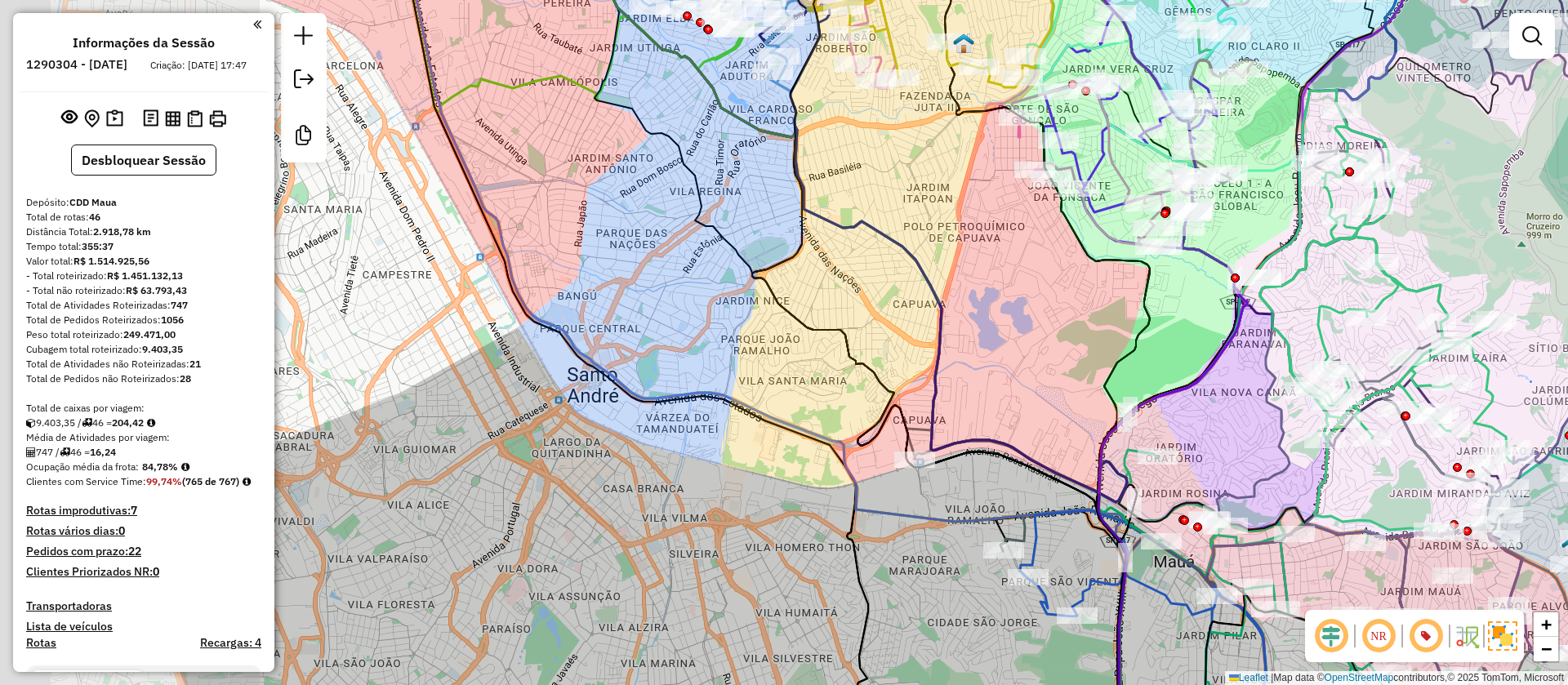
drag, startPoint x: 572, startPoint y: 409, endPoint x: 786, endPoint y: 363, distance: 218.9
click at [786, 363] on div "Janela de atendimento Grade de atendimento Capacidade Transportadoras Veículos …" at bounding box center [784, 342] width 1568 height 685
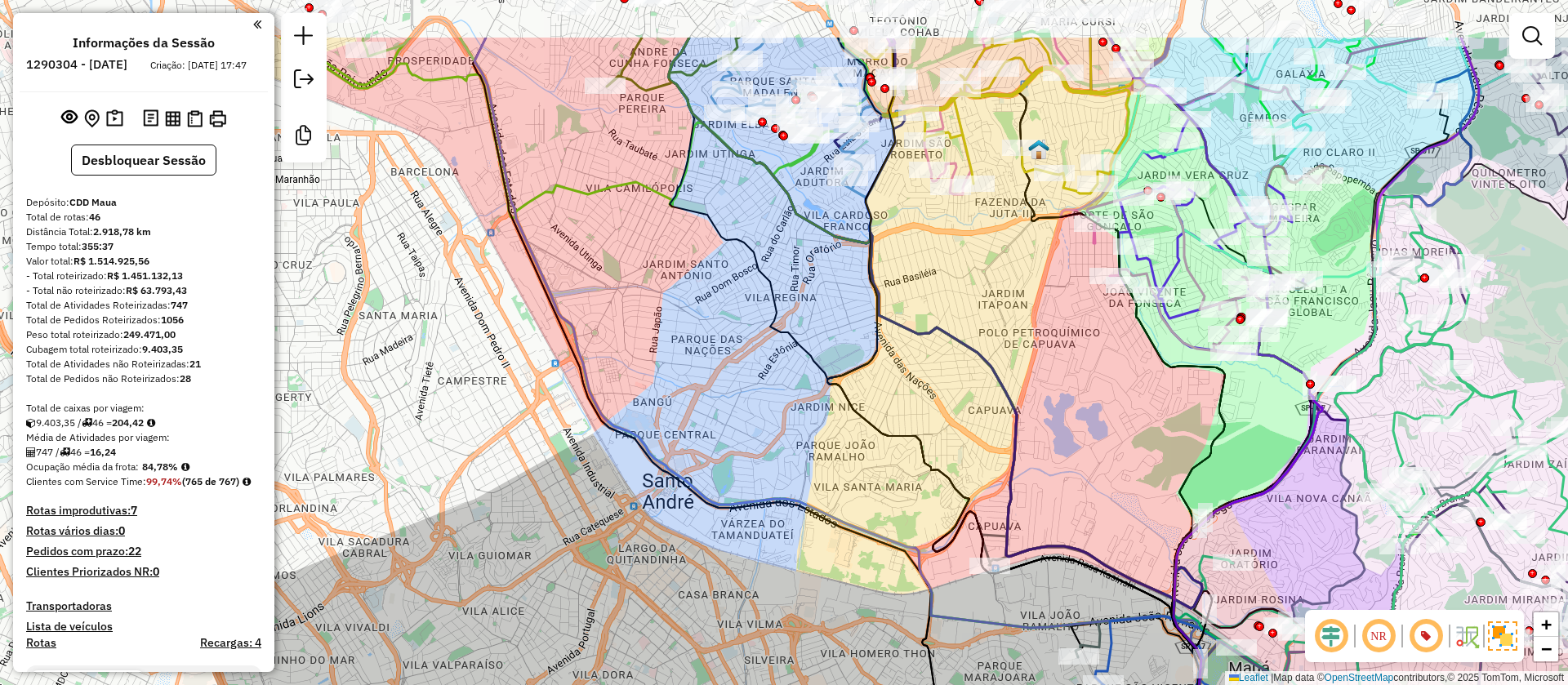
drag, startPoint x: 729, startPoint y: 329, endPoint x: 805, endPoint y: 436, distance: 131.2
click at [805, 436] on div "Janela de atendimento Grade de atendimento Capacidade Transportadoras Veículos …" at bounding box center [784, 342] width 1568 height 685
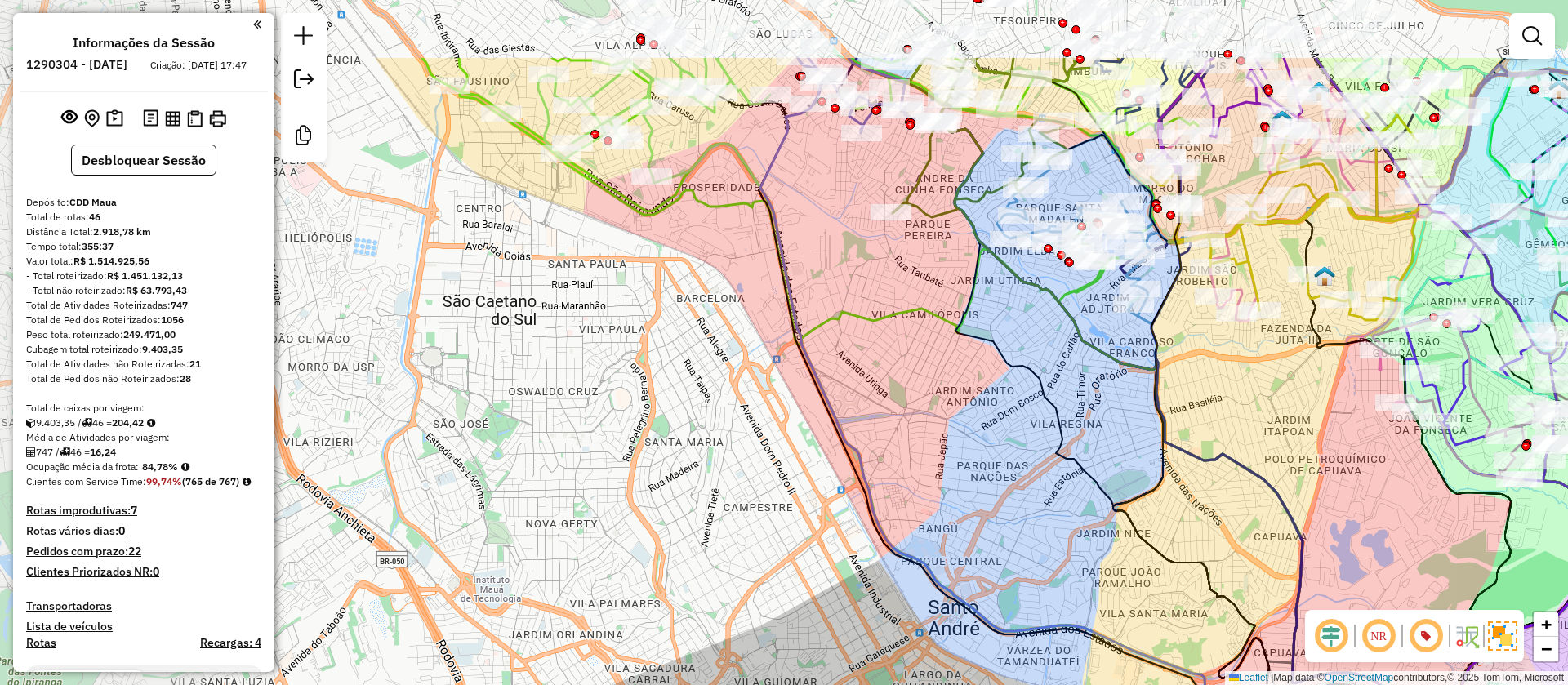
drag, startPoint x: 646, startPoint y: 325, endPoint x: 932, endPoint y: 452, distance: 312.9
click at [932, 452] on div "Janela de atendimento Grade de atendimento Capacidade Transportadoras Veículos …" at bounding box center [784, 342] width 1568 height 685
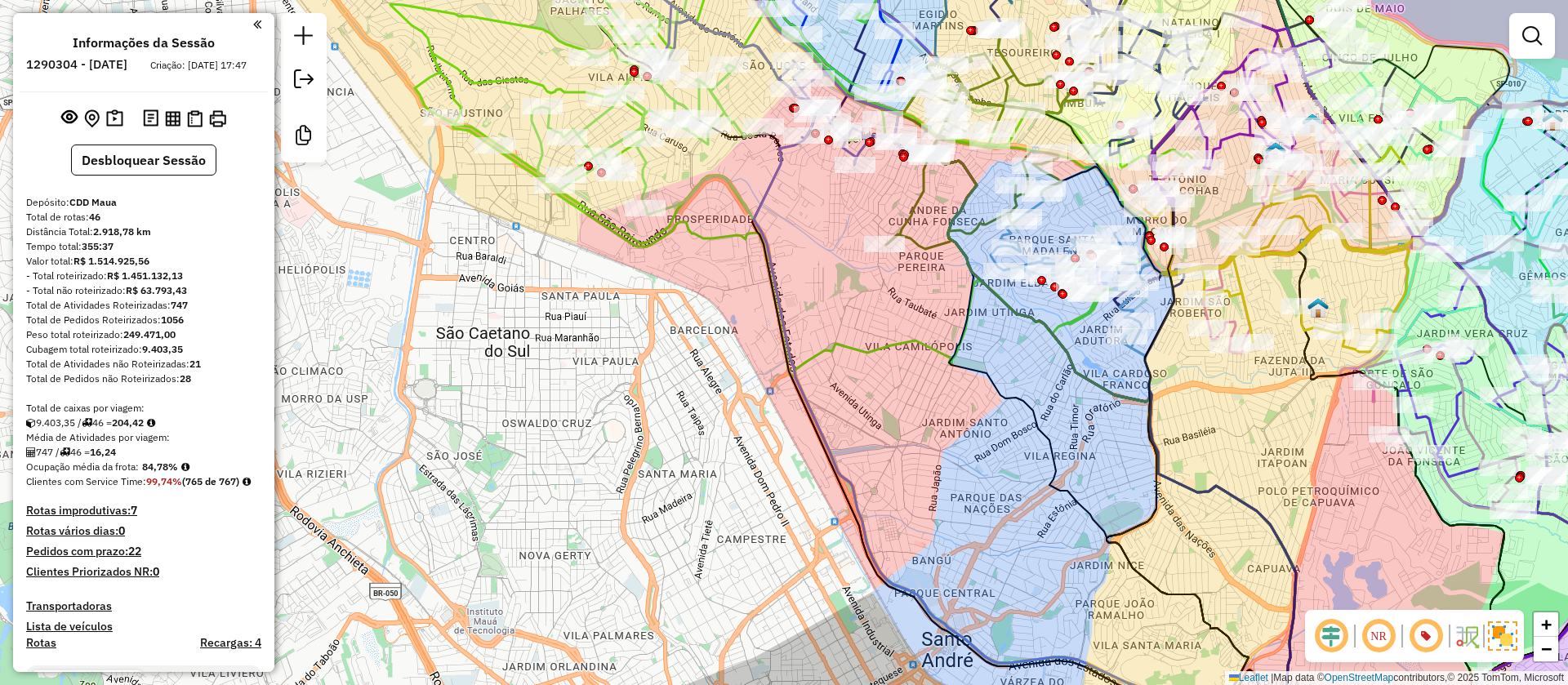
drag, startPoint x: 726, startPoint y: 321, endPoint x: 719, endPoint y: 352, distance: 31.8
click at [719, 352] on div "Janela de atendimento Grade de atendimento Capacidade Transportadoras Veículos …" at bounding box center [784, 342] width 1568 height 685
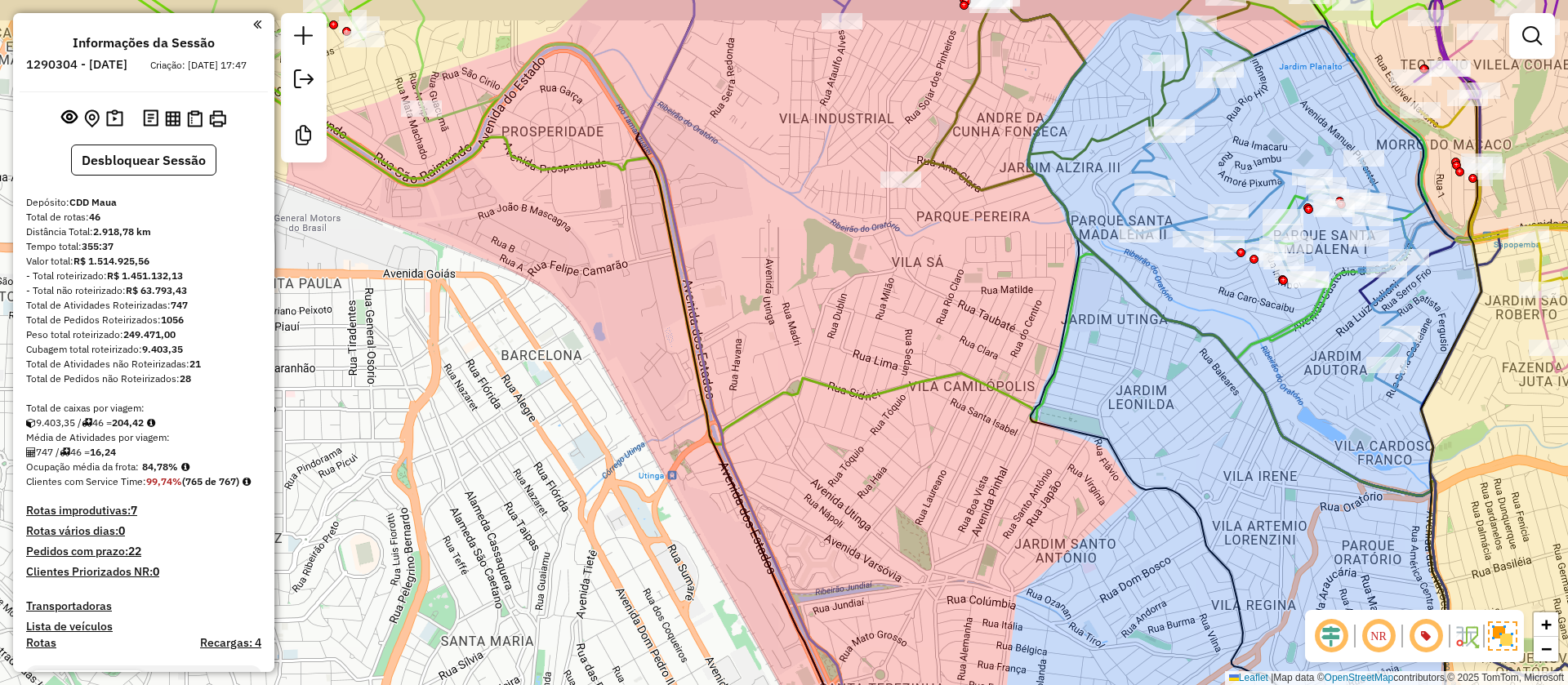
drag, startPoint x: 667, startPoint y: 269, endPoint x: 575, endPoint y: 309, distance: 100.3
click at [575, 309] on div "Janela de atendimento Grade de atendimento Capacidade Transportadoras Veículos …" at bounding box center [784, 342] width 1568 height 685
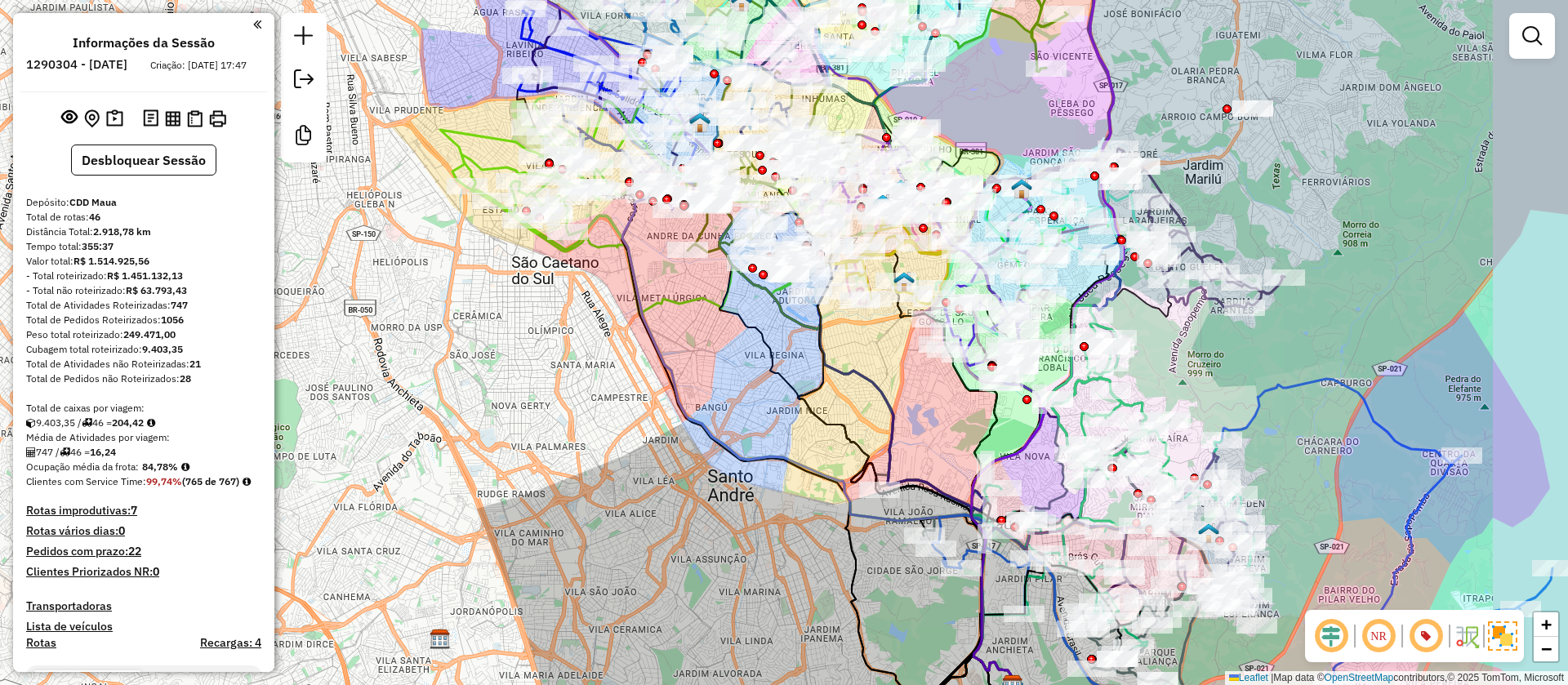
drag, startPoint x: 841, startPoint y: 430, endPoint x: 624, endPoint y: 303, distance: 251.4
click at [624, 303] on div "Janela de atendimento Grade de atendimento Capacidade Transportadoras Veículos …" at bounding box center [784, 342] width 1568 height 685
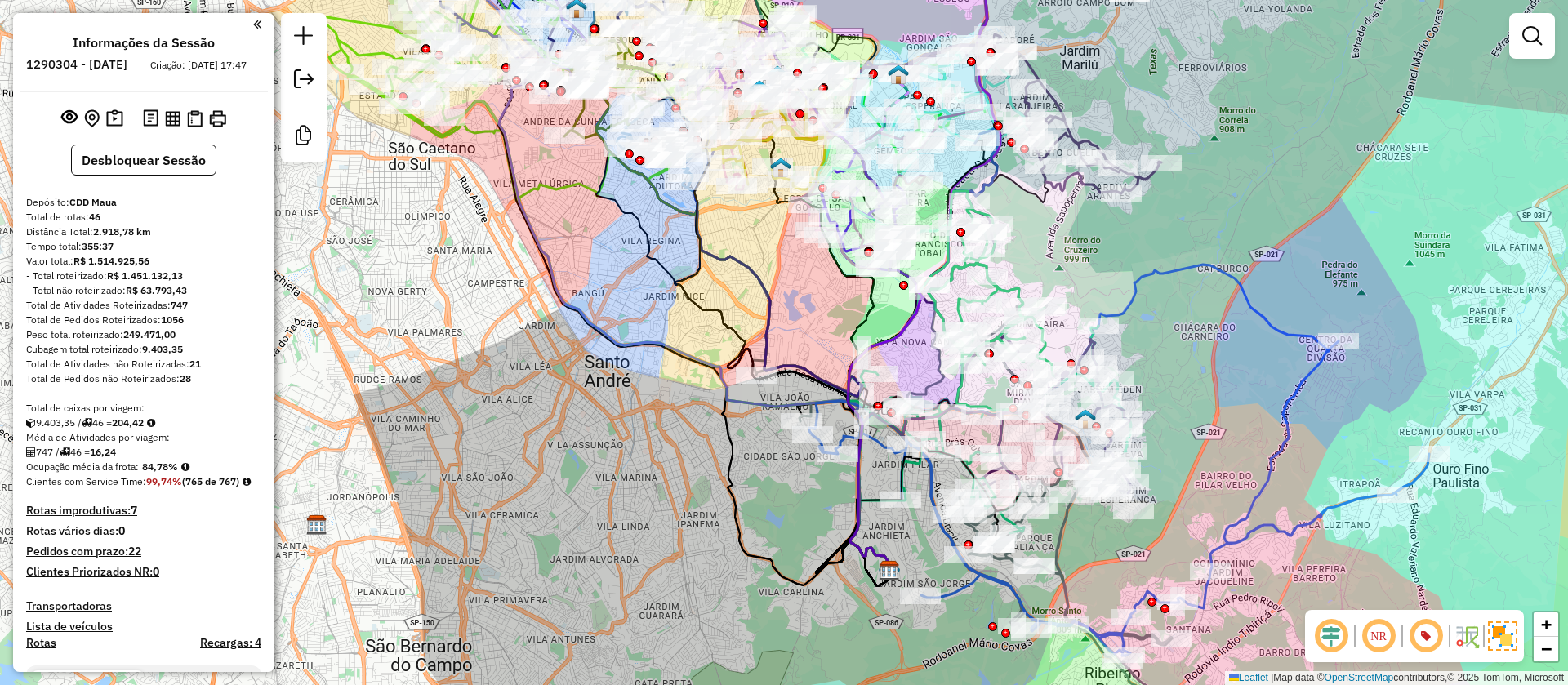
drag, startPoint x: 858, startPoint y: 386, endPoint x: 828, endPoint y: 345, distance: 50.8
click at [828, 345] on div "Janela de atendimento Grade de atendimento Capacidade Transportadoras Veículos …" at bounding box center [784, 342] width 1568 height 685
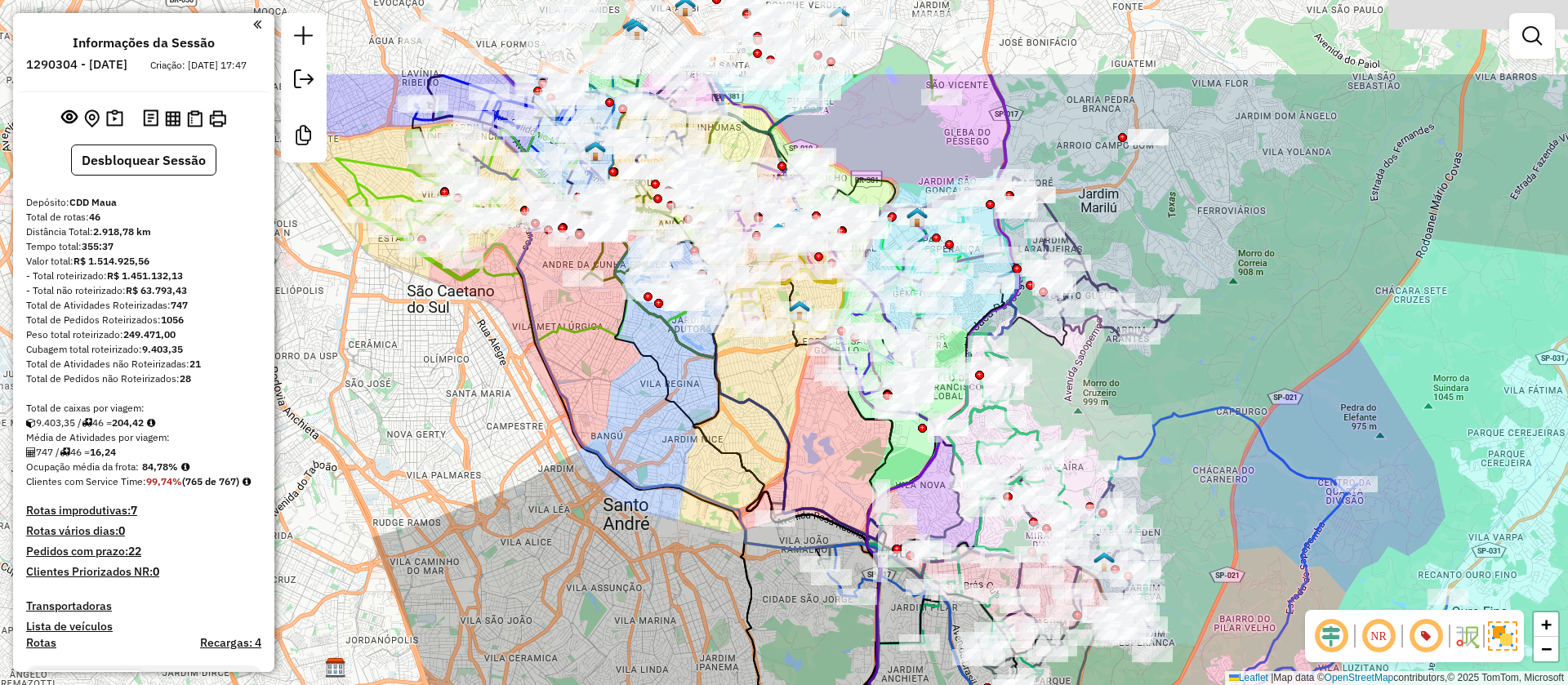
drag, startPoint x: 817, startPoint y: 305, endPoint x: 857, endPoint y: 467, distance: 166.9
click at [857, 467] on div "Janela de atendimento Grade de atendimento Capacidade Transportadoras Veículos …" at bounding box center [784, 342] width 1568 height 685
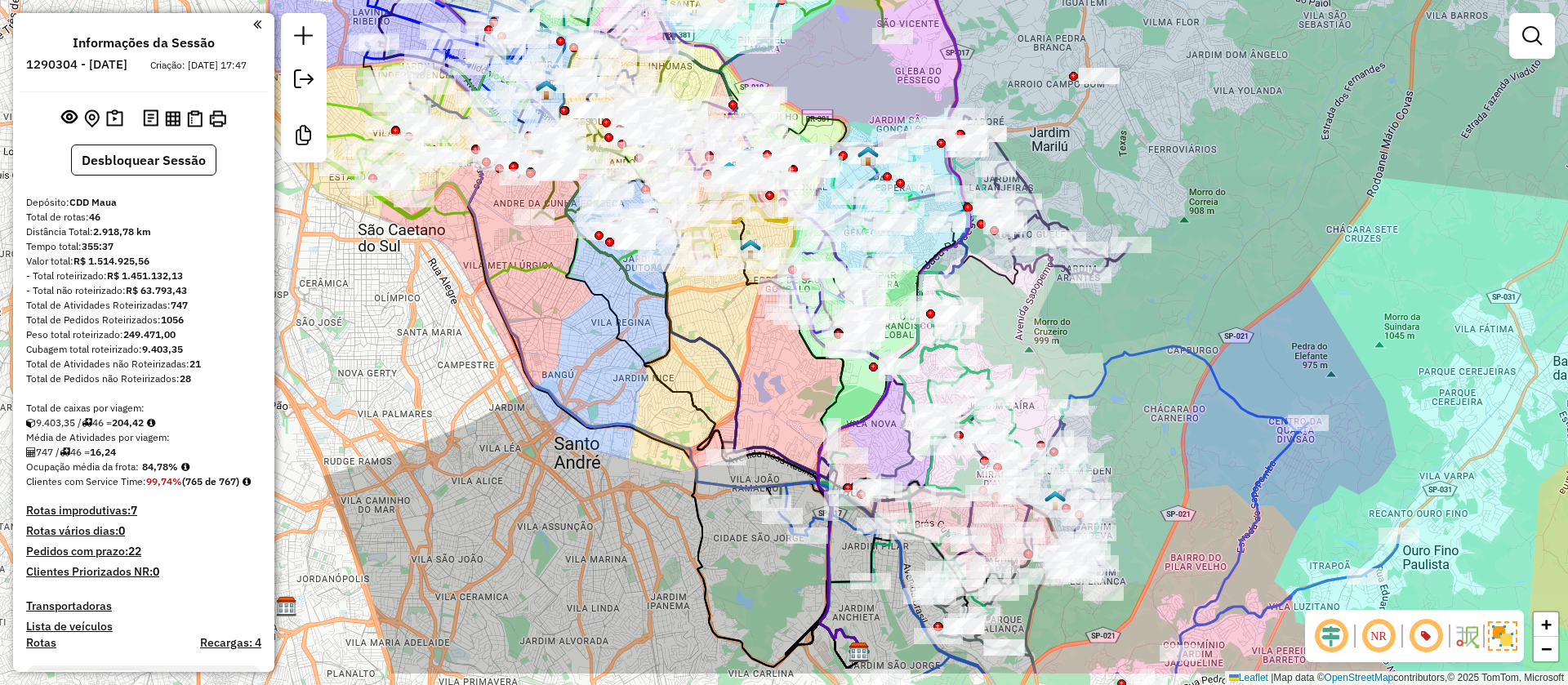
drag, startPoint x: 827, startPoint y: 441, endPoint x: 780, endPoint y: 386, distance: 72.3
click at [780, 386] on div "Janela de atendimento Grade de atendimento Capacidade Transportadoras Veículos …" at bounding box center [784, 342] width 1568 height 685
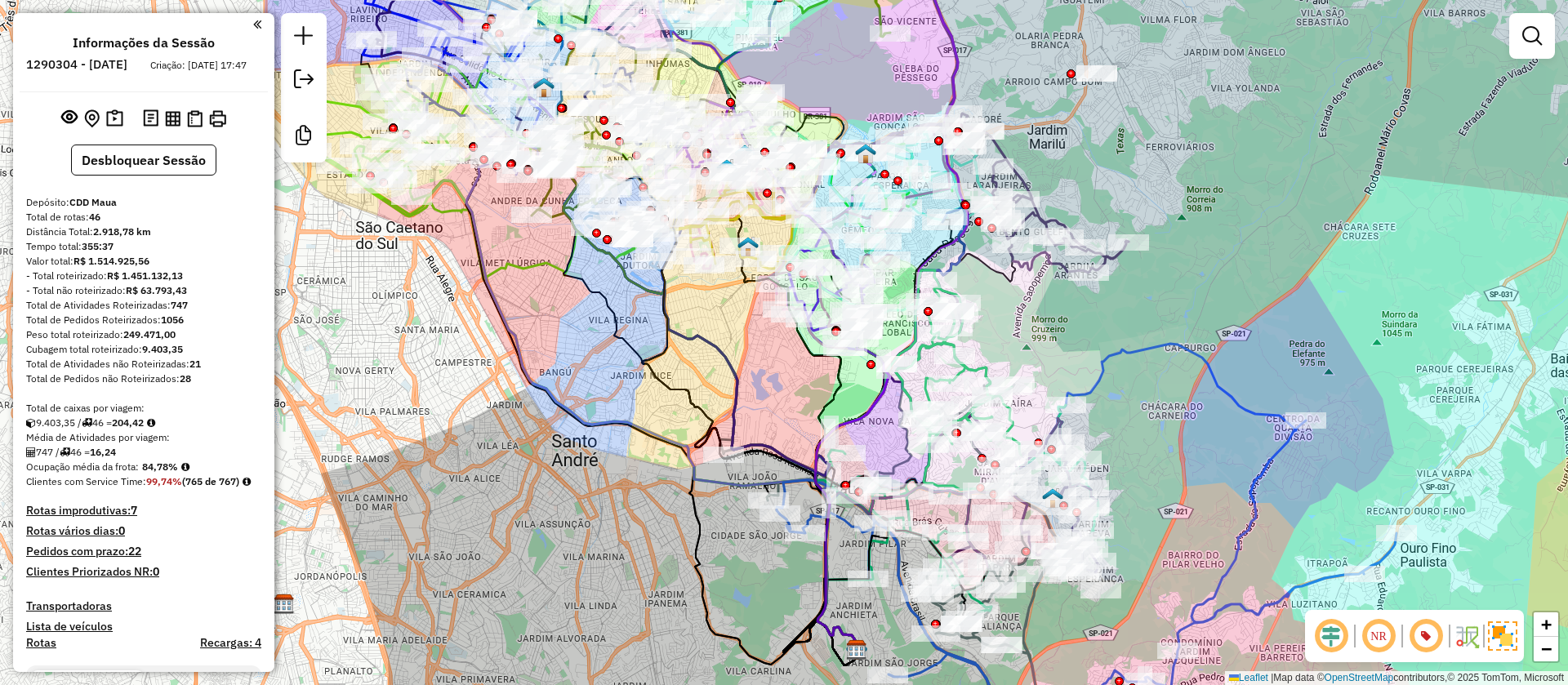
drag, startPoint x: 802, startPoint y: 404, endPoint x: 746, endPoint y: 382, distance: 60.2
click at [746, 382] on div "Janela de atendimento Grade de atendimento Capacidade Transportadoras Veículos …" at bounding box center [784, 342] width 1568 height 685
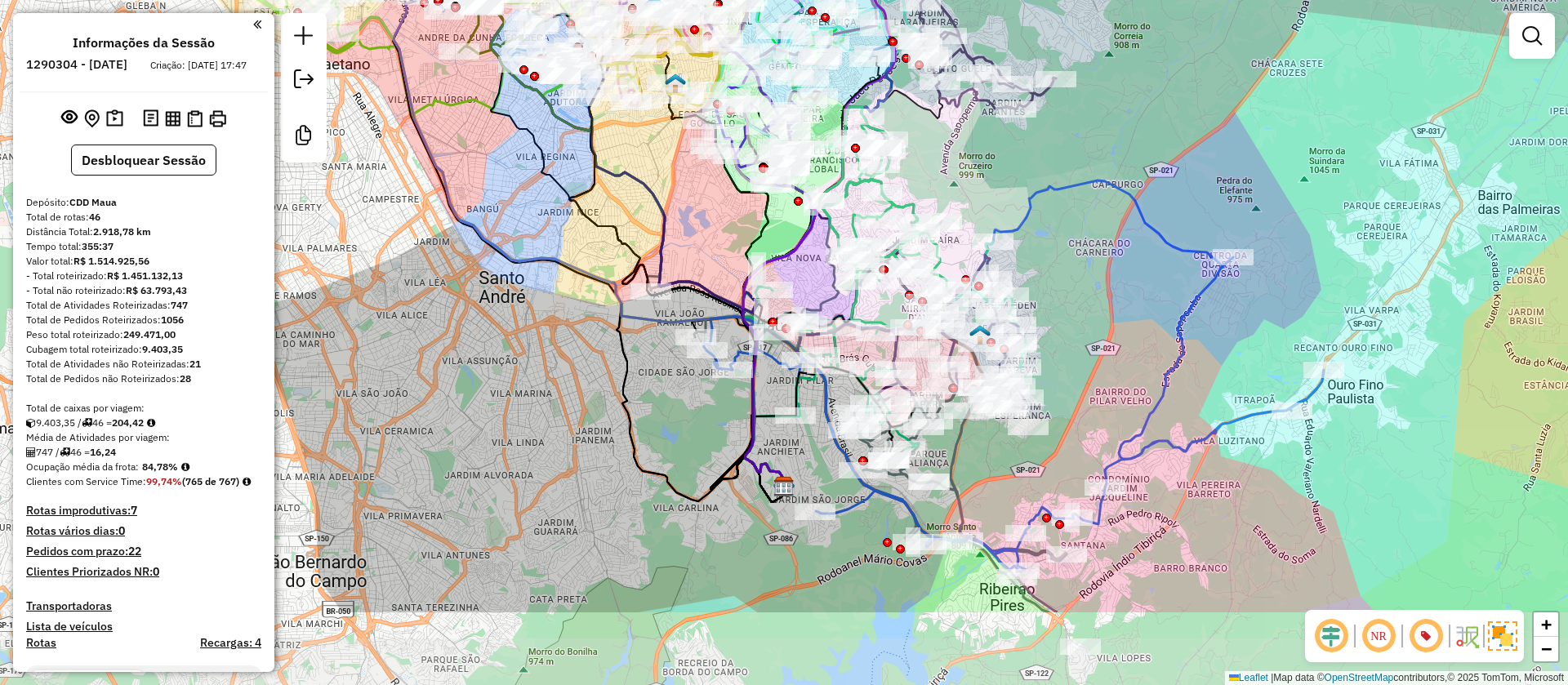
drag, startPoint x: 999, startPoint y: 337, endPoint x: 982, endPoint y: 196, distance: 142.0
click at [982, 196] on div "Janela de atendimento Grade de atendimento Capacidade Transportadoras Veículos …" at bounding box center [784, 342] width 1568 height 685
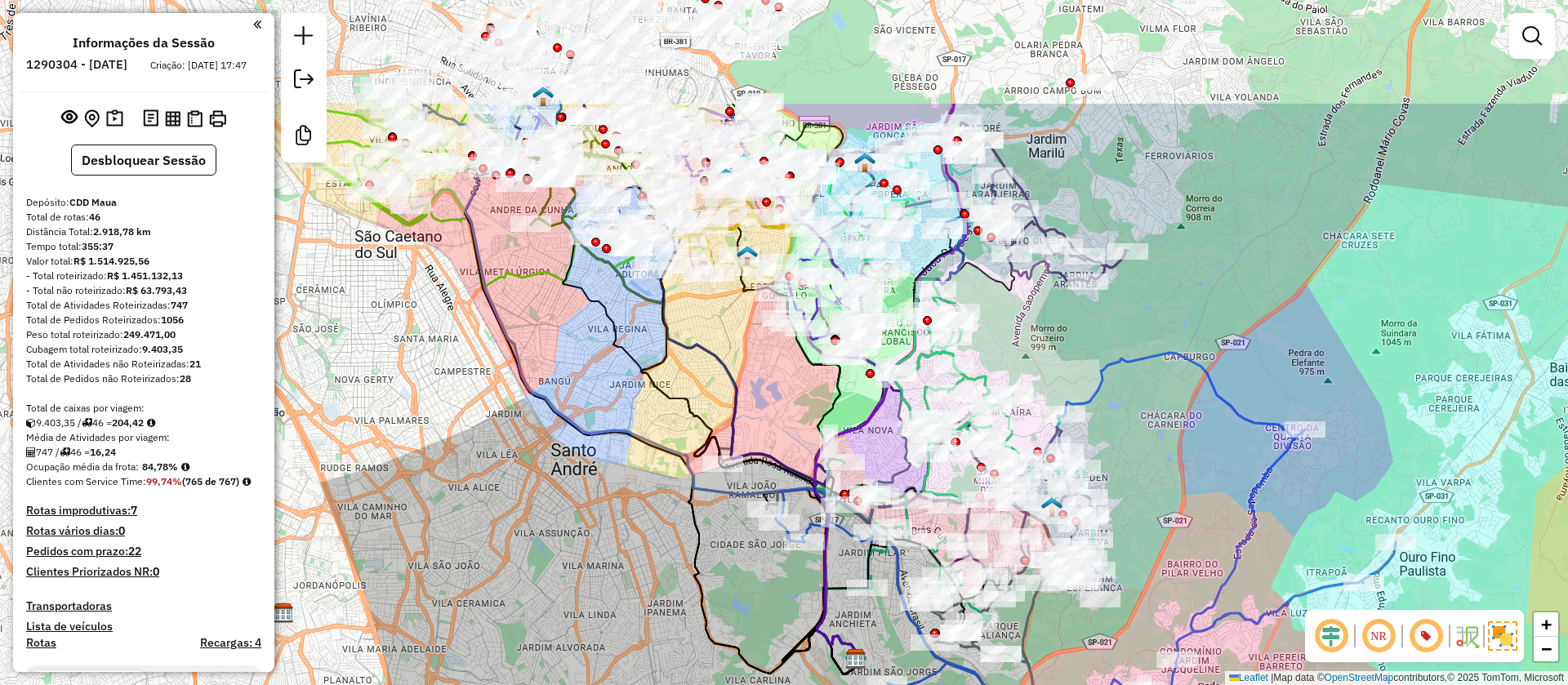
drag, startPoint x: 1066, startPoint y: 255, endPoint x: 1138, endPoint y: 428, distance: 187.4
click at [1138, 428] on div "Janela de atendimento Grade de atendimento Capacidade Transportadoras Veículos …" at bounding box center [784, 342] width 1568 height 685
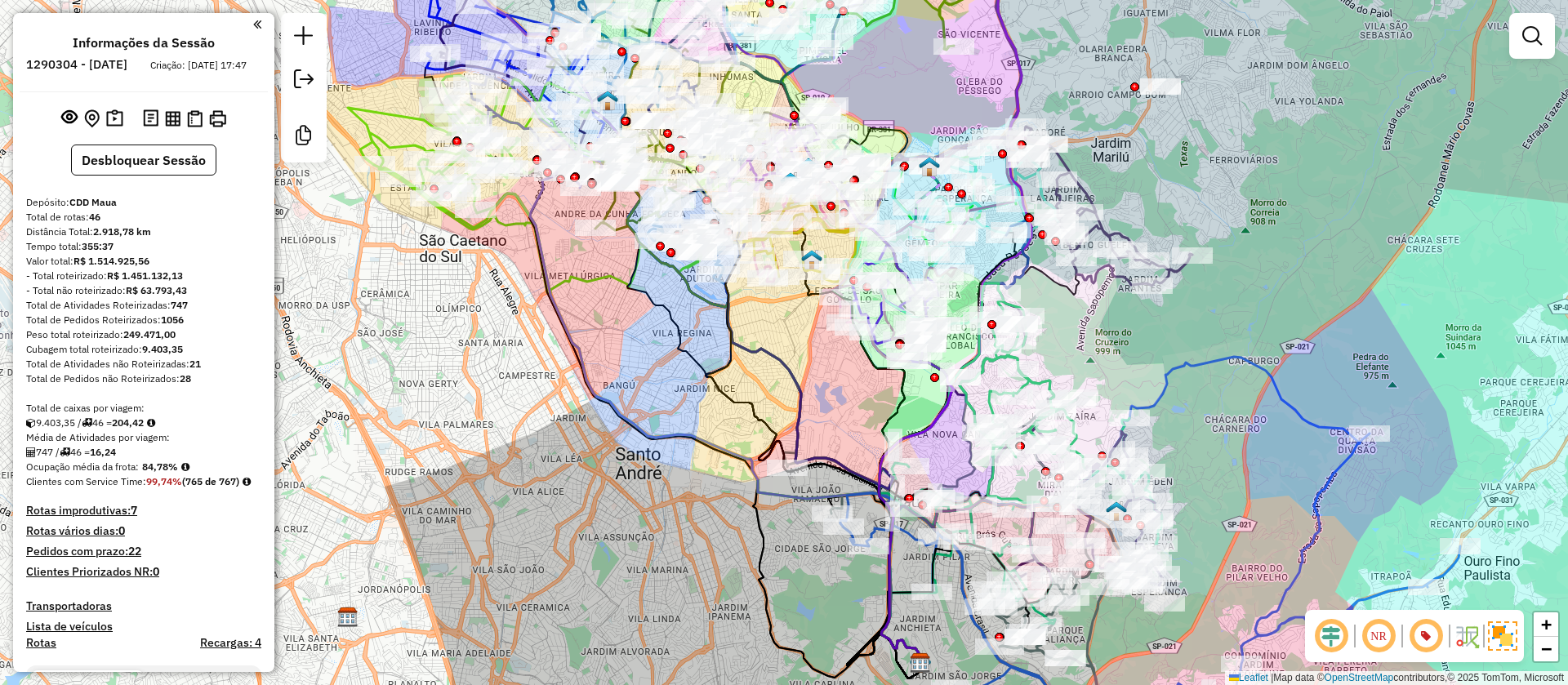
drag, startPoint x: 736, startPoint y: 328, endPoint x: 801, endPoint y: 315, distance: 66.3
click at [801, 315] on div "Janela de atendimento Grade de atendimento Capacidade Transportadoras Veículos …" at bounding box center [784, 342] width 1568 height 685
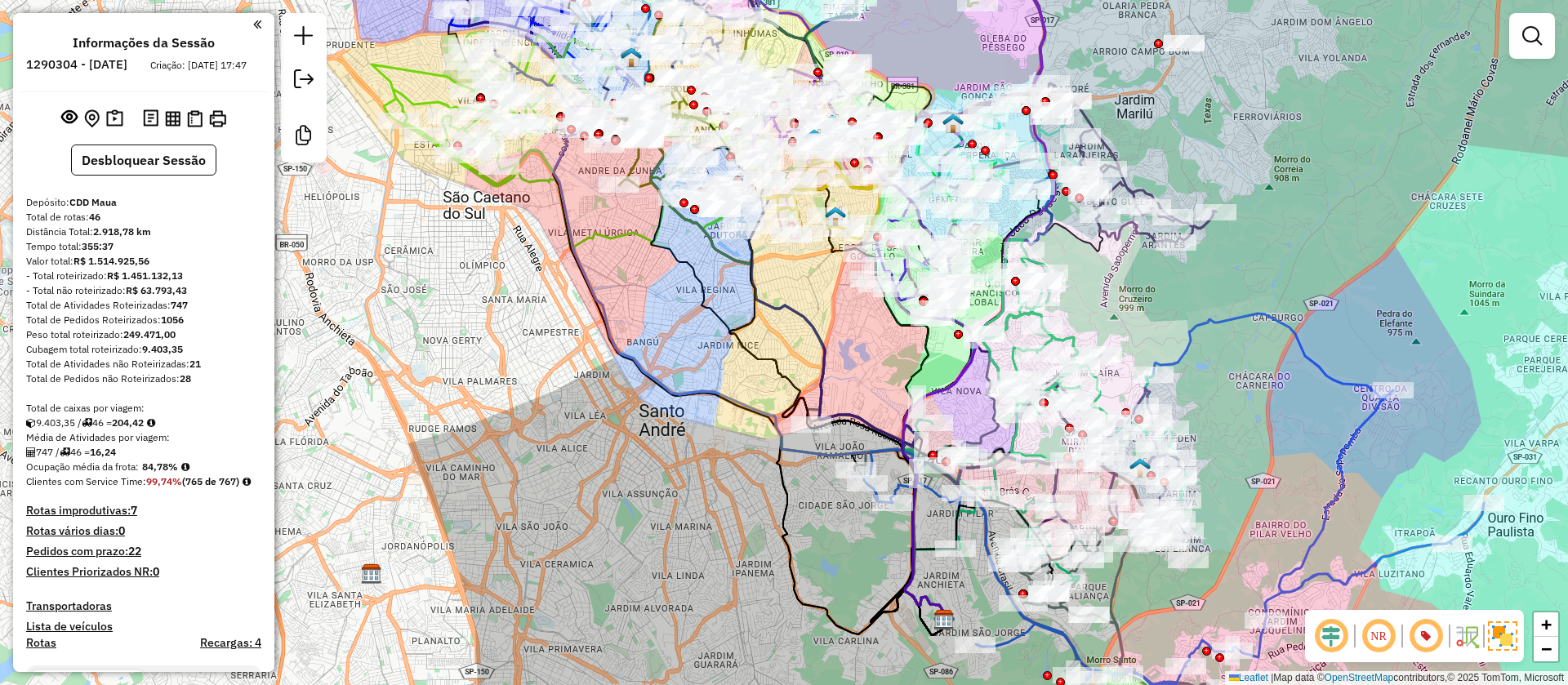
drag, startPoint x: 849, startPoint y: 386, endPoint x: 871, endPoint y: 361, distance: 33.3
click at [871, 361] on div "Janela de atendimento Grade de atendimento Capacidade Transportadoras Veículos …" at bounding box center [784, 342] width 1568 height 685
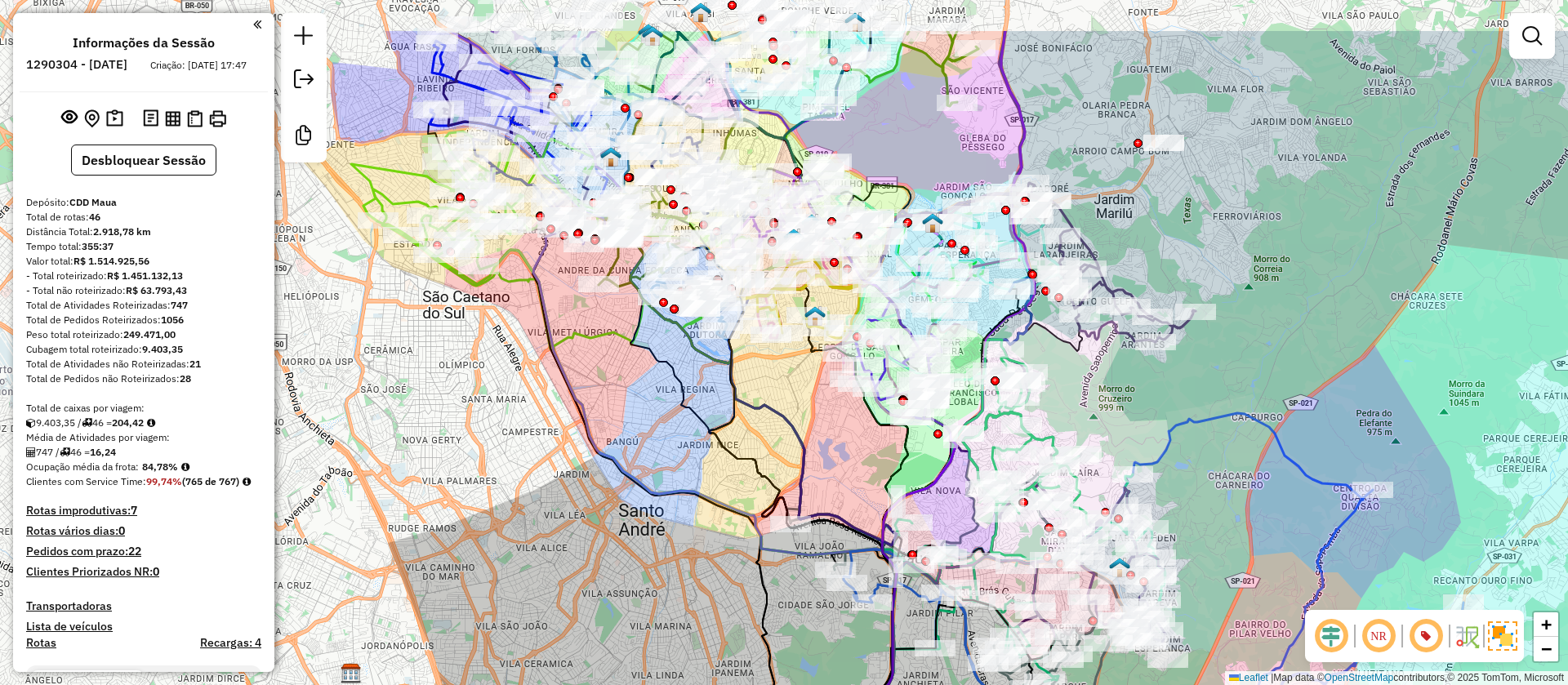
drag, startPoint x: 1157, startPoint y: 316, endPoint x: 1136, endPoint y: 415, distance: 101.2
click at [1136, 415] on div "Janela de atendimento Grade de atendimento Capacidade Transportadoras Veículos …" at bounding box center [784, 342] width 1568 height 685
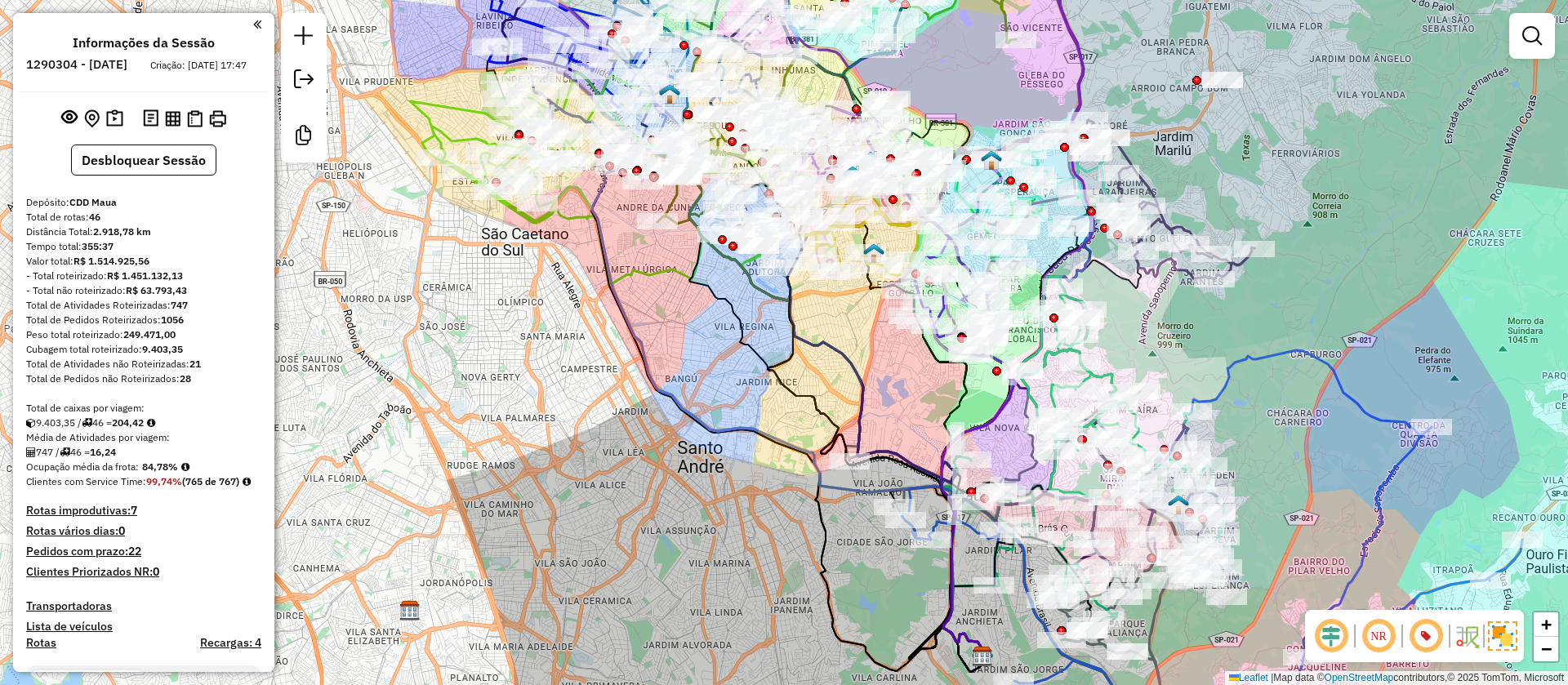
drag, startPoint x: 924, startPoint y: 135, endPoint x: 983, endPoint y: 73, distance: 85.6
click at [983, 73] on div "Janela de atendimento Grade de atendimento Capacidade Transportadoras Veículos …" at bounding box center [784, 342] width 1568 height 685
